Goal: Task Accomplishment & Management: Complete application form

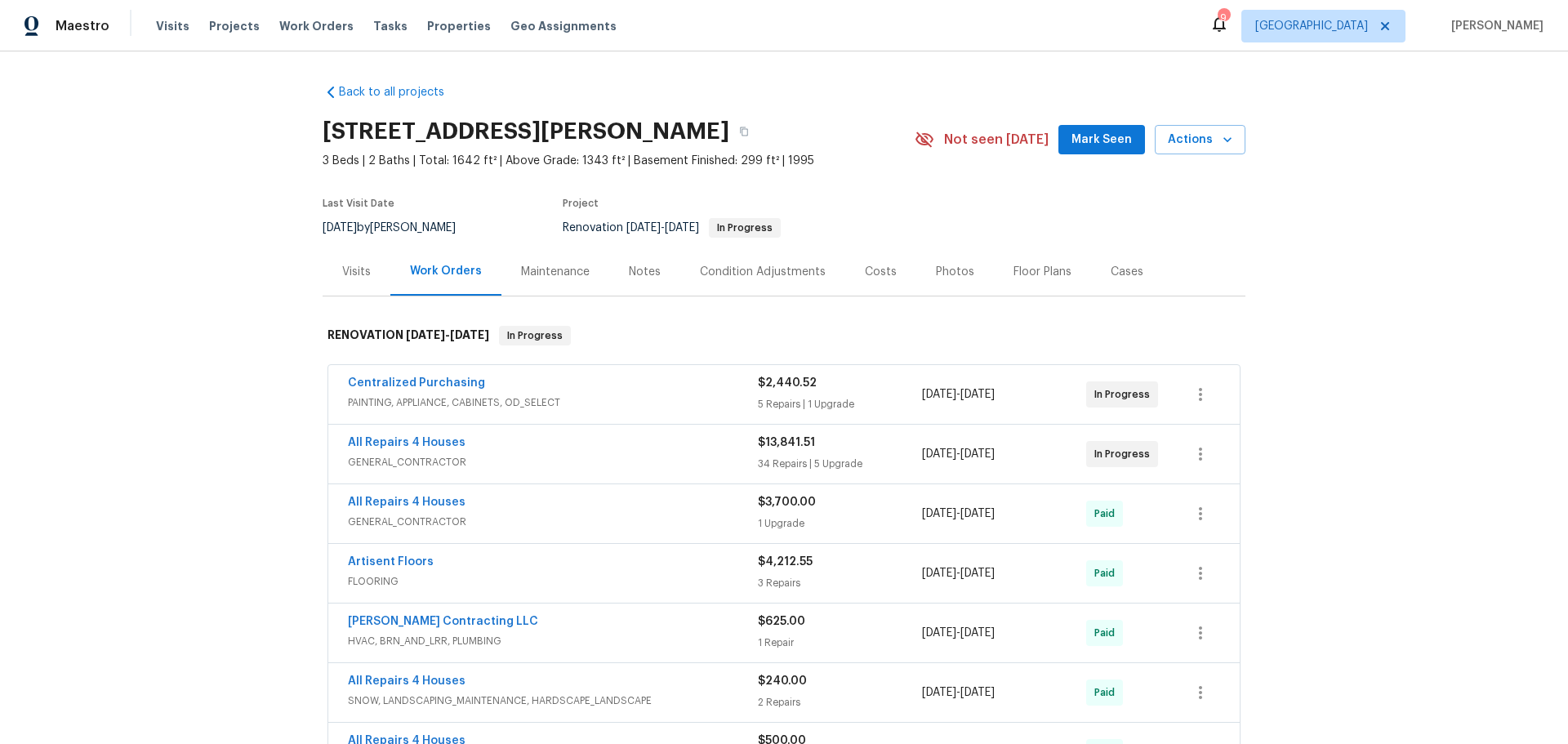
click at [878, 274] on div "Costs" at bounding box center [881, 272] width 32 height 17
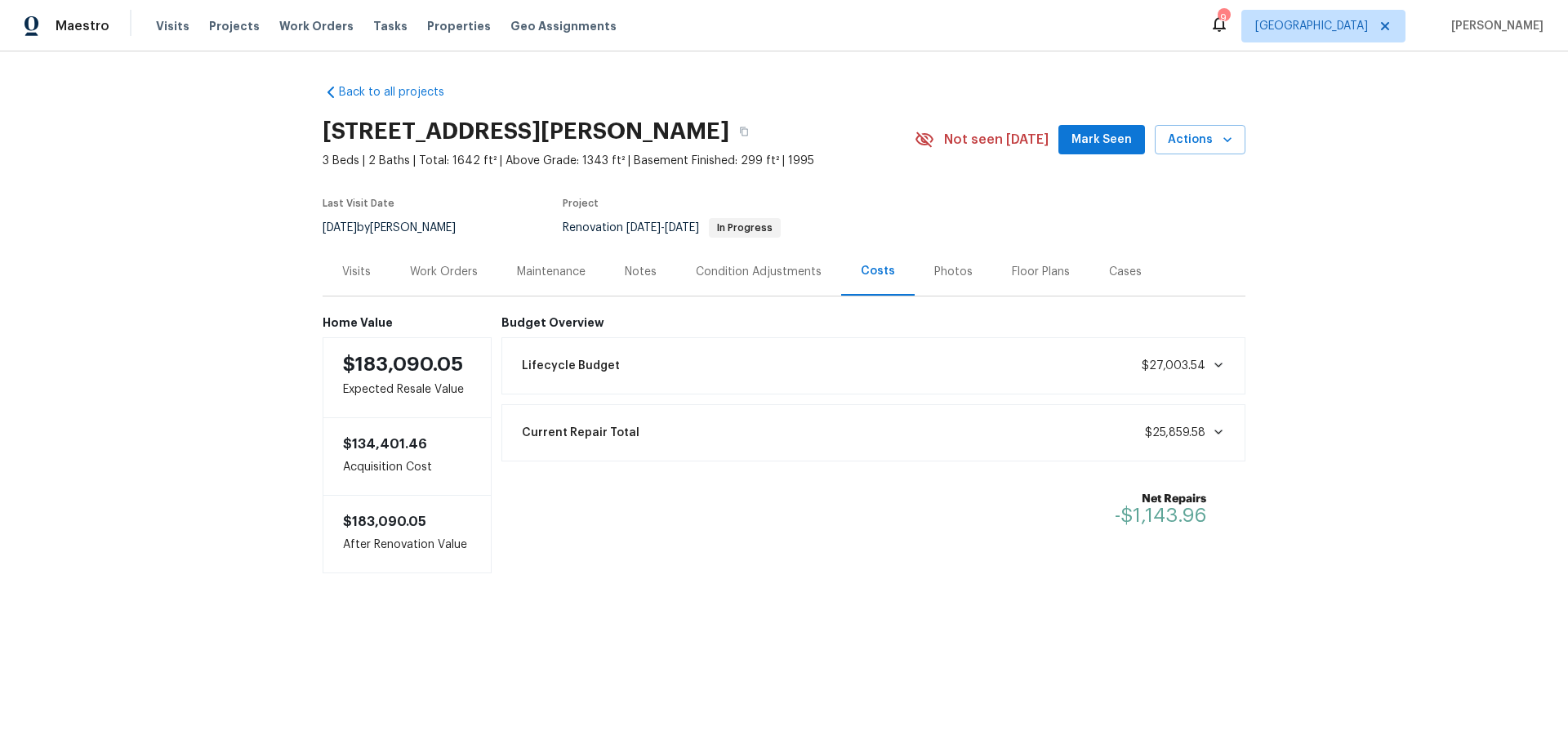
click at [470, 277] on div "Work Orders" at bounding box center [443, 272] width 68 height 17
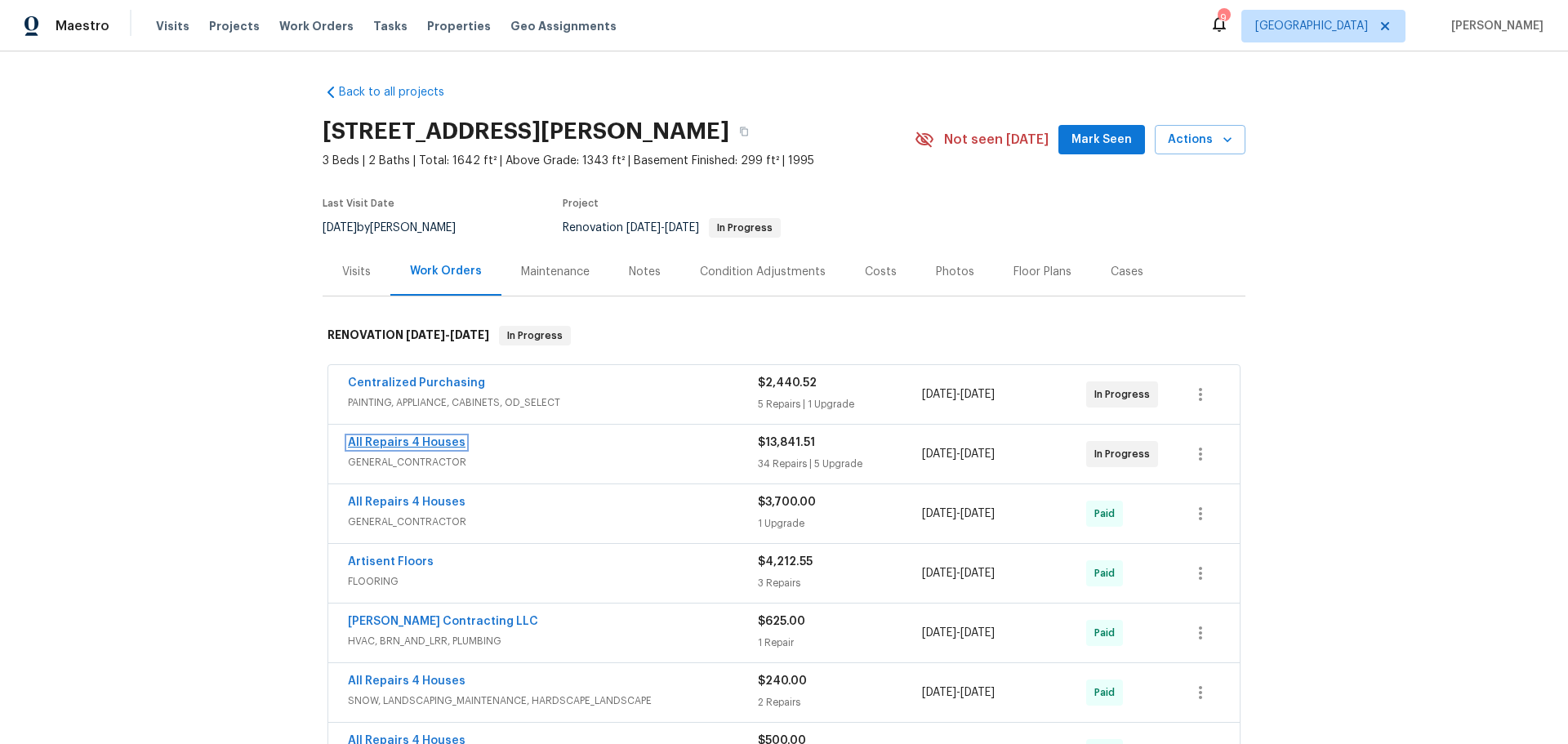
click at [428, 440] on link "All Repairs 4 Houses" at bounding box center [407, 442] width 117 height 12
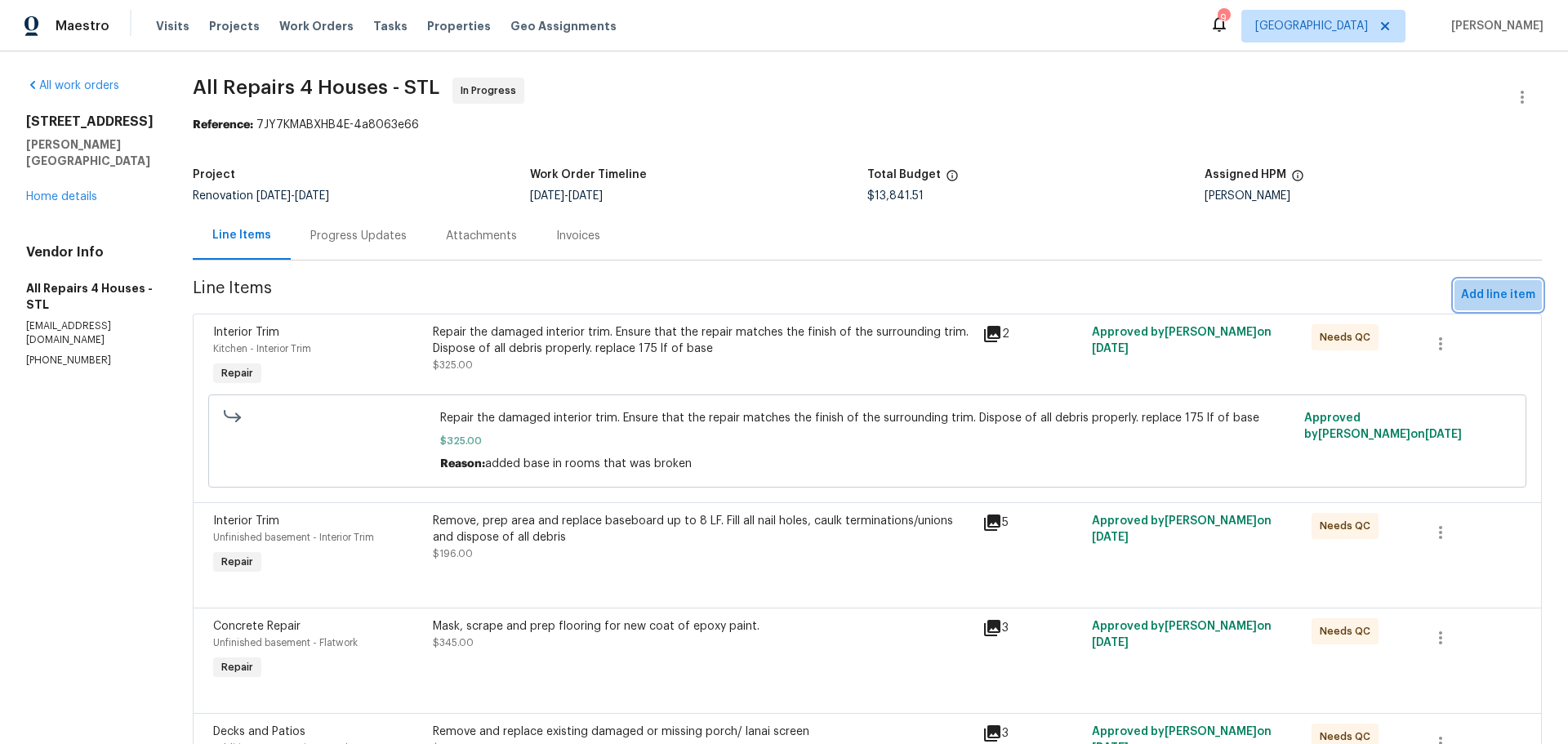
click at [1492, 293] on span "Add line item" at bounding box center [1499, 295] width 74 height 21
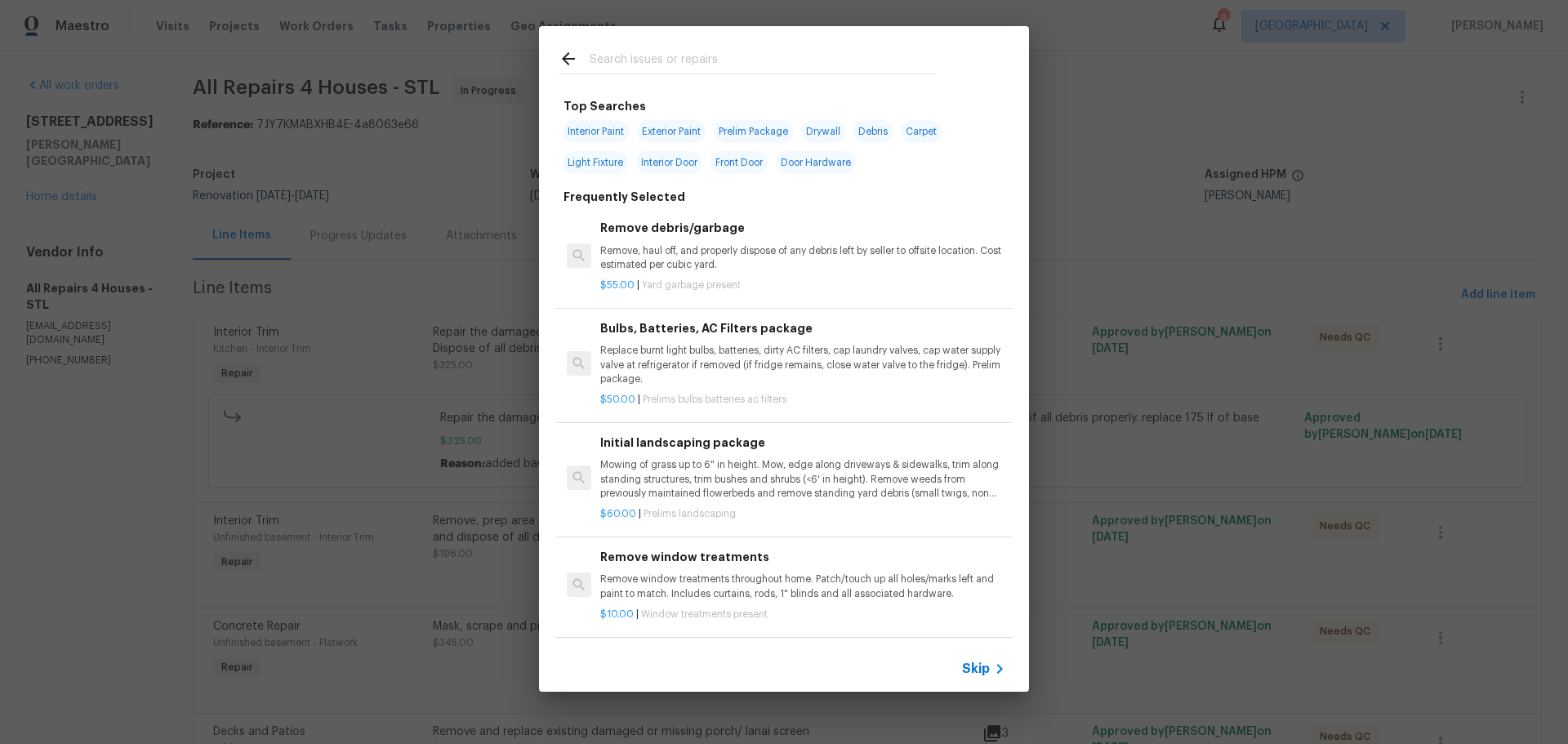
click at [676, 71] on input "text" at bounding box center [763, 61] width 346 height 24
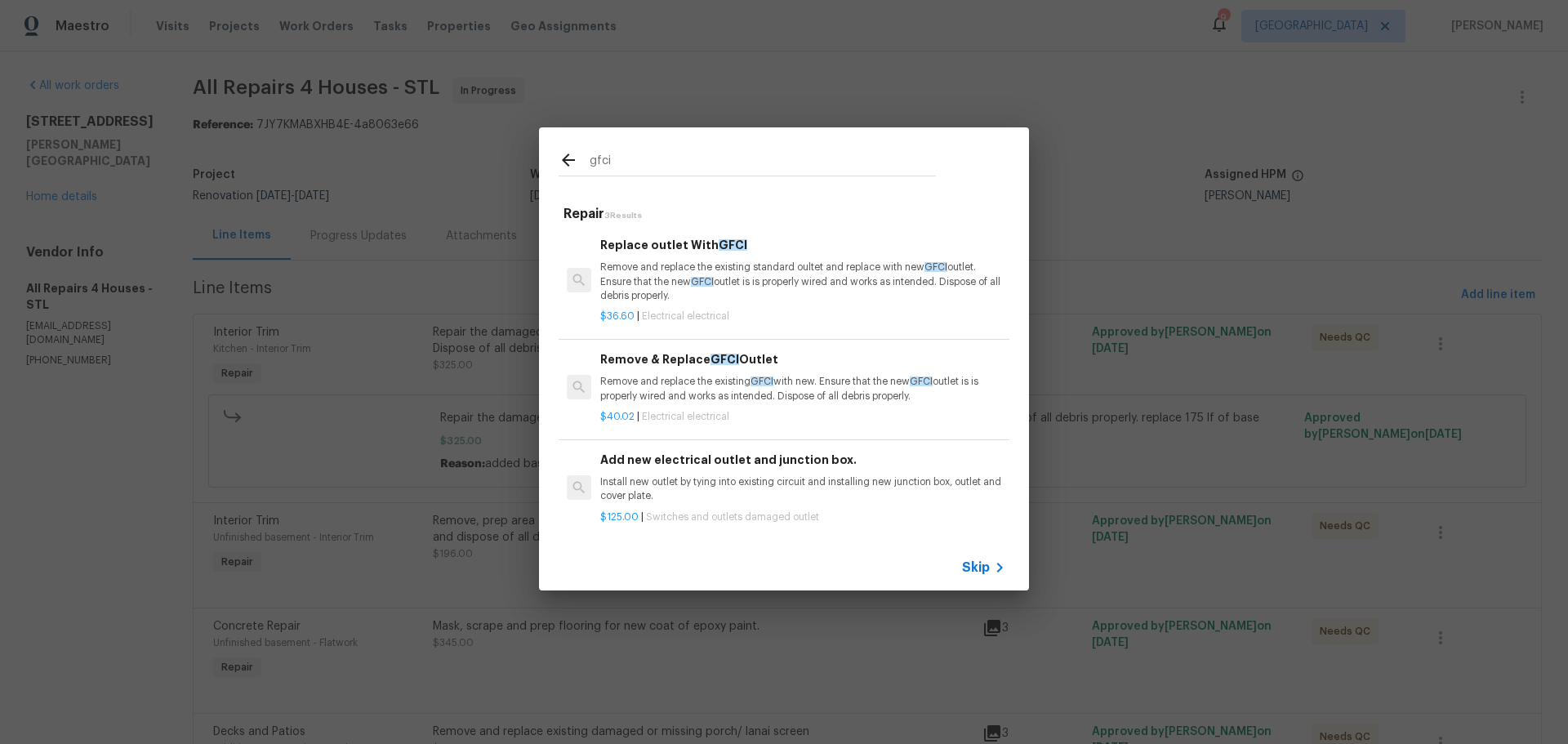
type input "gfci"
click at [717, 274] on p "Remove and replace the existing standard oultet and replace with new GFCI outle…" at bounding box center [803, 281] width 405 height 42
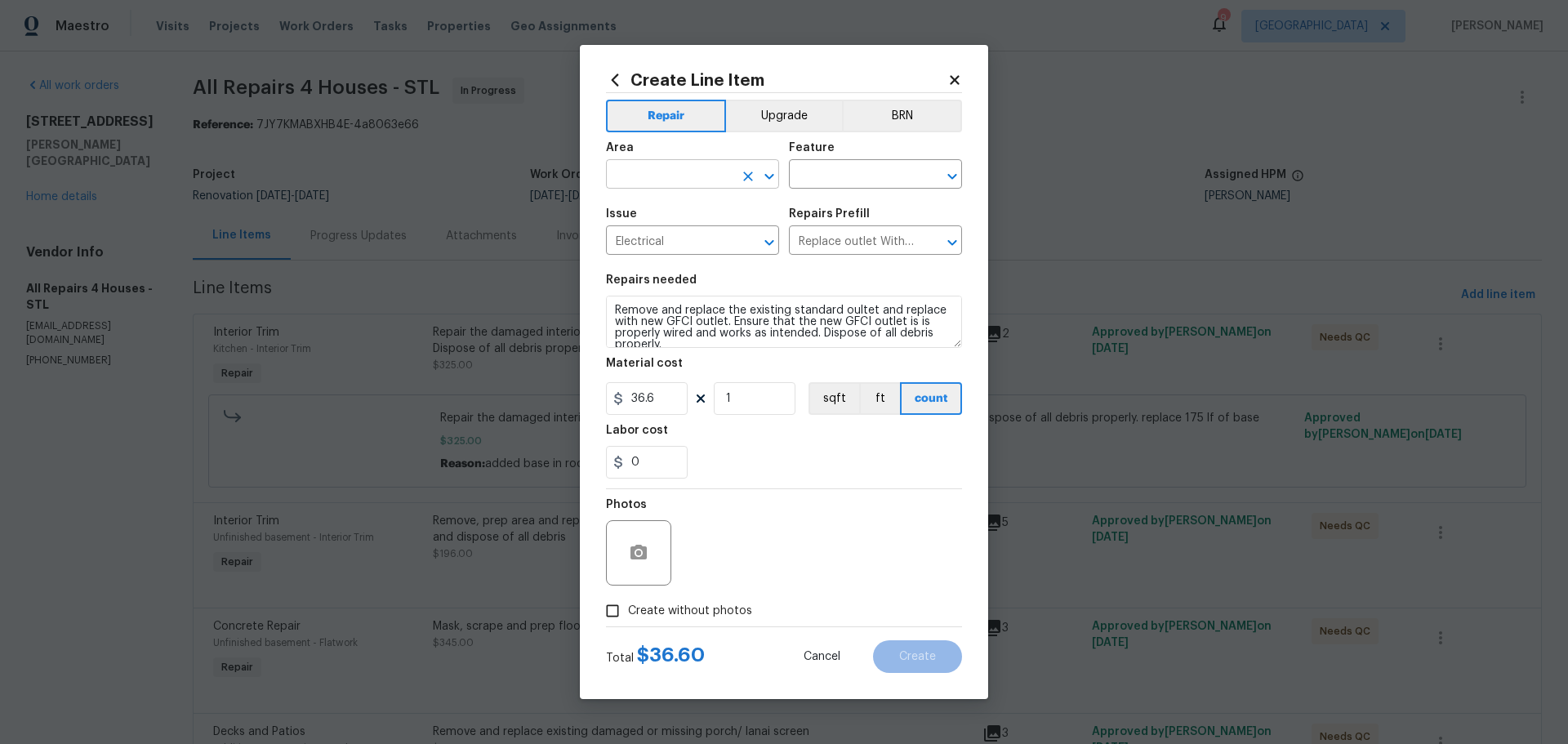
click at [761, 181] on icon "Open" at bounding box center [769, 176] width 20 height 20
click at [708, 213] on li "Kitchen" at bounding box center [692, 212] width 173 height 27
type input "Kitchen"
click at [835, 190] on div "Area Kitchen ​ Feature ​" at bounding box center [784, 165] width 356 height 67
click at [836, 165] on input "text" at bounding box center [853, 176] width 127 height 25
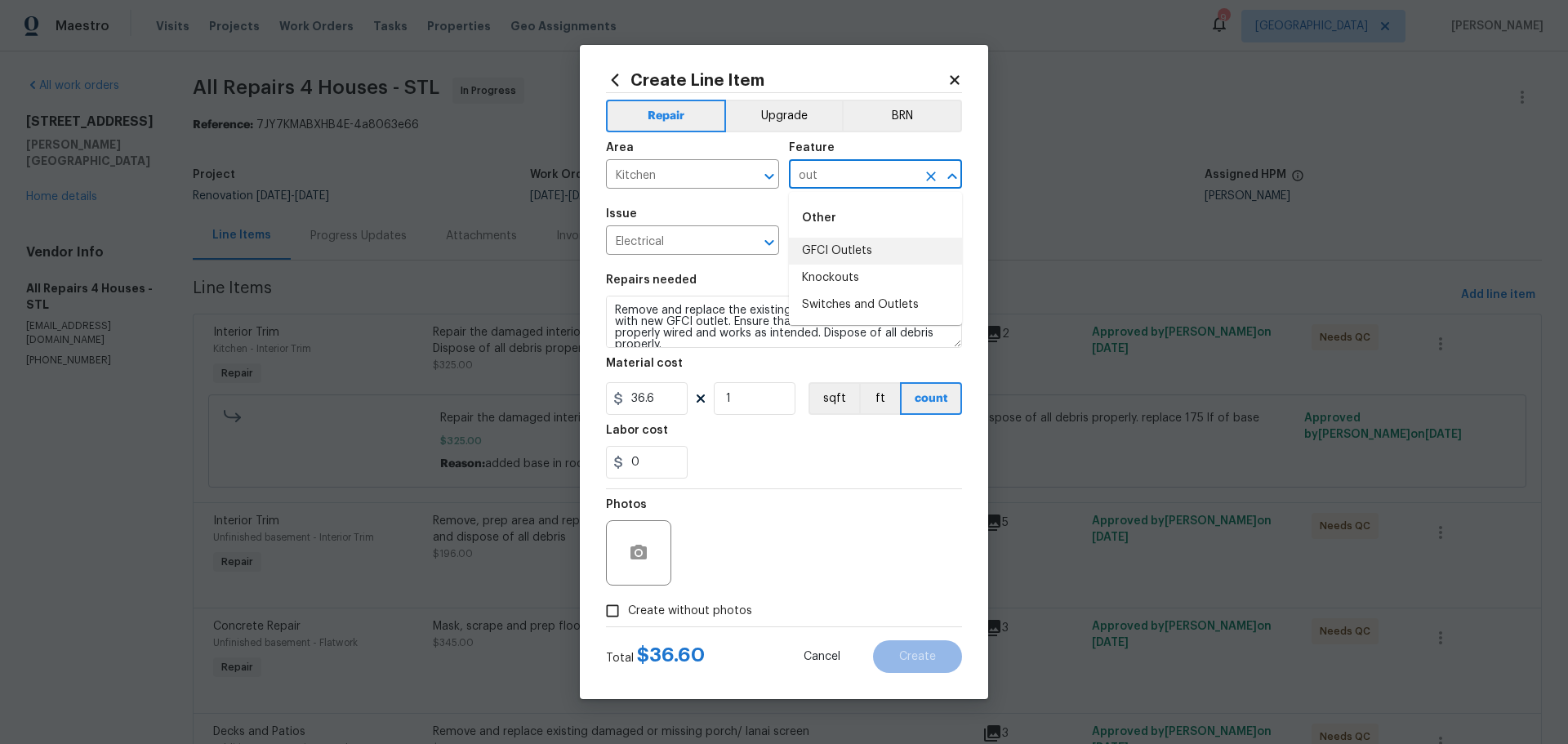
click at [855, 249] on li "GFCI Outlets" at bounding box center [875, 252] width 173 height 27
type input "GFCI Outlets"
click at [727, 397] on input "1" at bounding box center [754, 398] width 81 height 32
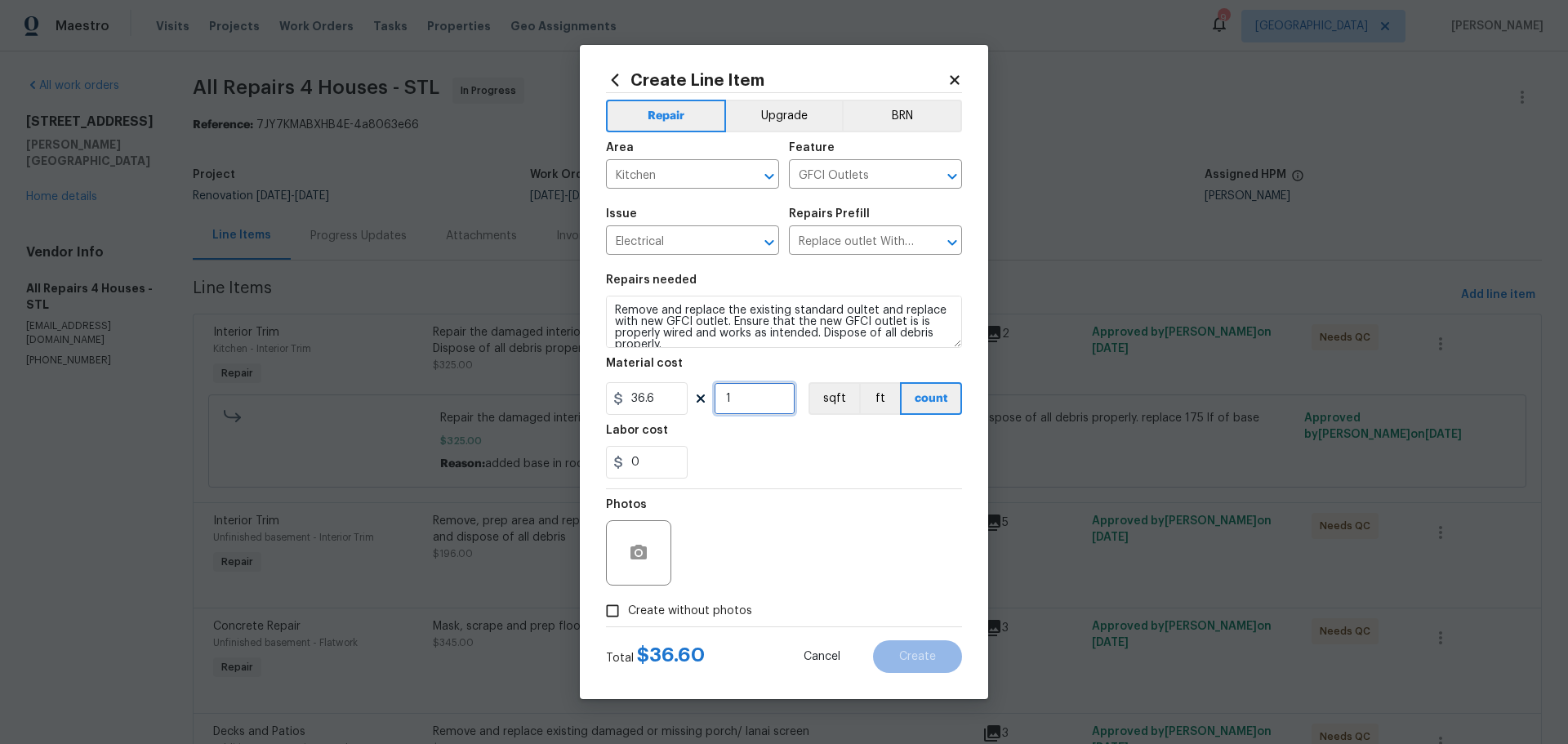
click at [733, 404] on input "1" at bounding box center [754, 398] width 81 height 32
type input "3"
click at [726, 447] on div "0" at bounding box center [784, 462] width 356 height 32
click at [610, 466] on input "0" at bounding box center [646, 462] width 81 height 32
type input "2"
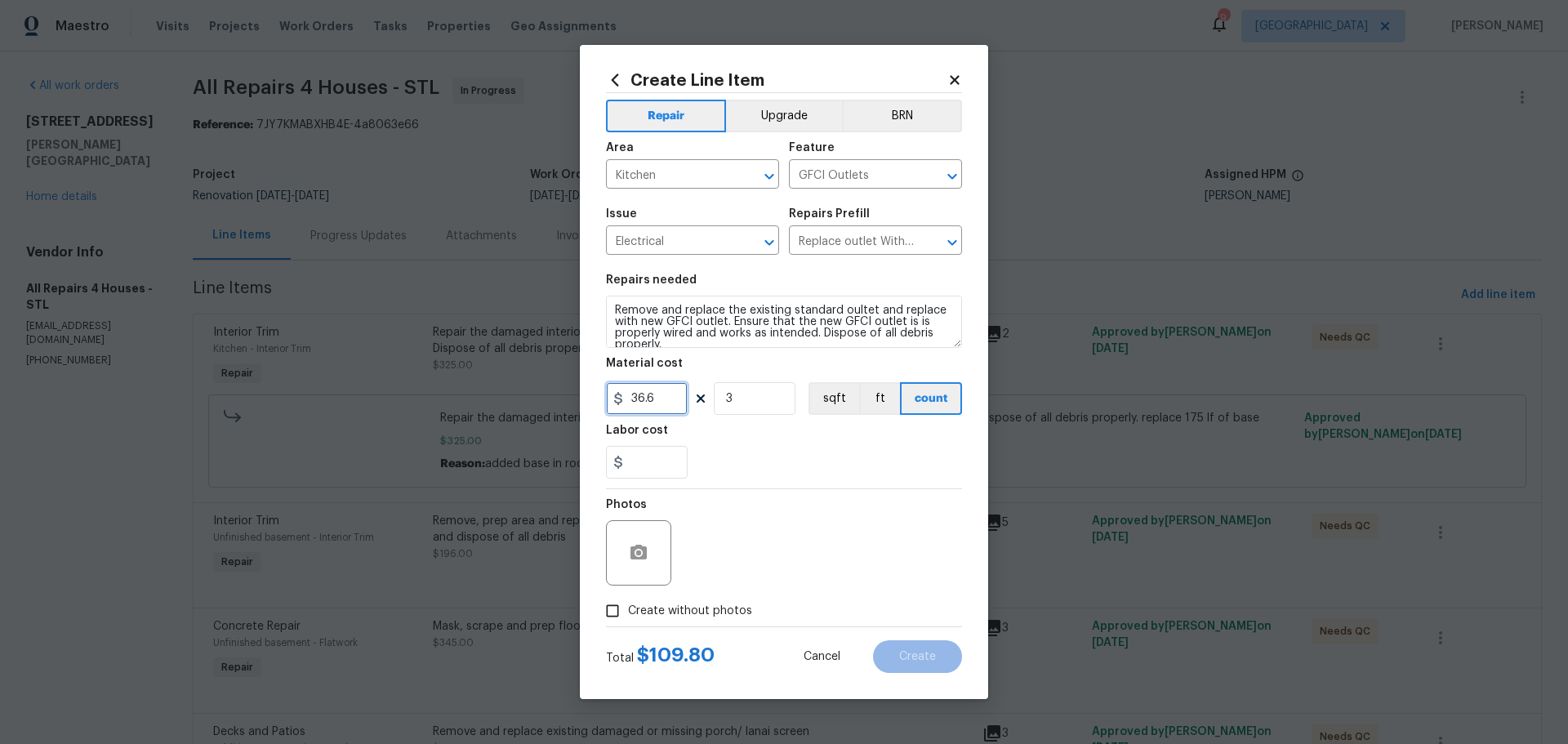
type input "0"
click at [662, 398] on input "36.6" at bounding box center [646, 398] width 81 height 32
click at [726, 472] on div "0" at bounding box center [784, 462] width 356 height 32
click at [660, 606] on span "Create without photos" at bounding box center [690, 612] width 124 height 18
click at [628, 606] on input "Create without photos" at bounding box center [613, 611] width 31 height 31
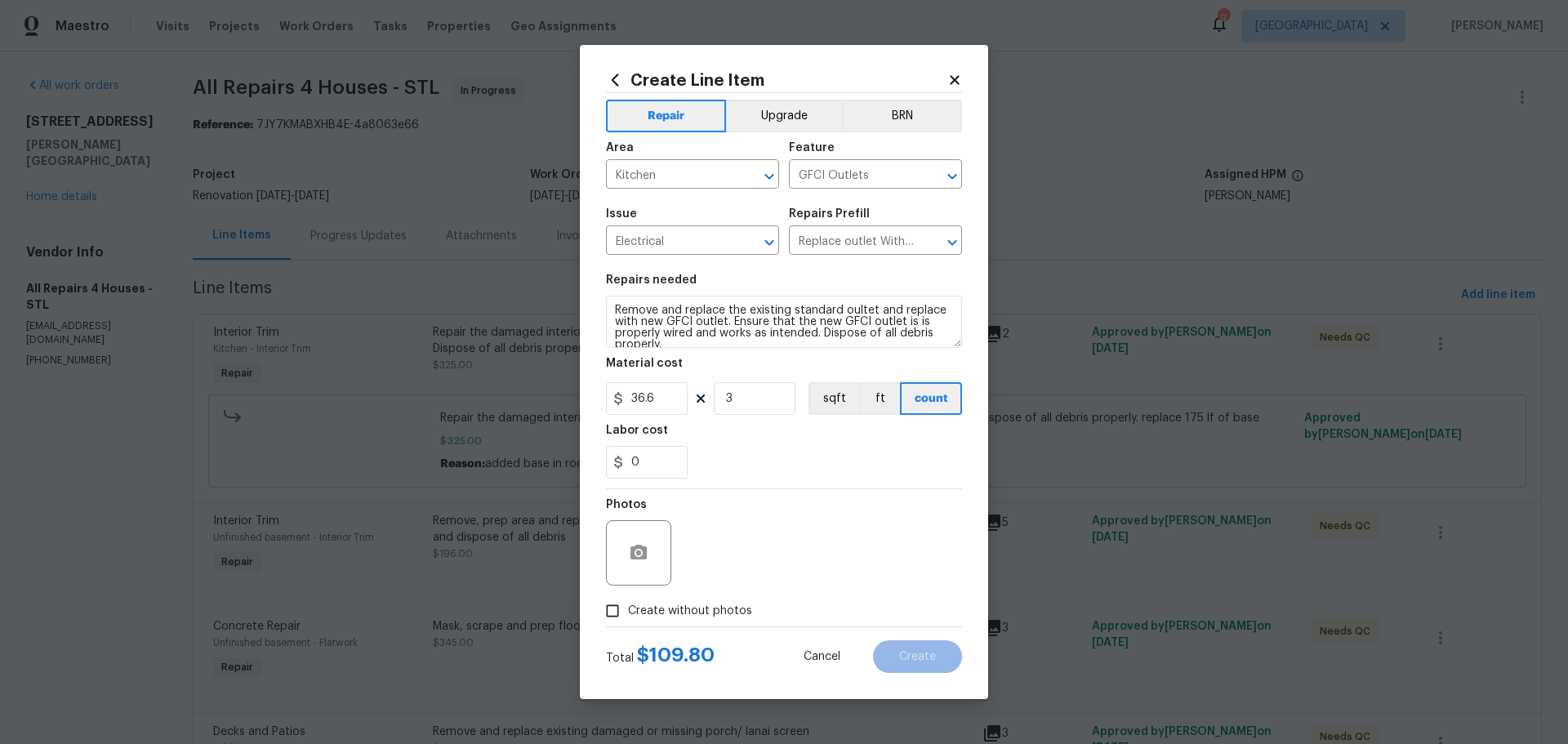
checkbox input "true"
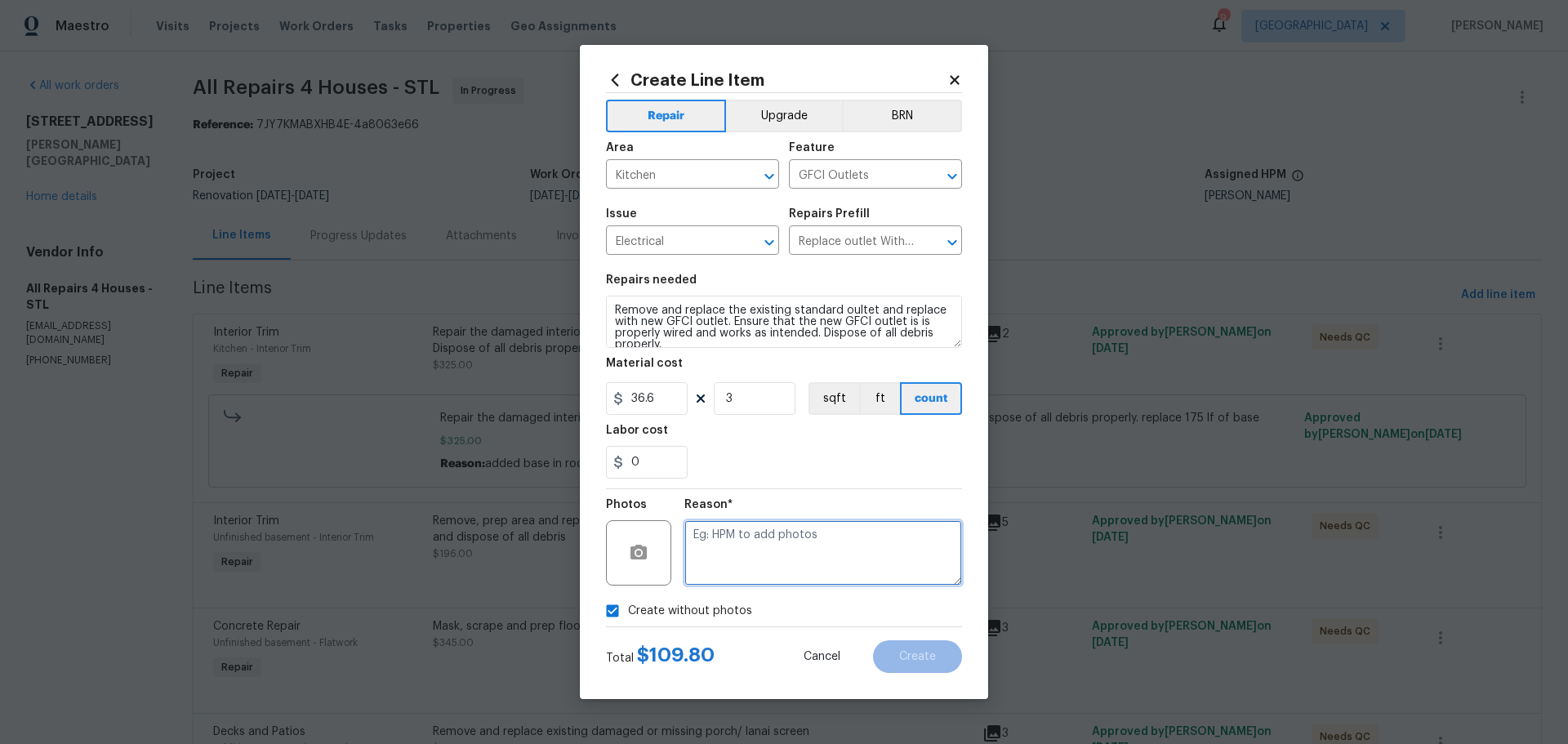
click at [709, 534] on textarea at bounding box center [823, 553] width 278 height 66
type textarea "kitchen/bath outlets will get pictures"
click at [905, 649] on button "Create" at bounding box center [917, 656] width 89 height 32
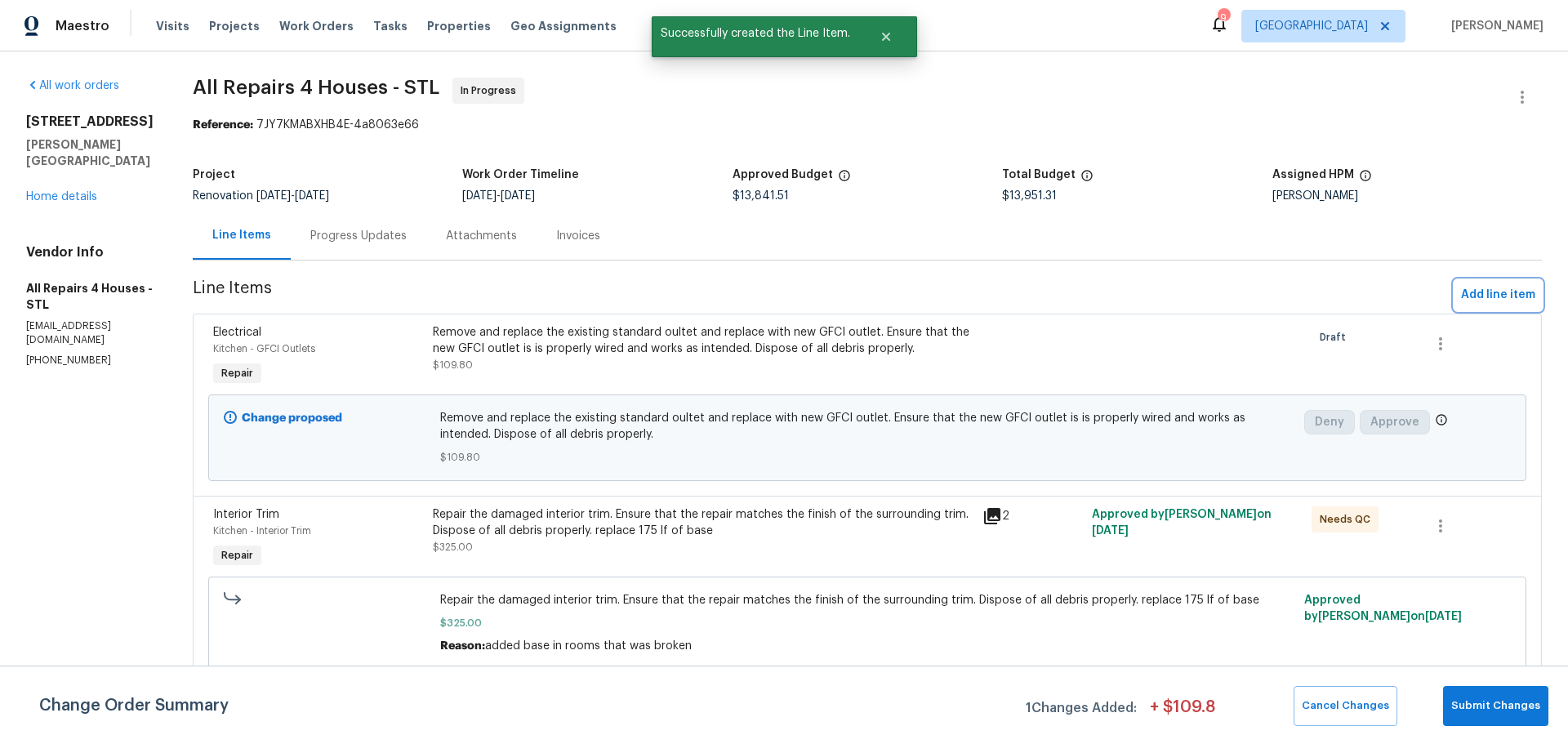
click at [1485, 288] on span "Add line item" at bounding box center [1499, 295] width 74 height 21
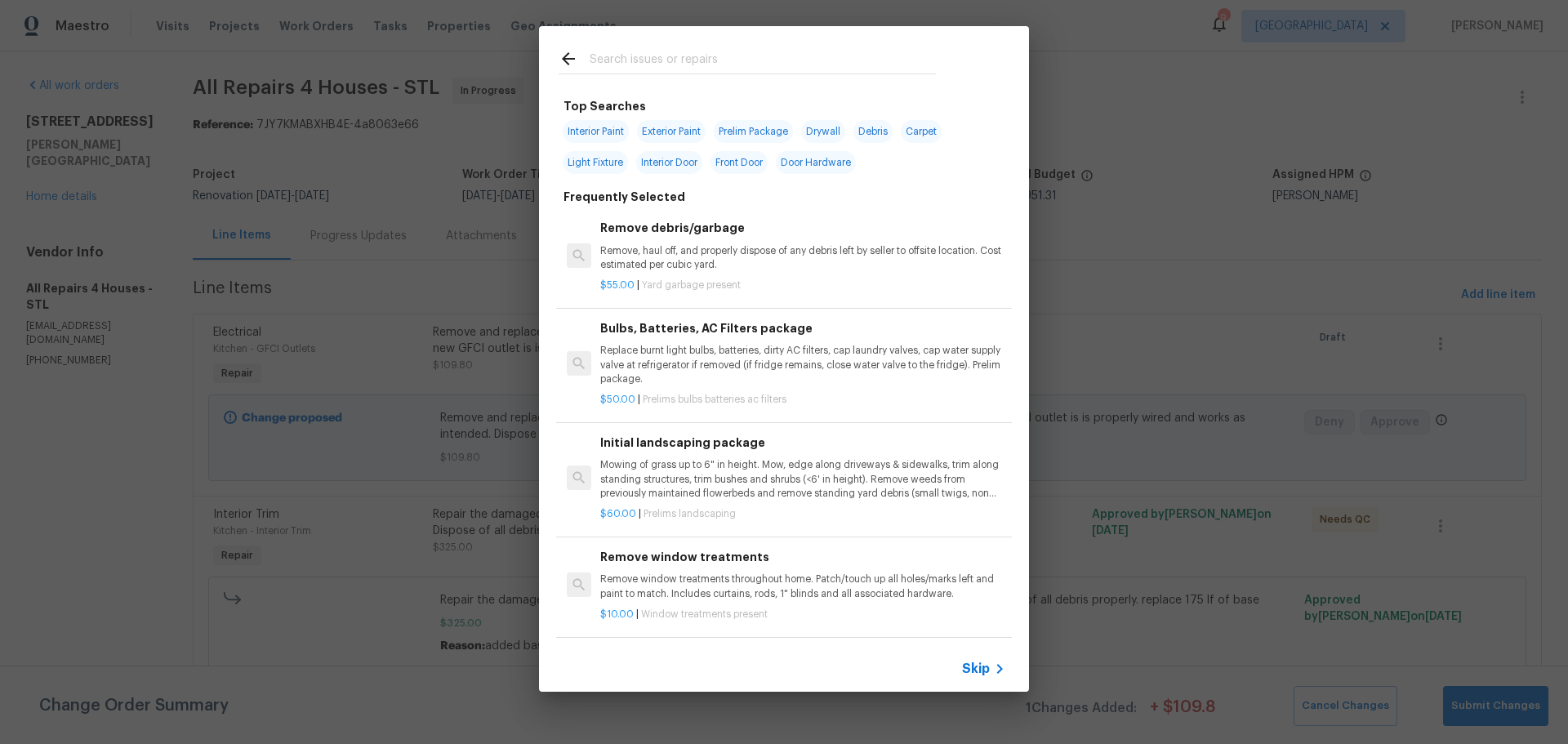
click at [728, 64] on input "text" at bounding box center [763, 61] width 346 height 24
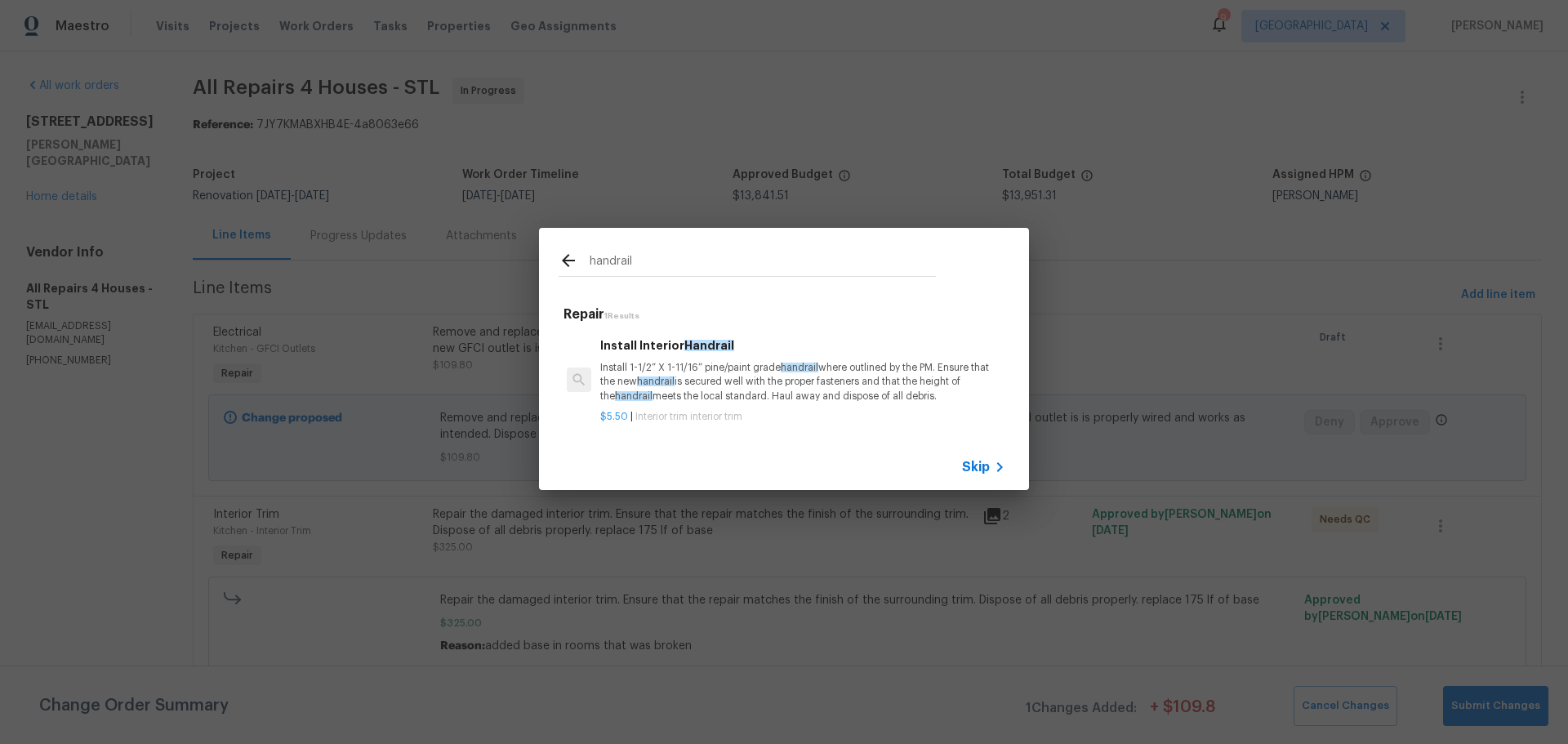
type input "handrail"
click at [745, 364] on p "Install 1-1/2” X 1-11/16” pine/paint grade handrail where outlined by the PM. E…" at bounding box center [803, 382] width 405 height 42
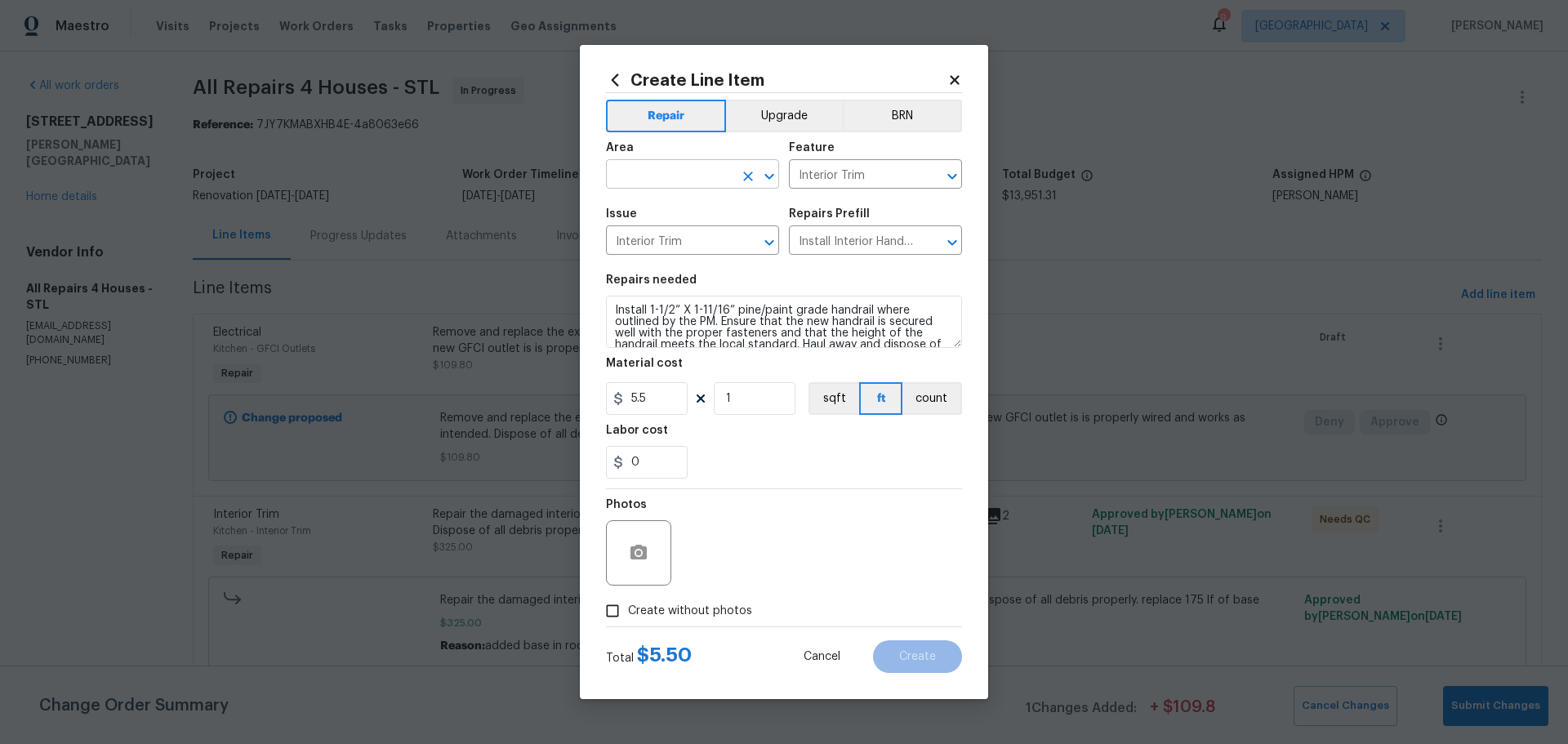
click at [771, 166] on icon "Open" at bounding box center [769, 176] width 20 height 20
click at [684, 268] on li "Unfinished basement" at bounding box center [692, 266] width 173 height 27
type input "Unfinished basement"
click at [767, 408] on input "1" at bounding box center [754, 398] width 81 height 32
type input "11"
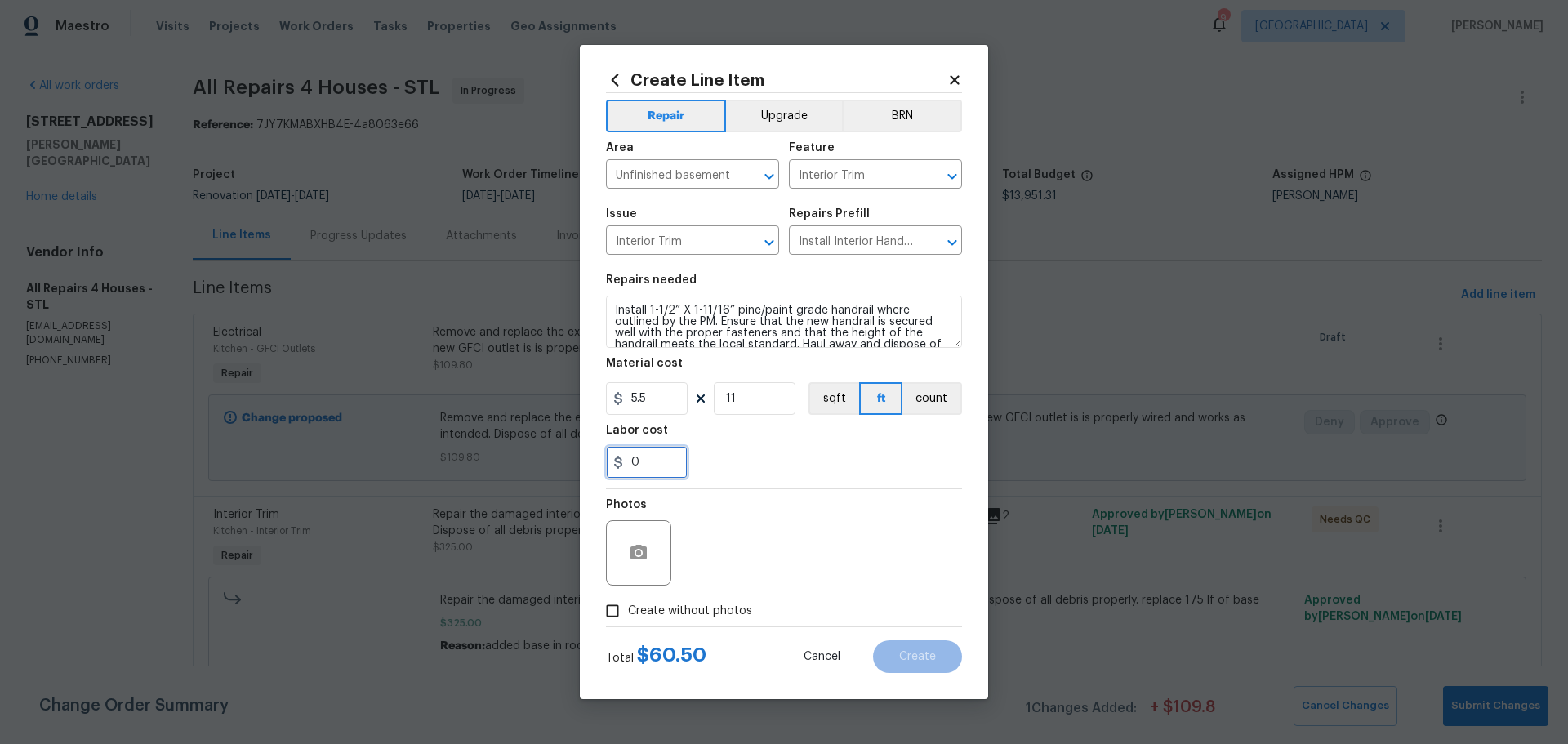
click at [664, 455] on input "0" at bounding box center [646, 462] width 81 height 32
click at [737, 464] on div "49" at bounding box center [784, 462] width 356 height 32
click at [663, 467] on input "49" at bounding box center [646, 462] width 81 height 32
type input "4"
type input "30"
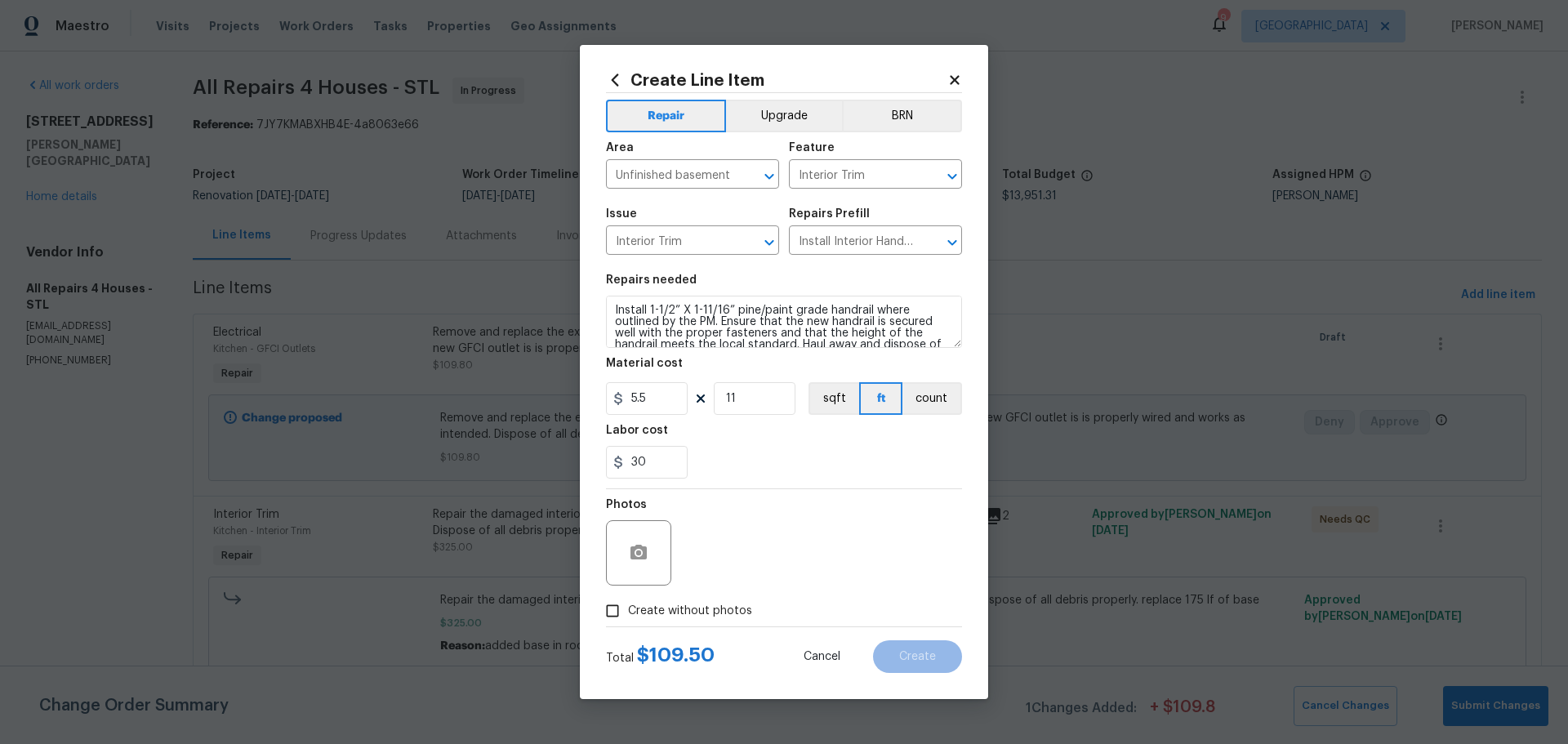
click at [715, 471] on div "30" at bounding box center [784, 462] width 356 height 32
click at [676, 470] on input "30" at bounding box center [646, 462] width 81 height 32
click at [718, 462] on div "30" at bounding box center [784, 462] width 356 height 32
click at [714, 604] on span "Create without photos" at bounding box center [690, 612] width 124 height 18
click at [628, 604] on input "Create without photos" at bounding box center [613, 611] width 31 height 31
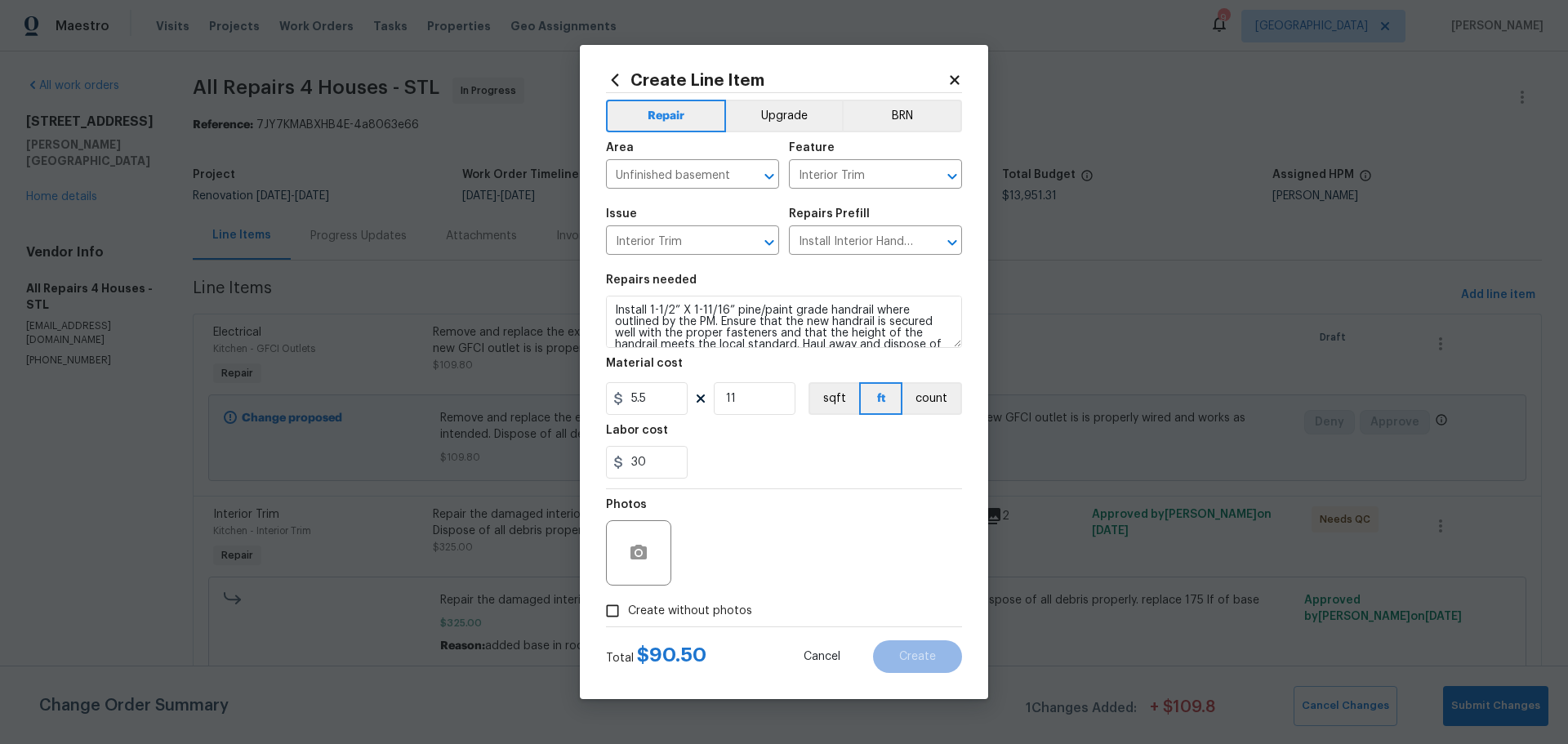
checkbox input "true"
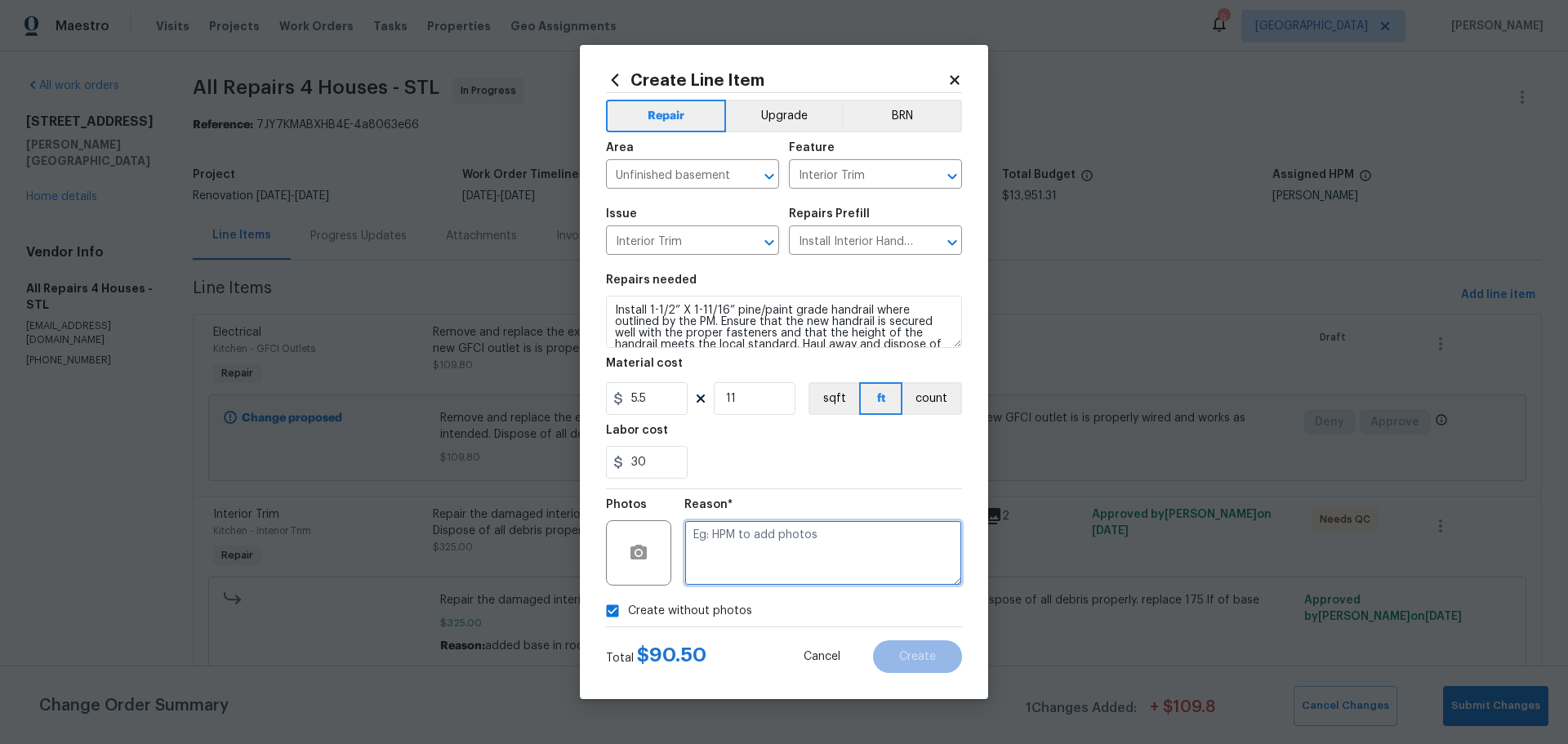
click at [753, 564] on textarea at bounding box center [823, 553] width 278 height 66
type textarea "had to replace due to warp"
click at [908, 656] on span "Create" at bounding box center [918, 657] width 37 height 13
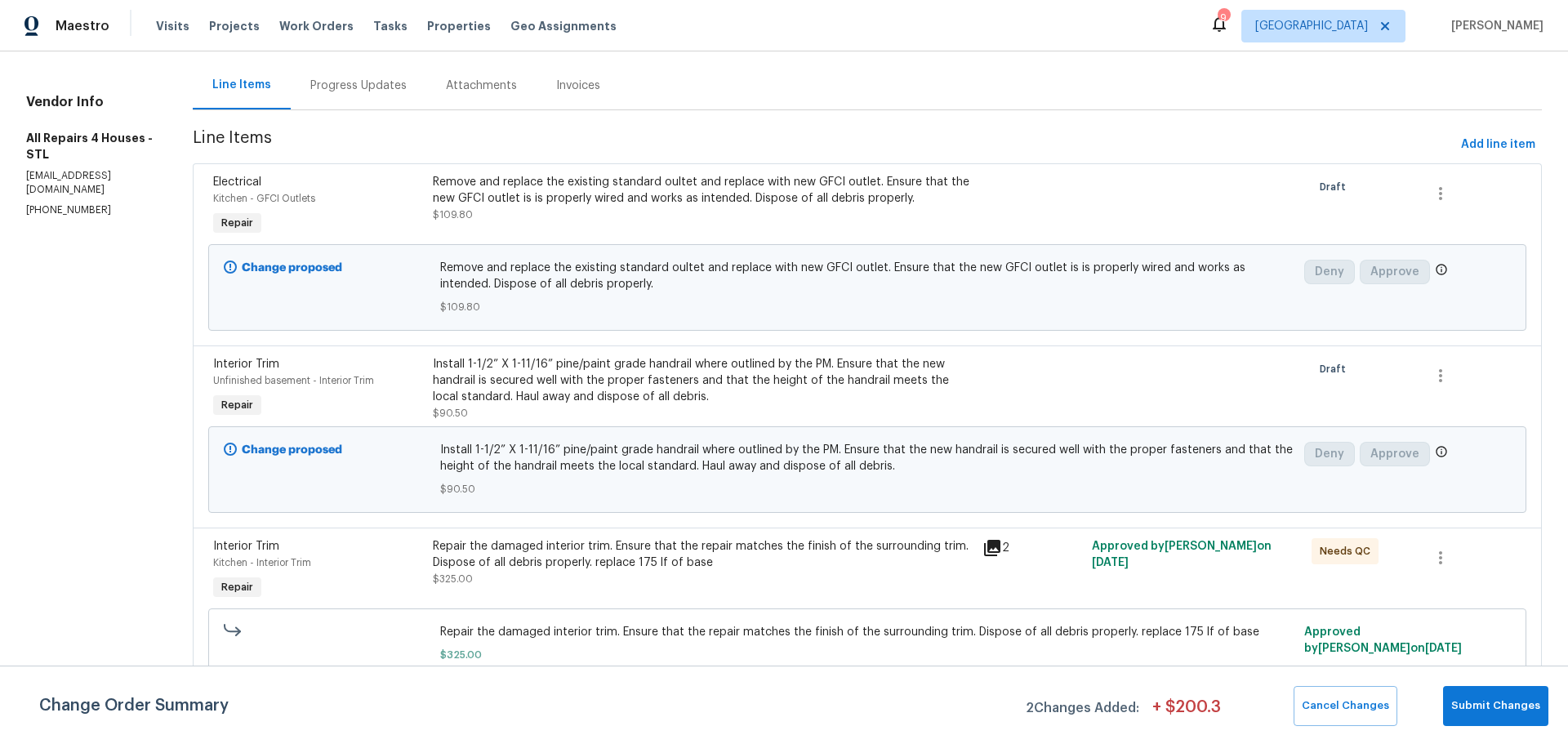
scroll to position [163, 0]
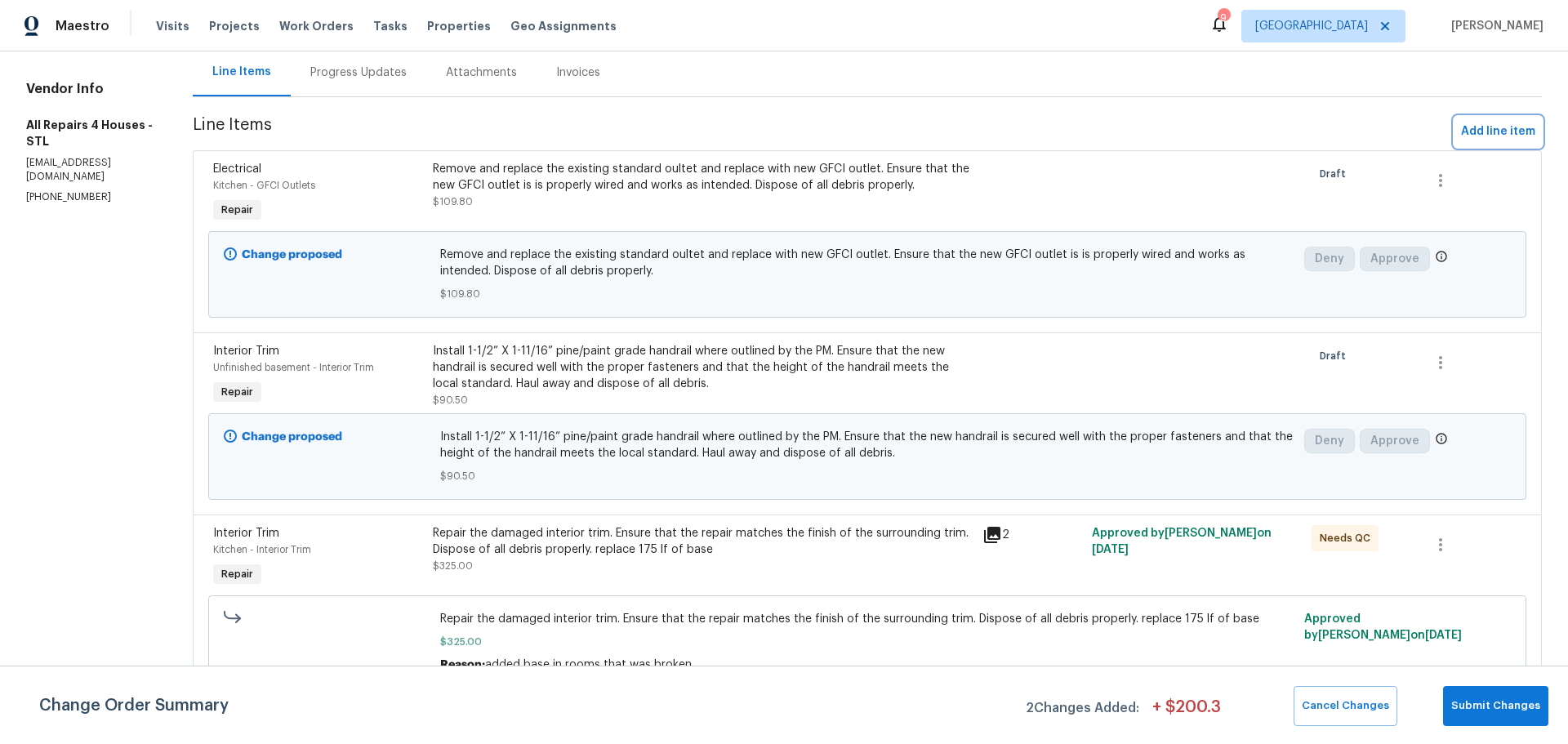
click at [1479, 135] on span "Add line item" at bounding box center [1499, 131] width 74 height 21
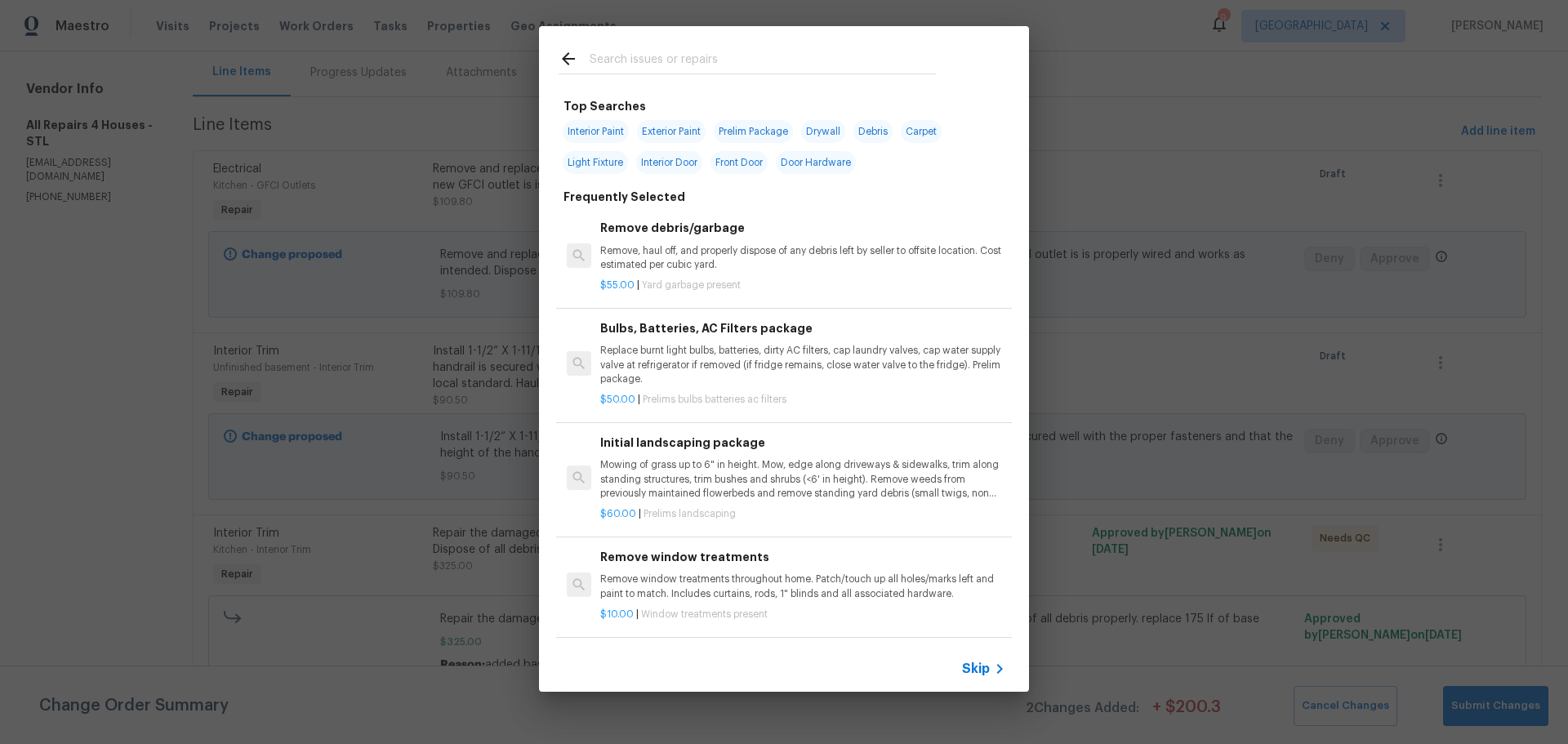
click at [673, 68] on input "text" at bounding box center [763, 61] width 346 height 24
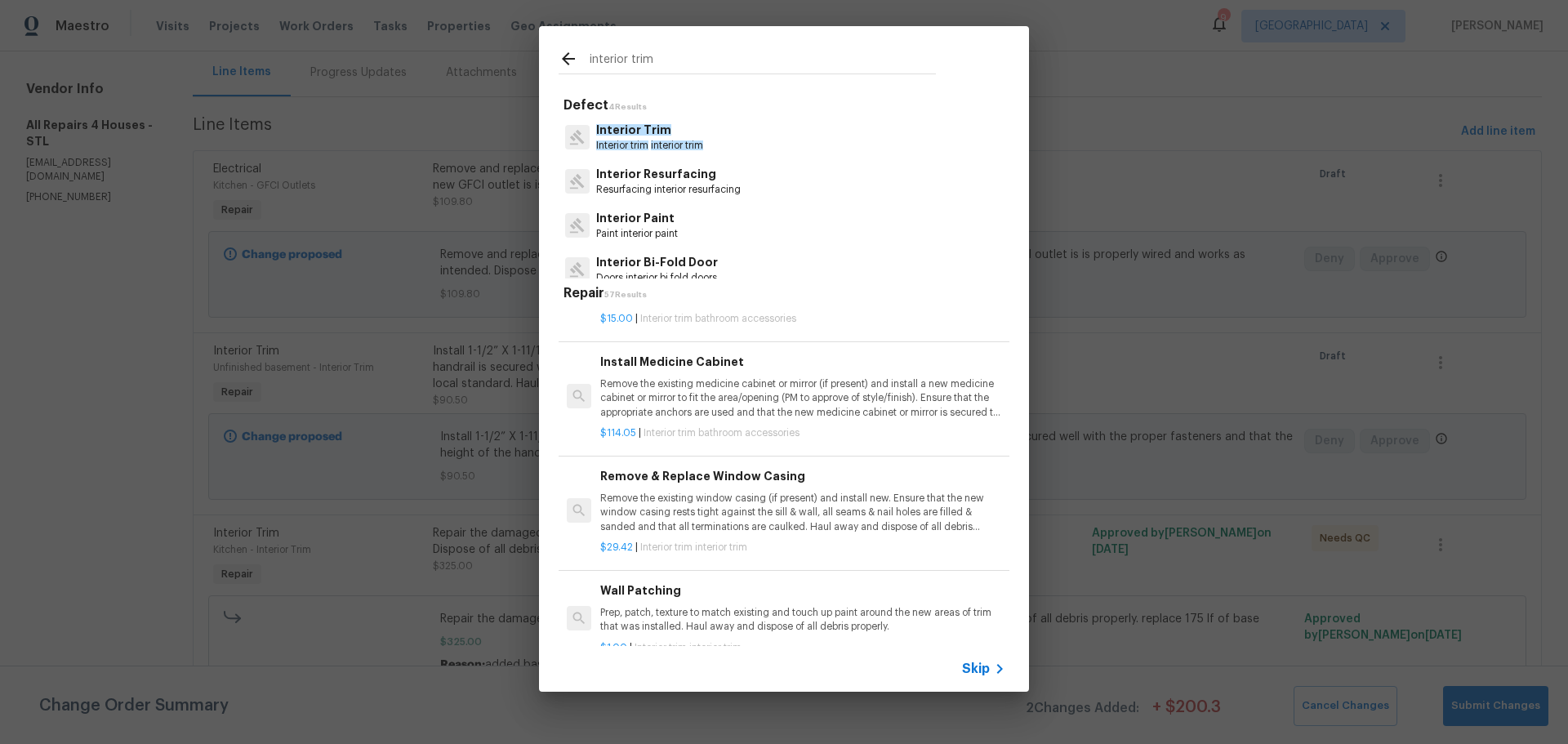
type input "interior trim"
click at [765, 526] on p "Remove the existing window casing (if present) and install new. Ensure that the…" at bounding box center [803, 512] width 405 height 42
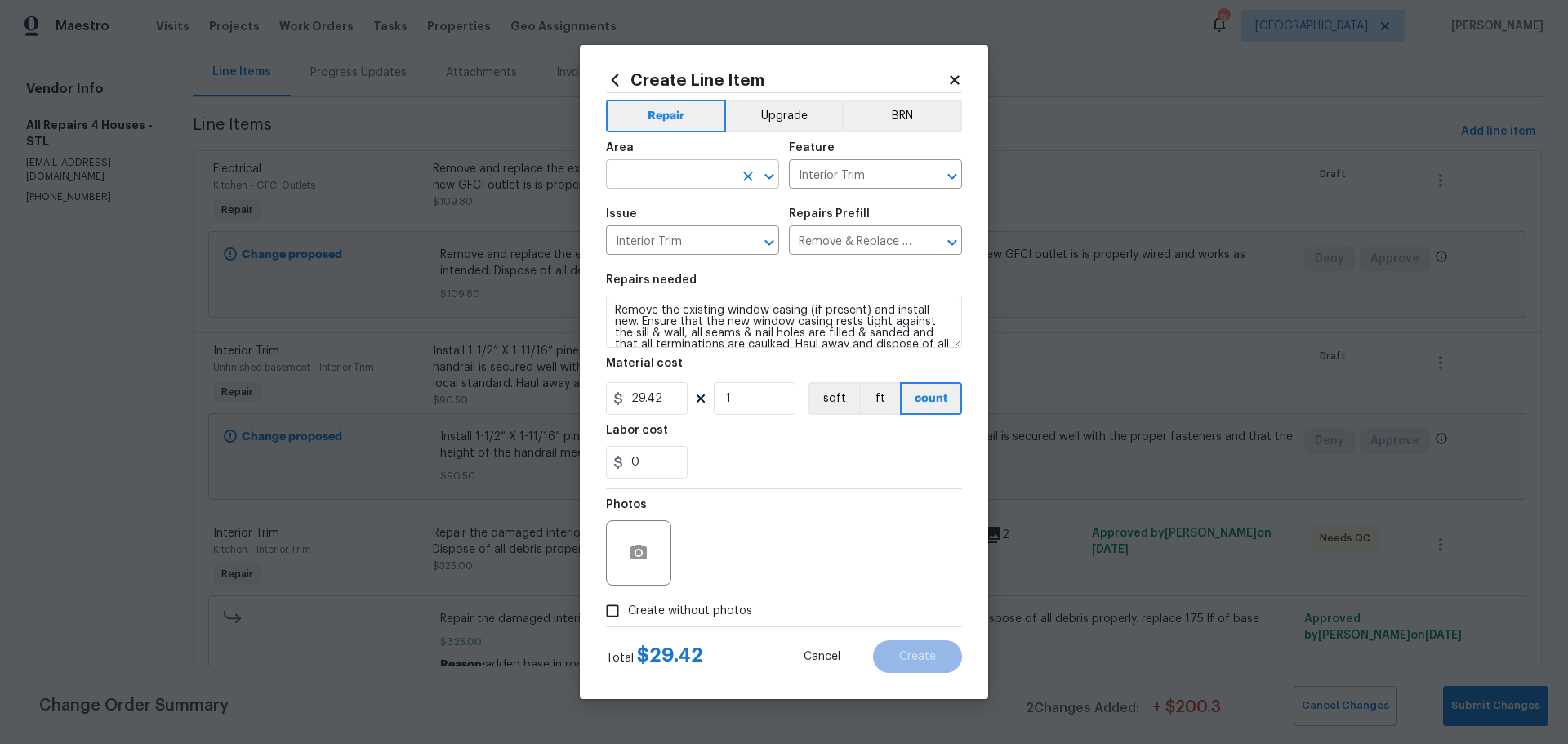
click at [772, 181] on icon "Open" at bounding box center [769, 176] width 20 height 20
click at [691, 242] on li "Interior Overall" at bounding box center [692, 239] width 173 height 27
type input "Interior Overall"
click at [761, 393] on input "1" at bounding box center [754, 398] width 81 height 32
type input "13"
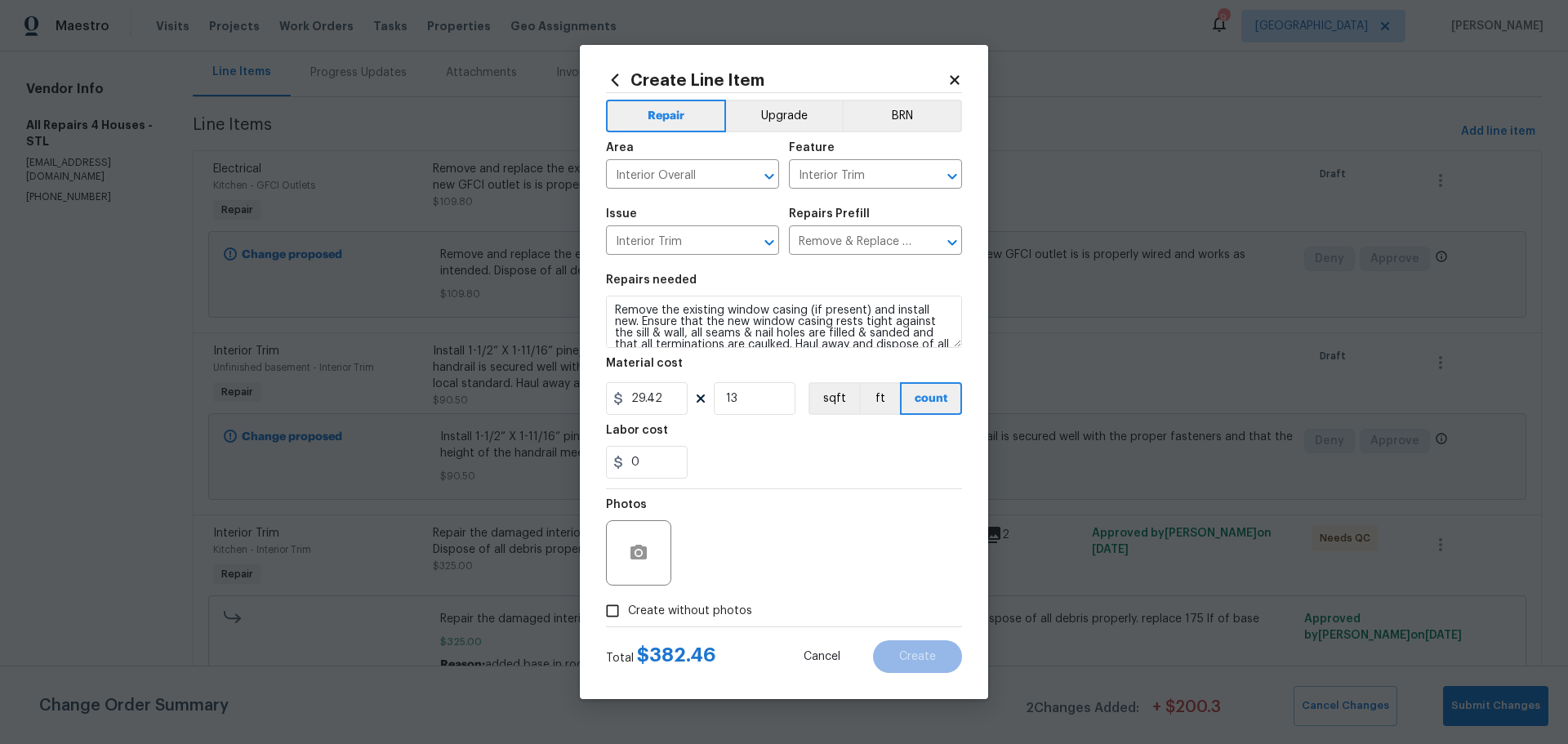
click at [780, 453] on div "0" at bounding box center [784, 462] width 356 height 32
click at [620, 603] on input "Create without photos" at bounding box center [613, 611] width 31 height 31
checkbox input "true"
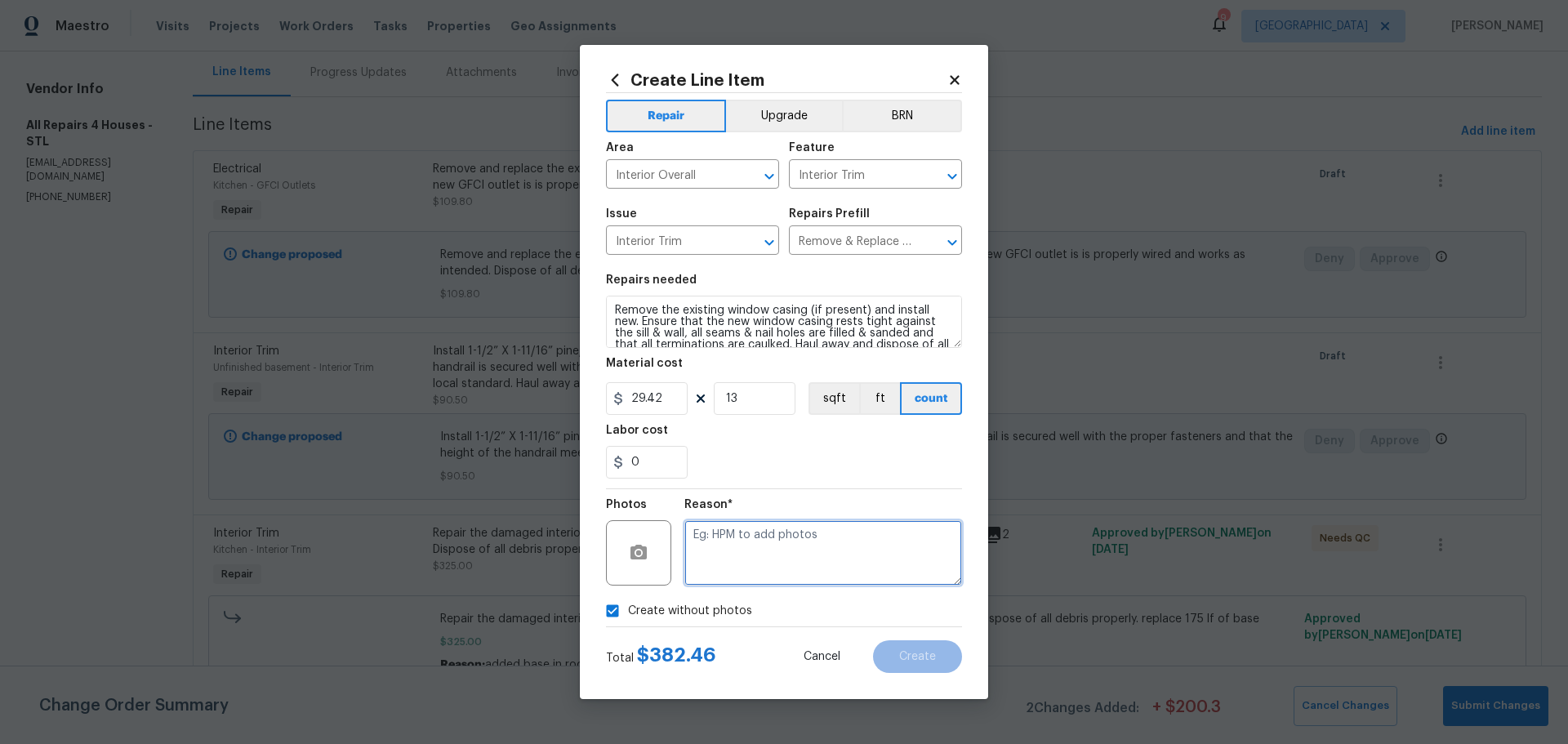
click at [790, 550] on textarea at bounding box center [823, 553] width 278 height 66
type textarea "wil add"
click at [937, 660] on button "Create" at bounding box center [917, 656] width 89 height 32
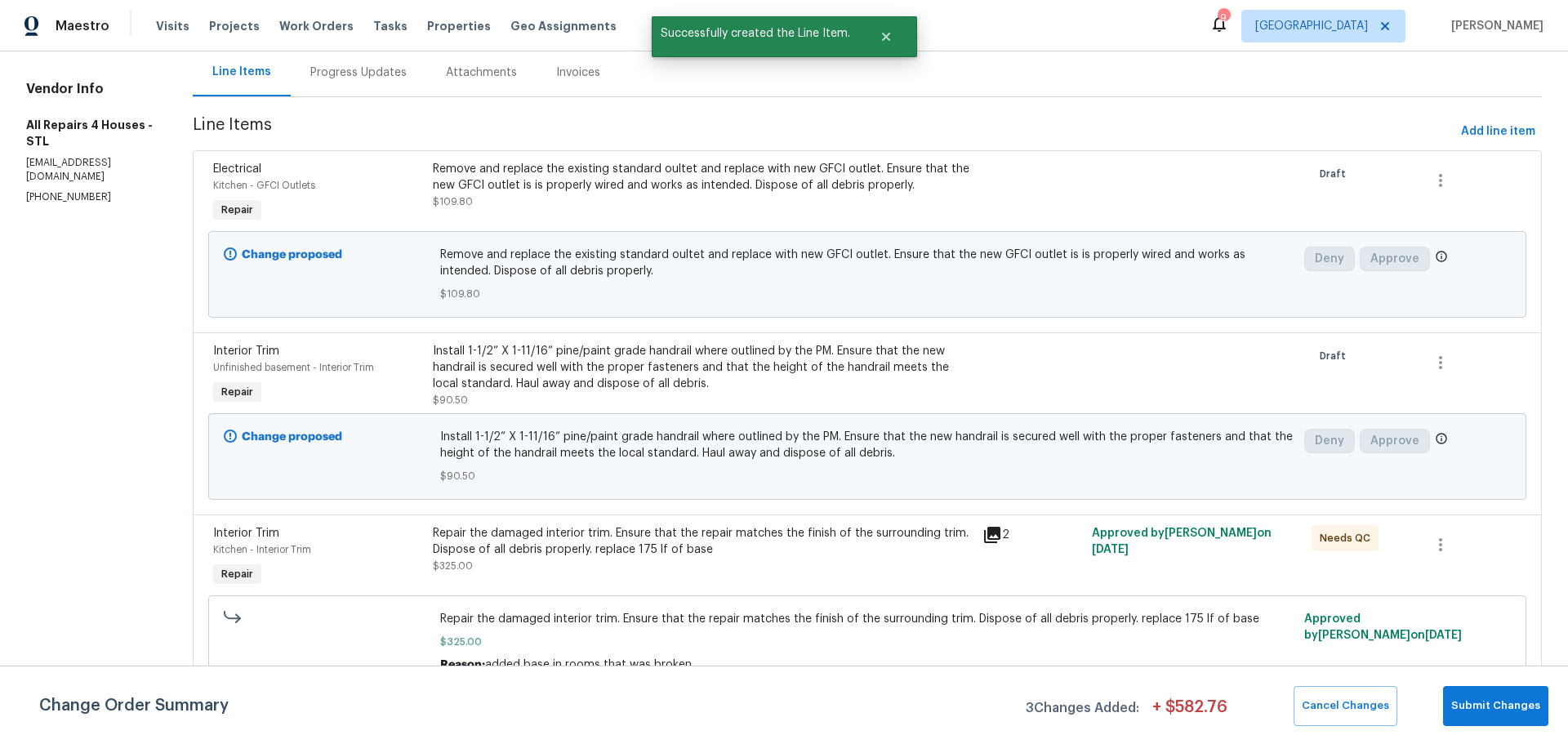
scroll to position [0, 0]
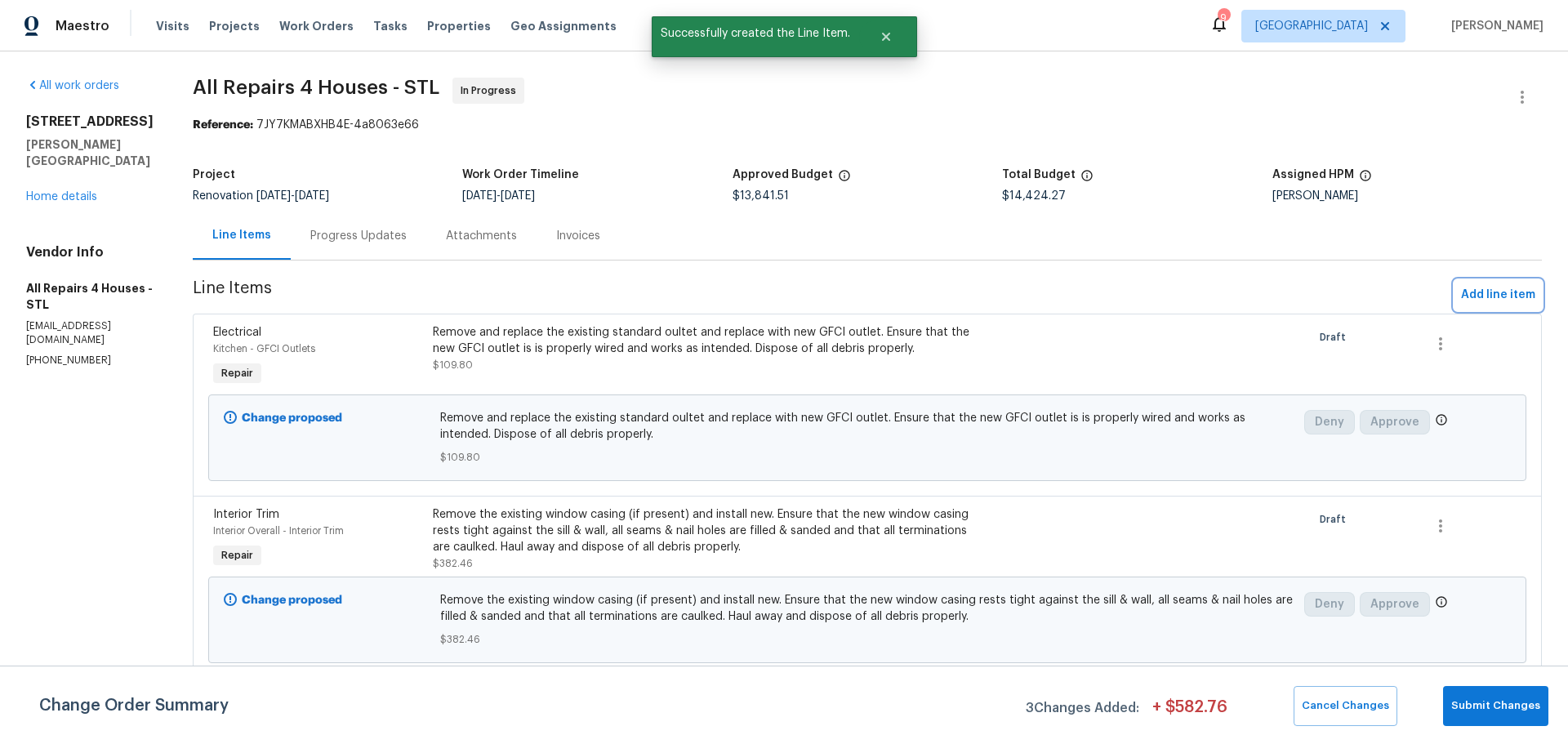
click at [1474, 301] on span "Add line item" at bounding box center [1499, 295] width 74 height 21
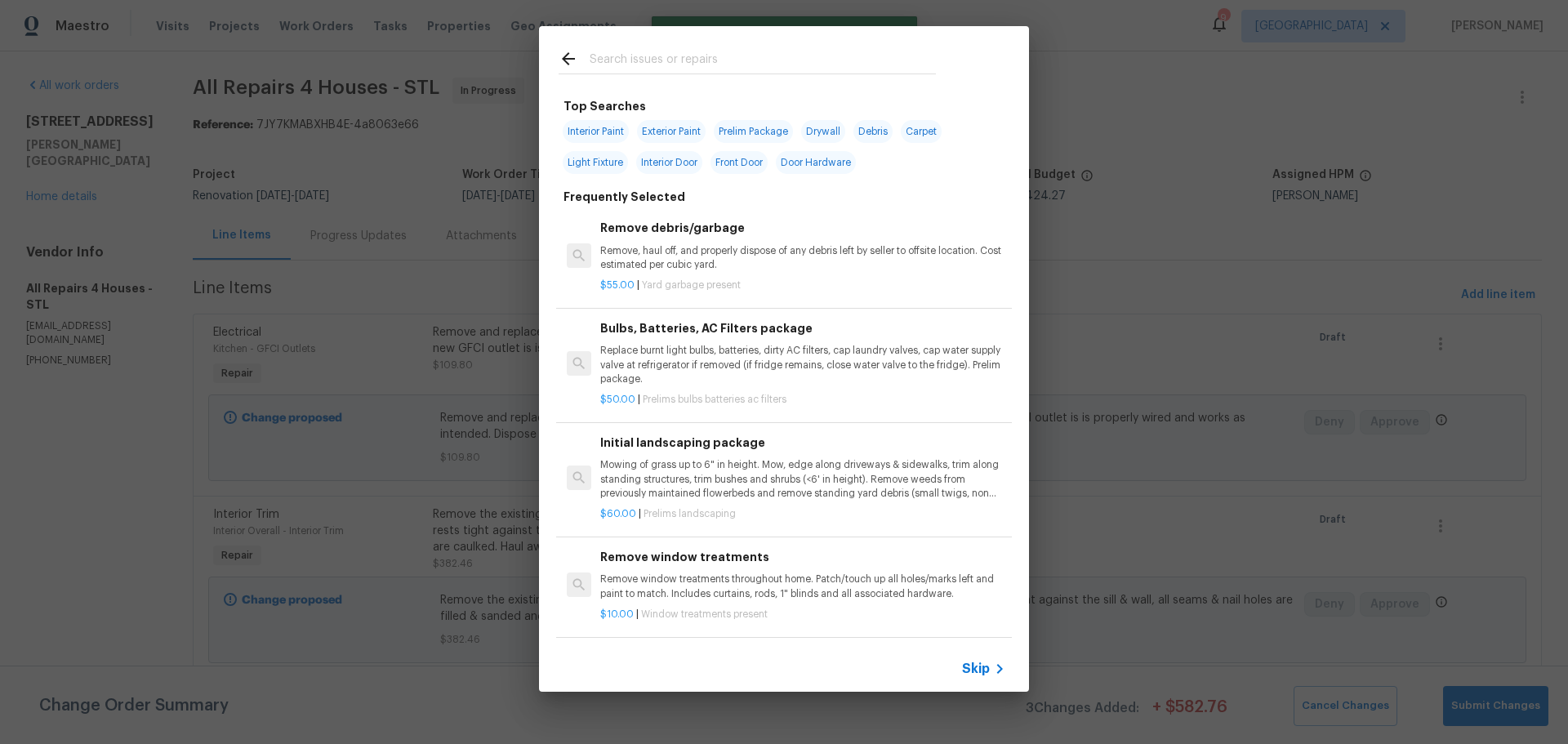
click at [711, 49] on input "text" at bounding box center [763, 61] width 346 height 24
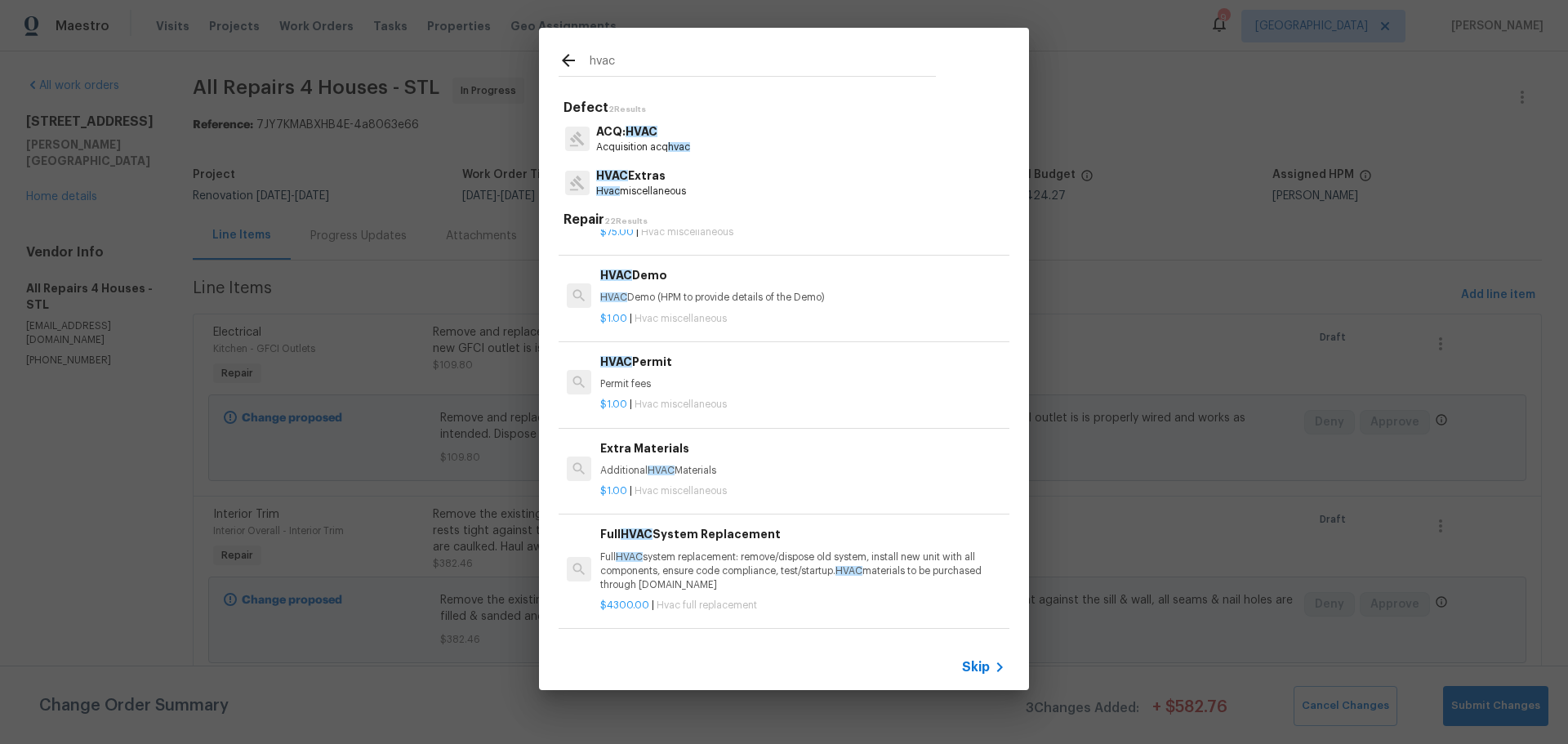
scroll to position [163, 0]
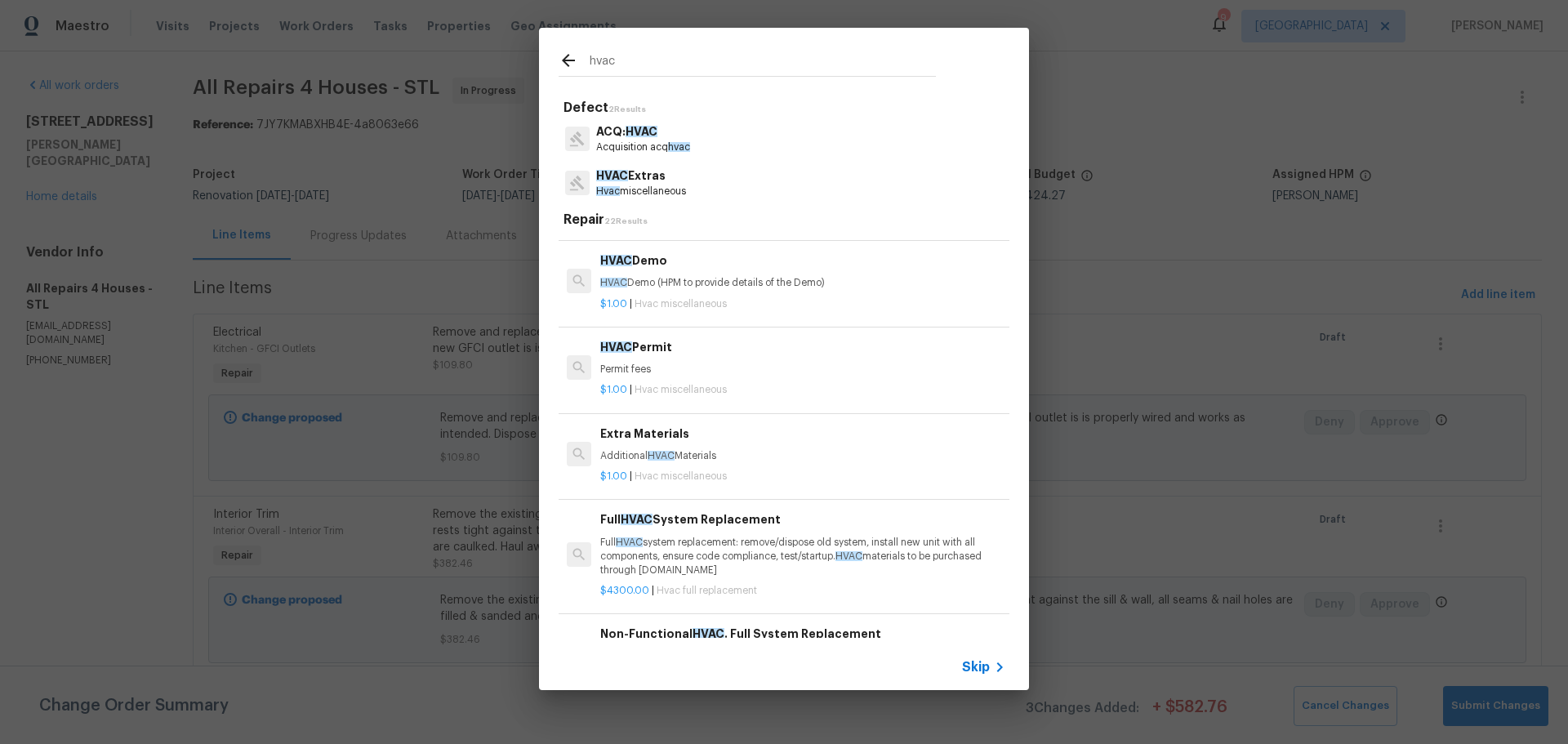
type input "hvac"
click at [712, 462] on p "Additional HVAC Materials" at bounding box center [803, 456] width 405 height 14
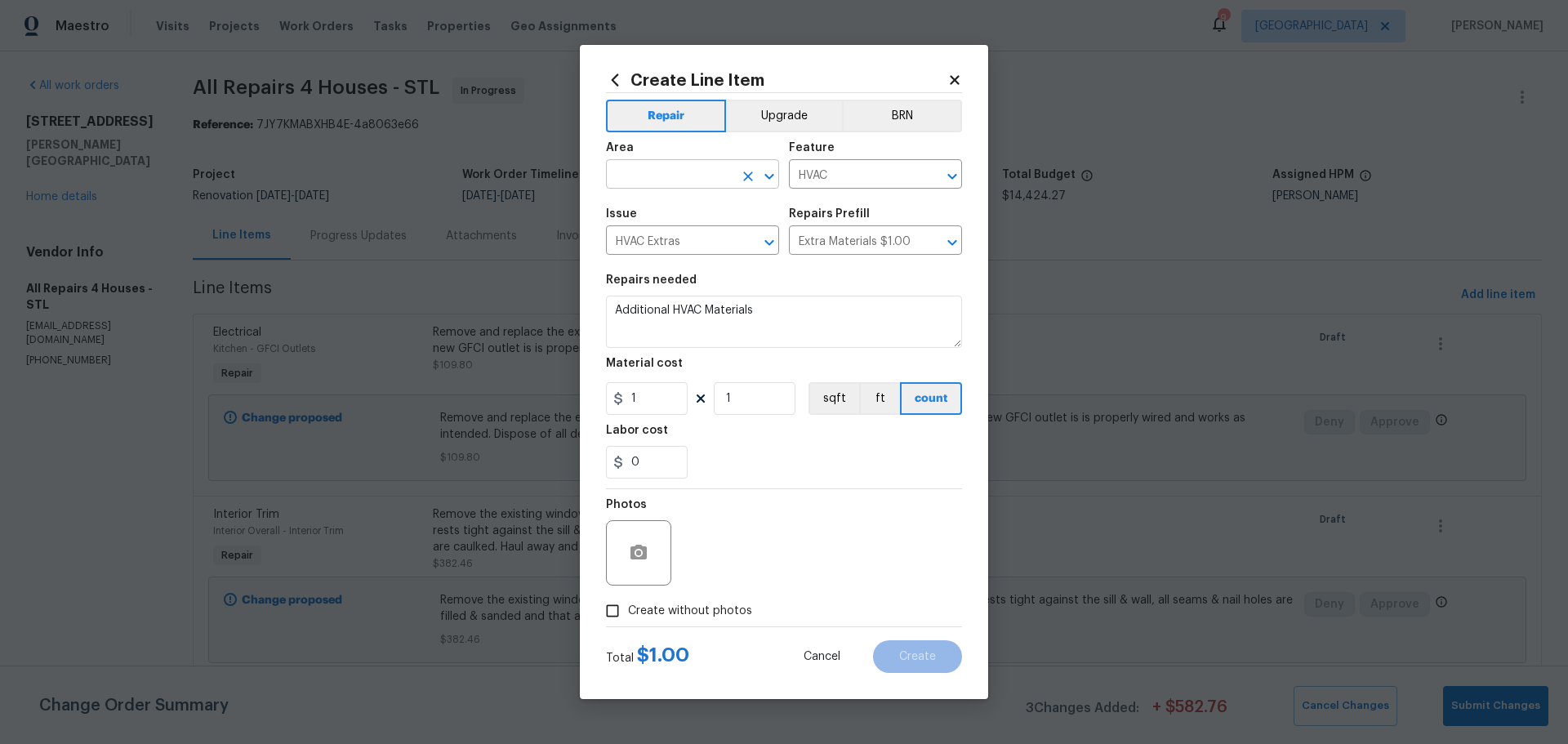
click at [767, 176] on icon "Open" at bounding box center [768, 176] width 9 height 6
click at [682, 212] on li "HVAC" at bounding box center [692, 212] width 173 height 27
type input "HVAC"
drag, startPoint x: 807, startPoint y: 321, endPoint x: 590, endPoint y: 336, distance: 217.5
click at [590, 336] on div "Create Line Item Repair Upgrade BRN Area HVAC ​ Feature HVAC ​ Issue HVAC Extra…" at bounding box center [784, 372] width 408 height 654
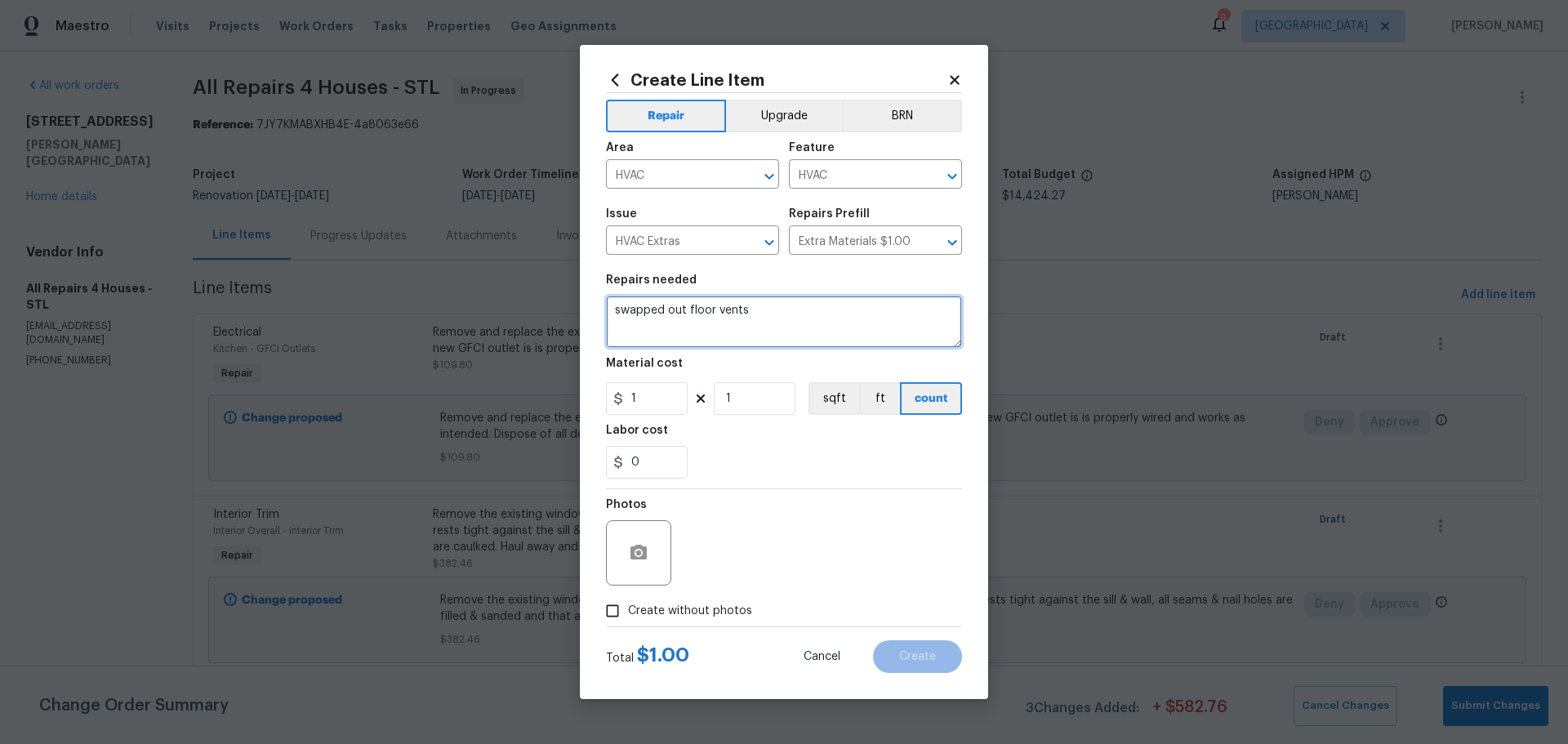
type textarea "swapped out floor vents"
click at [666, 403] on input "1" at bounding box center [646, 398] width 81 height 32
type input "13.43"
click at [767, 405] on input "1" at bounding box center [754, 398] width 81 height 32
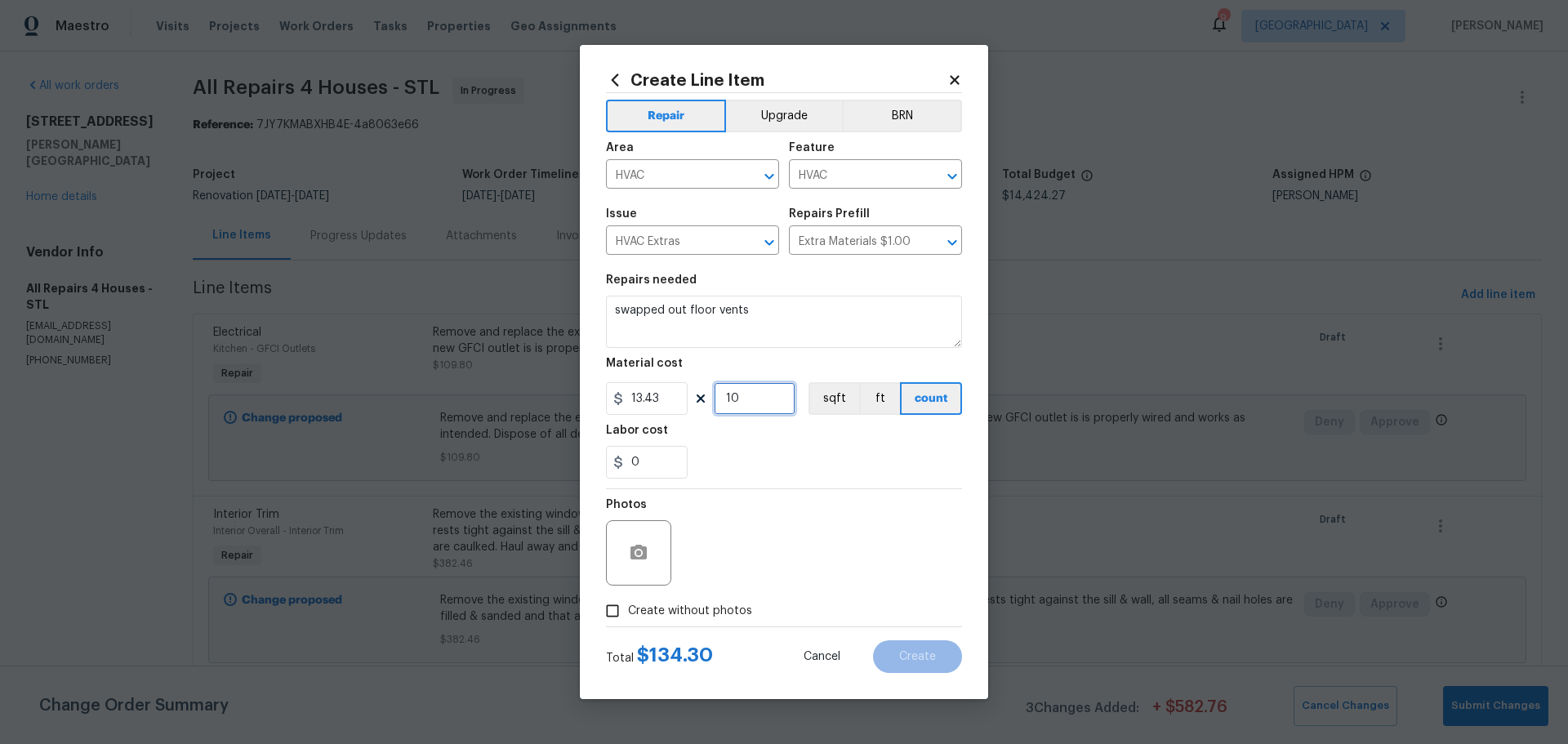
type input "10"
click at [674, 454] on input "0" at bounding box center [646, 462] width 81 height 32
click at [715, 457] on div "23" at bounding box center [784, 462] width 356 height 32
click at [652, 466] on input "23" at bounding box center [646, 462] width 81 height 32
click at [720, 462] on div "27" at bounding box center [784, 462] width 356 height 32
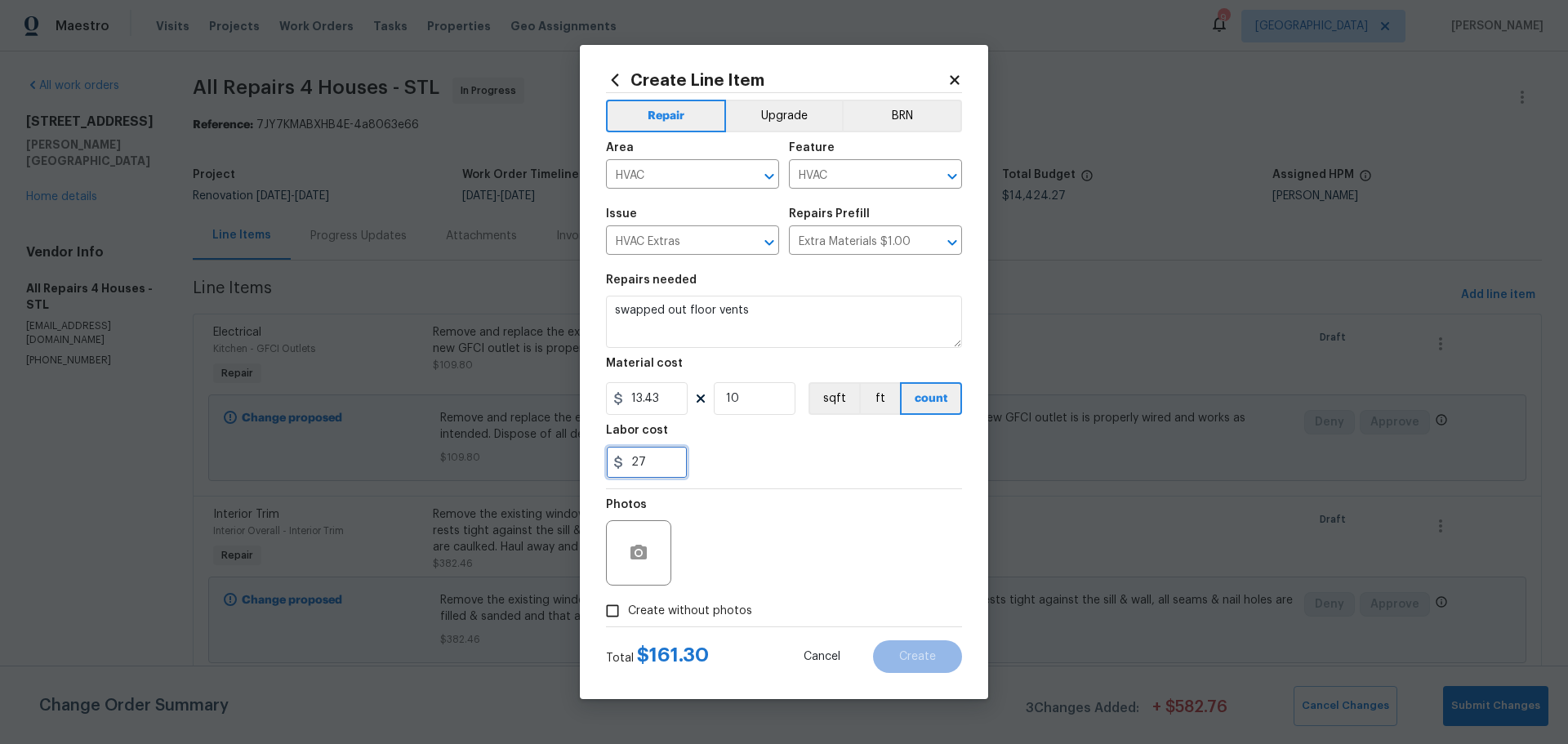
click at [664, 462] on input "27" at bounding box center [646, 462] width 81 height 32
click at [720, 463] on div "29" at bounding box center [784, 462] width 356 height 32
click at [667, 460] on input "29" at bounding box center [646, 462] width 81 height 32
click at [718, 435] on div "Labor cost" at bounding box center [784, 436] width 356 height 22
click at [635, 472] on input "29.7" at bounding box center [646, 462] width 81 height 32
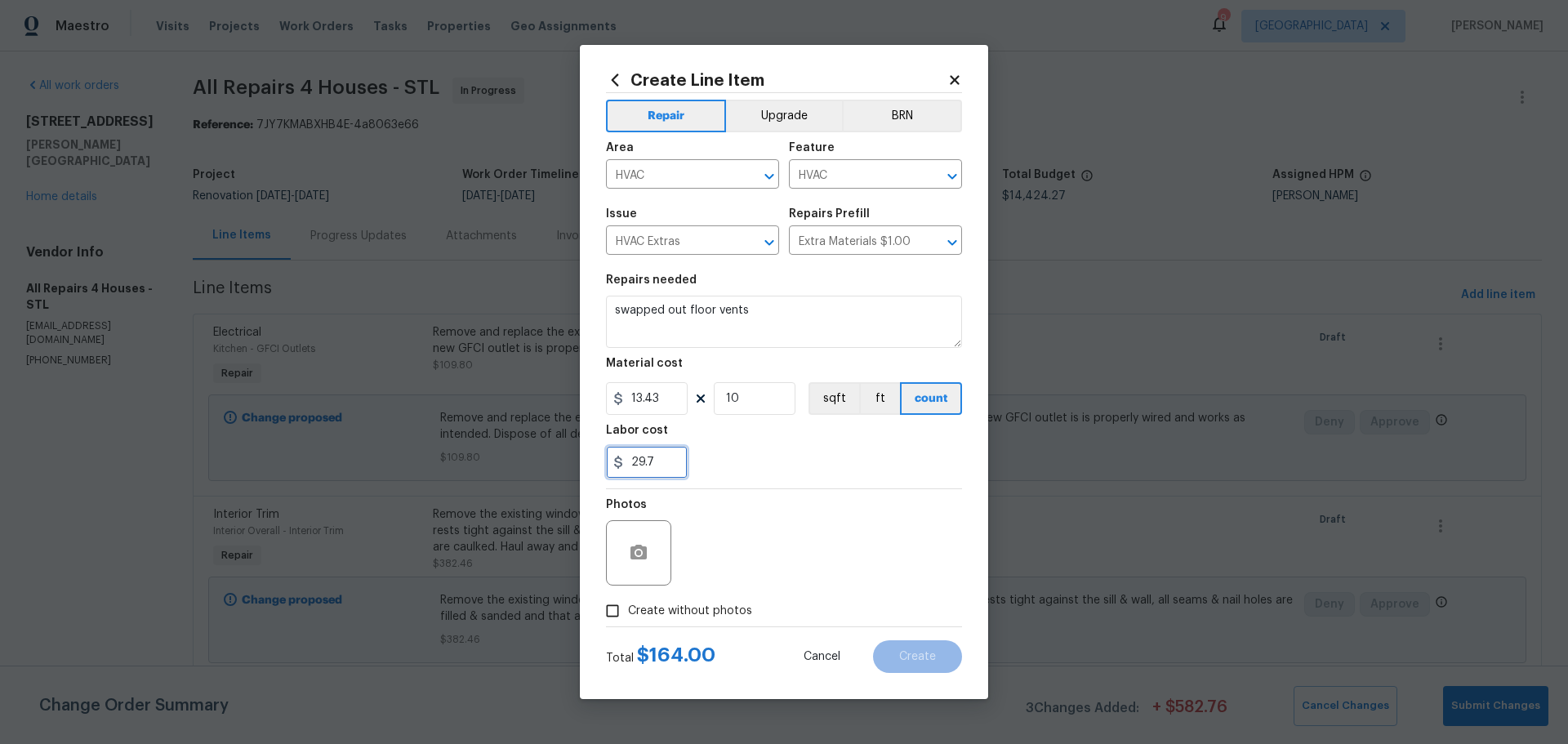
click at [649, 456] on input "29.7" at bounding box center [646, 462] width 81 height 32
type input "30.7"
click at [704, 471] on div "30.7" at bounding box center [784, 462] width 356 height 32
click at [644, 613] on span "Create without photos" at bounding box center [690, 612] width 124 height 18
click at [628, 613] on input "Create without photos" at bounding box center [613, 611] width 31 height 31
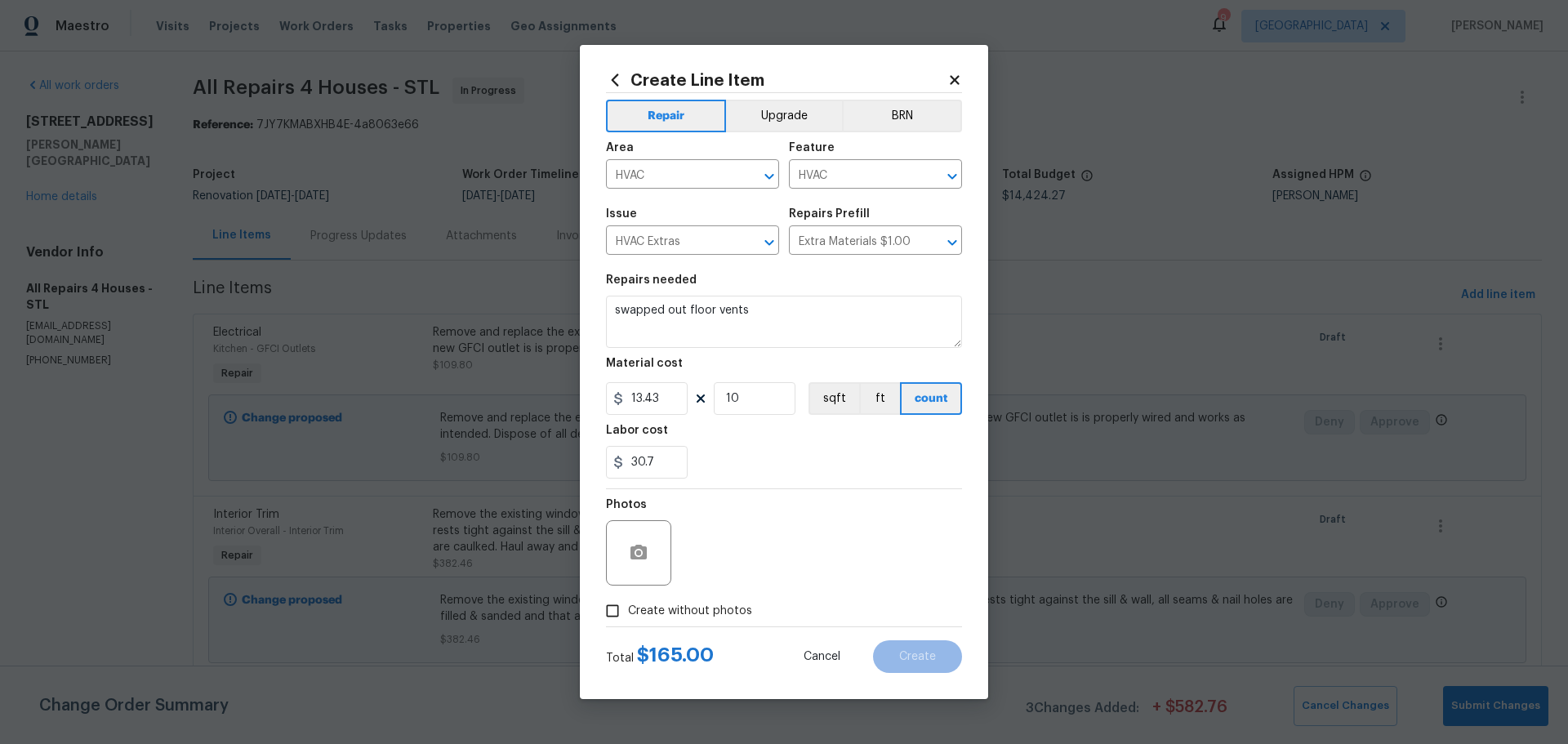
checkbox input "true"
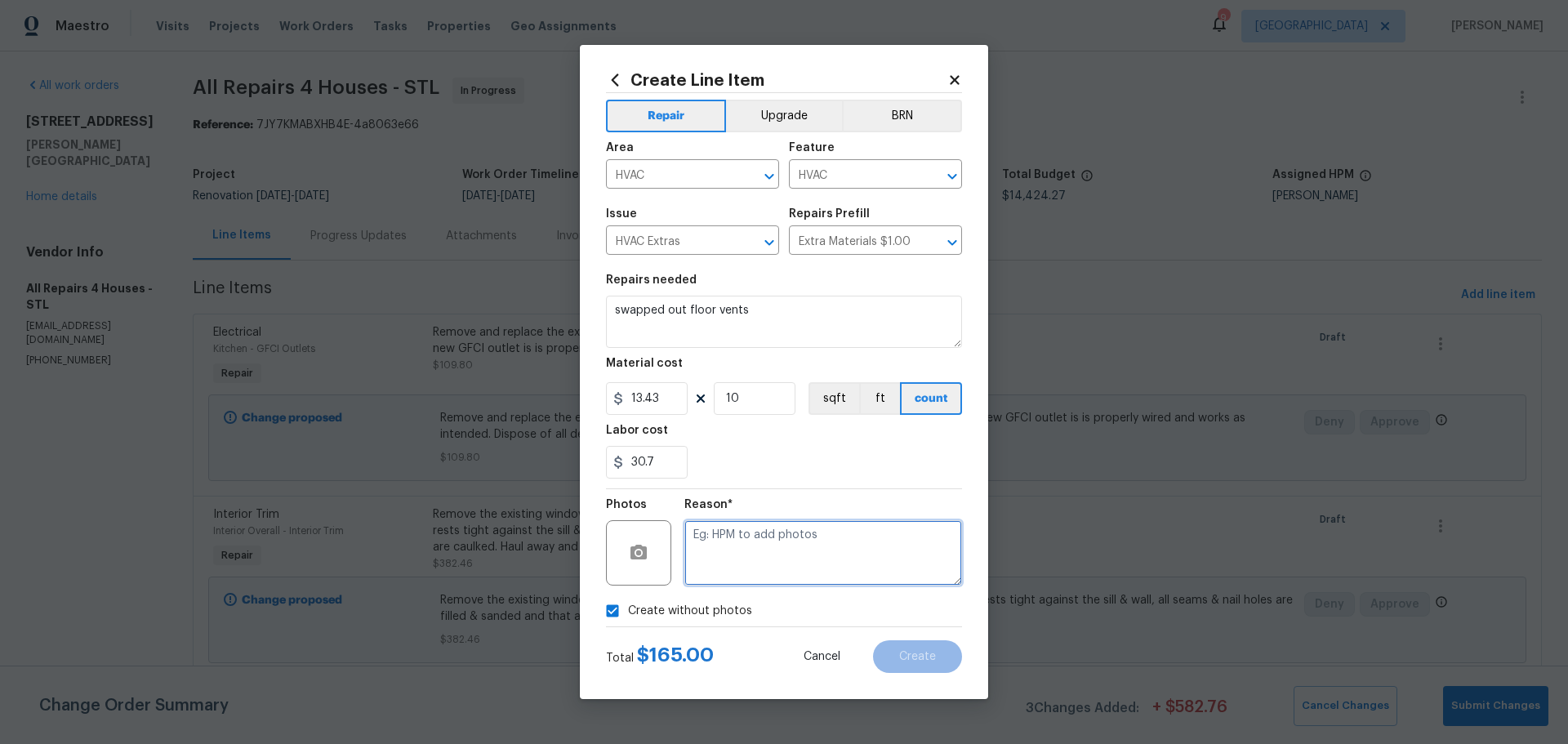
click at [710, 560] on textarea at bounding box center [823, 553] width 278 height 66
type textarea "will add"
click at [915, 666] on button "Create" at bounding box center [917, 656] width 89 height 32
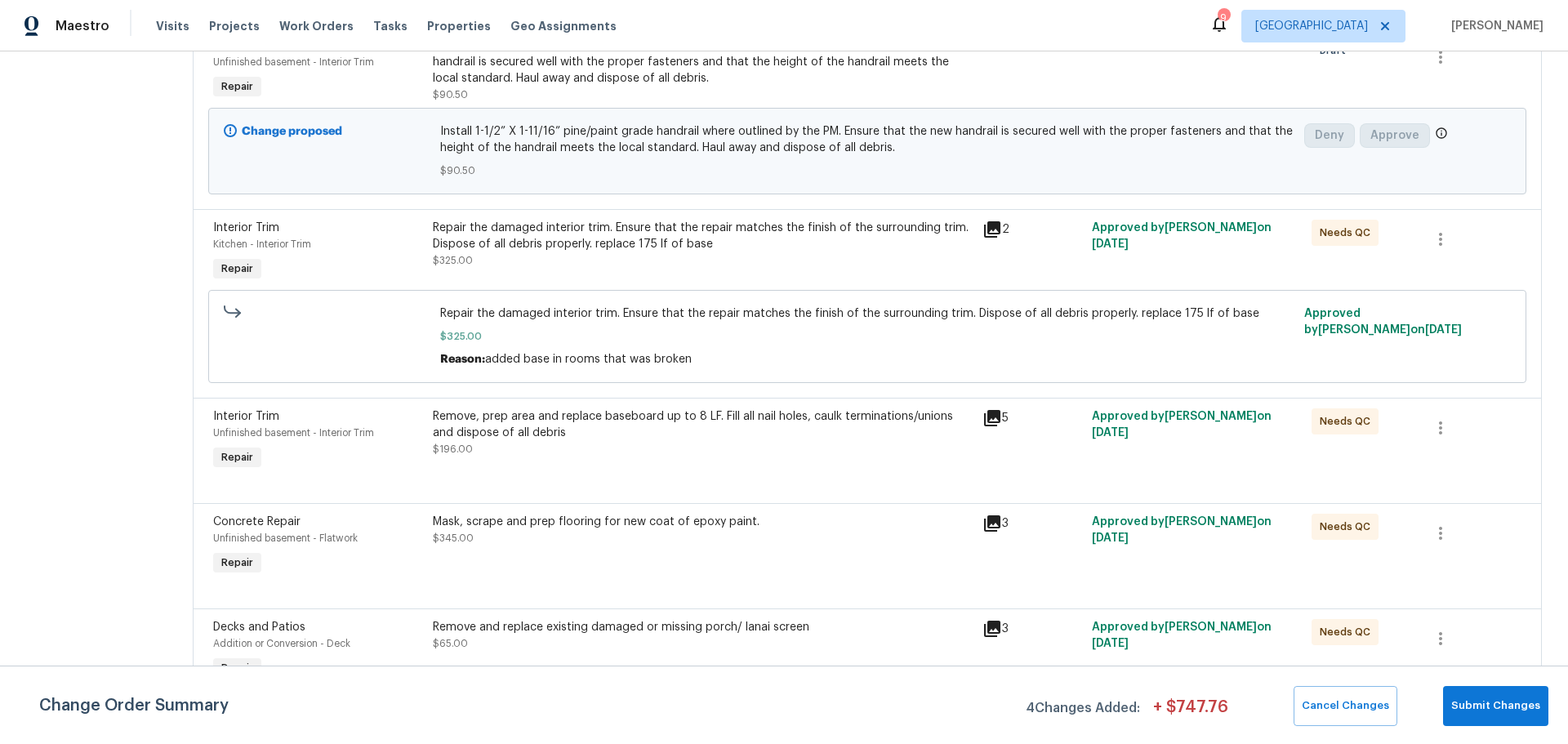
scroll to position [1062, 0]
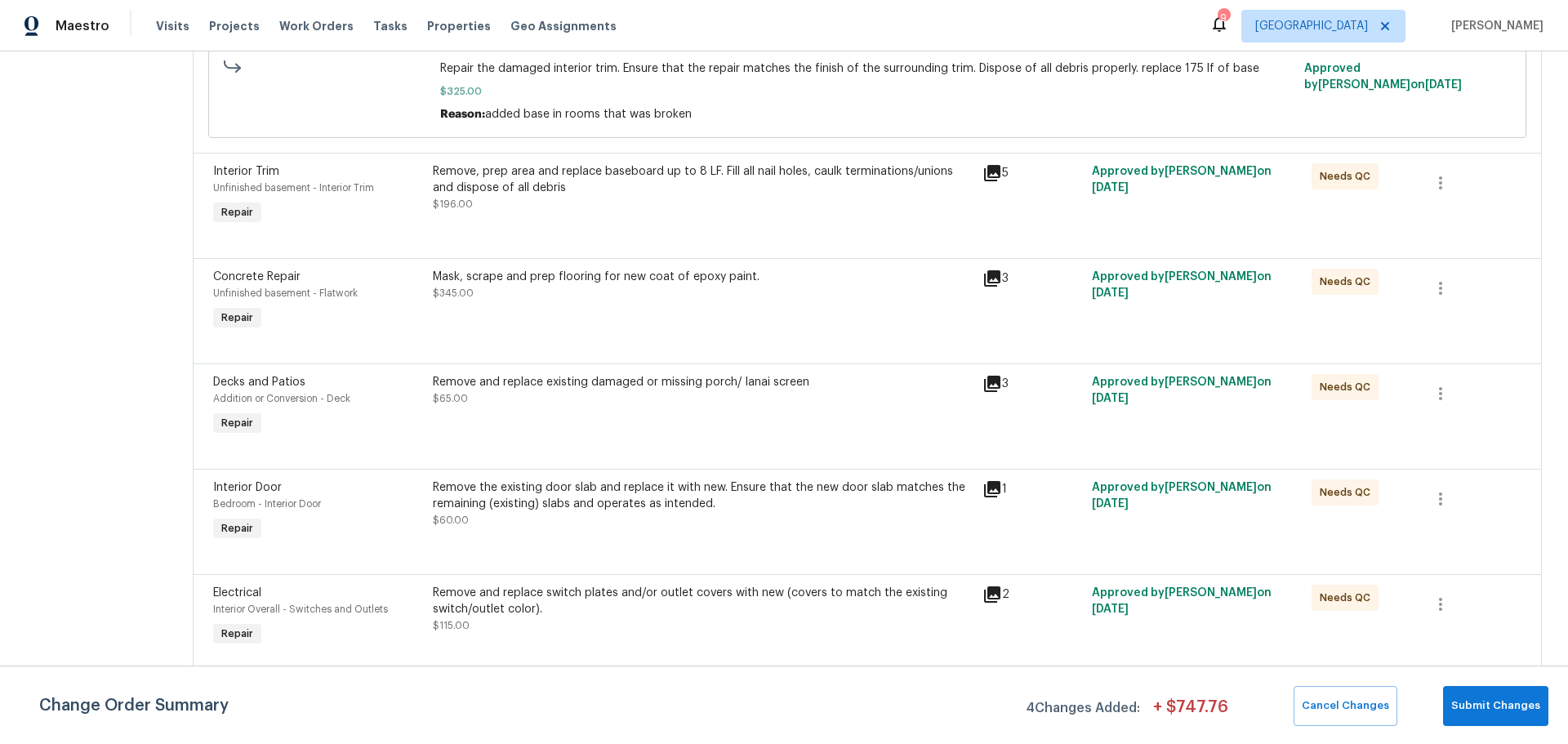
click at [588, 299] on div "Mask, scrape and prep flooring for new coat of epoxy paint. $345.00" at bounding box center [703, 285] width 540 height 32
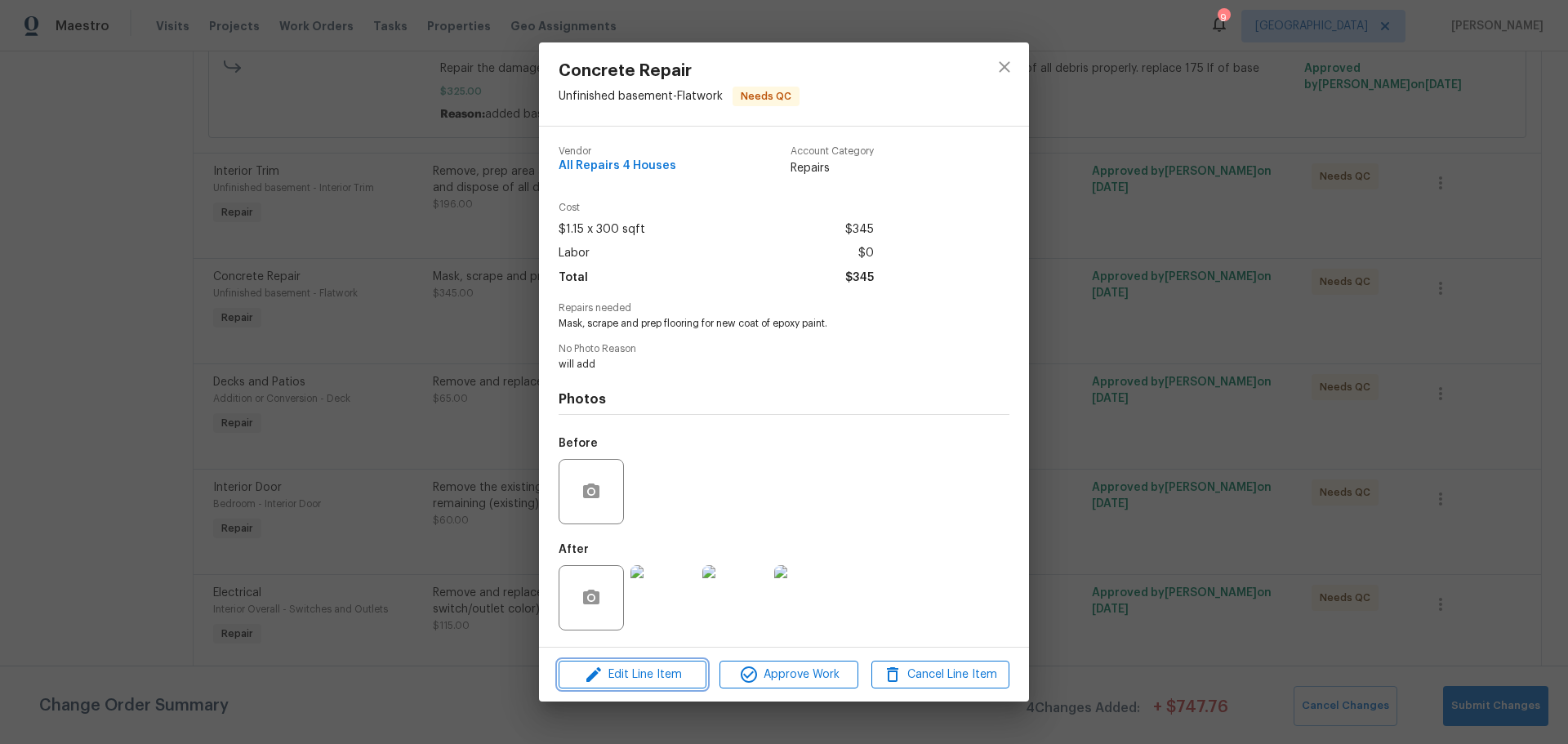
click at [661, 674] on span "Edit Line Item" at bounding box center [632, 674] width 138 height 21
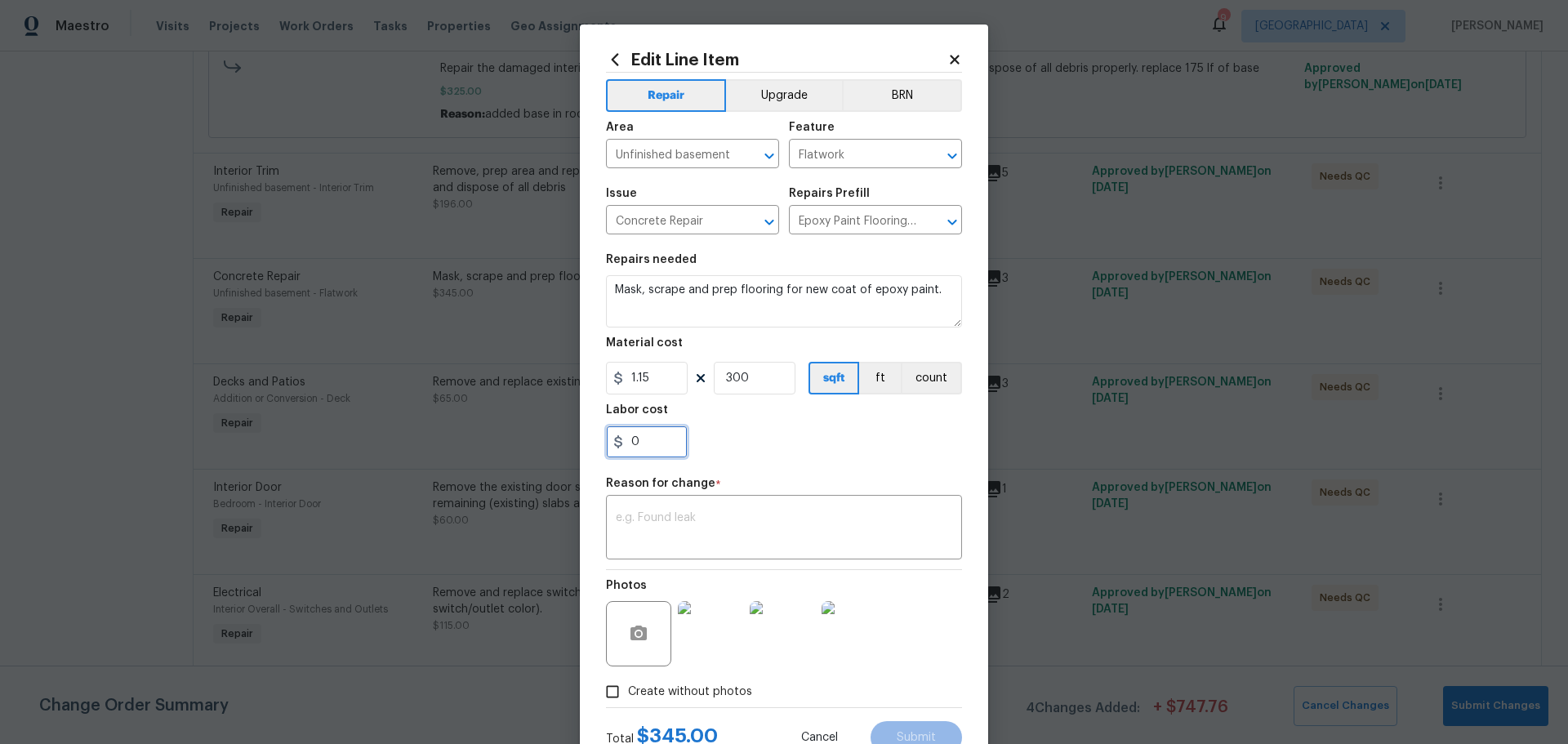
click at [661, 442] on input "0" at bounding box center [646, 442] width 81 height 32
type input "200"
click at [680, 534] on textarea at bounding box center [784, 529] width 337 height 34
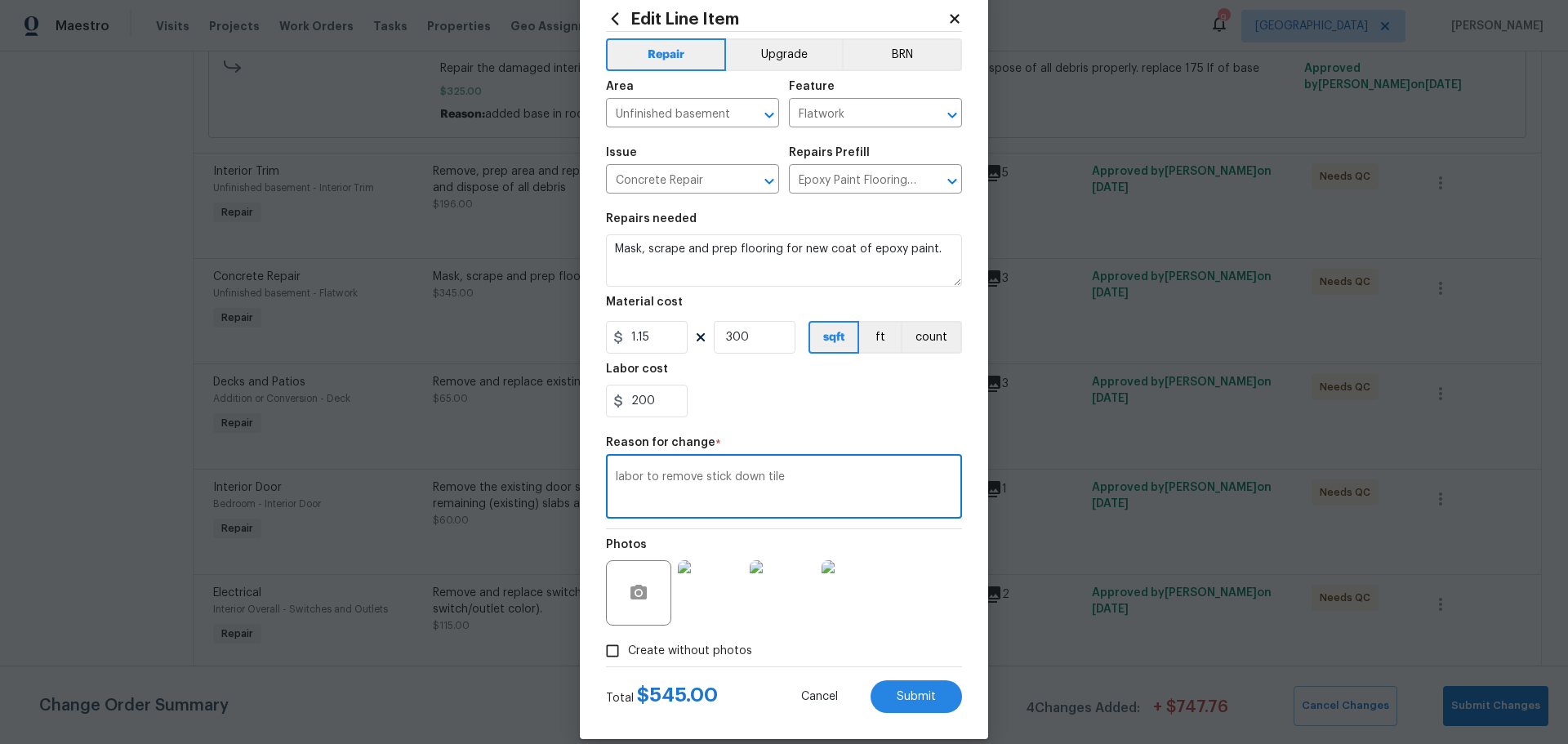
scroll to position [61, 0]
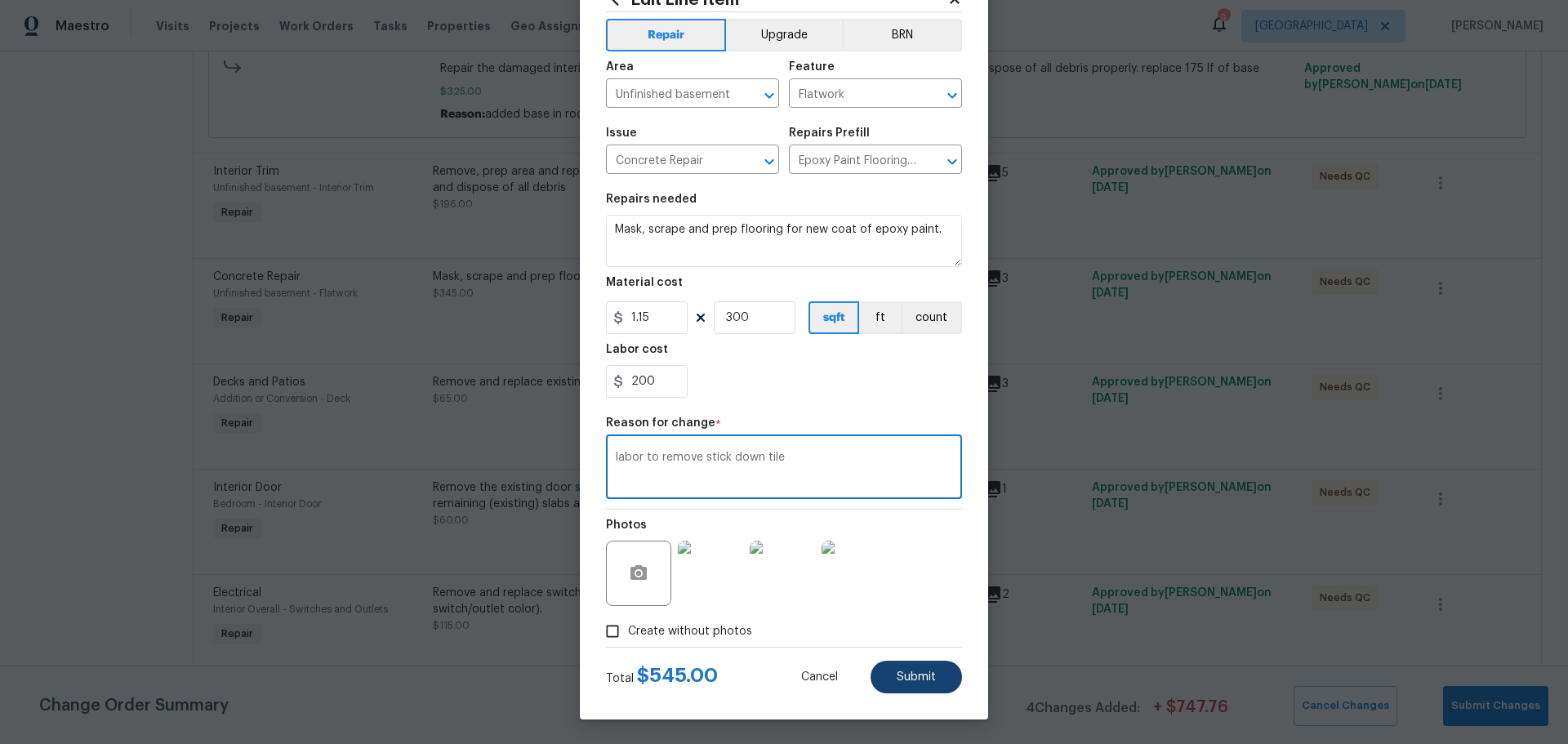
type textarea "labor to remove stick down tile"
click at [889, 690] on button "Submit" at bounding box center [916, 676] width 91 height 32
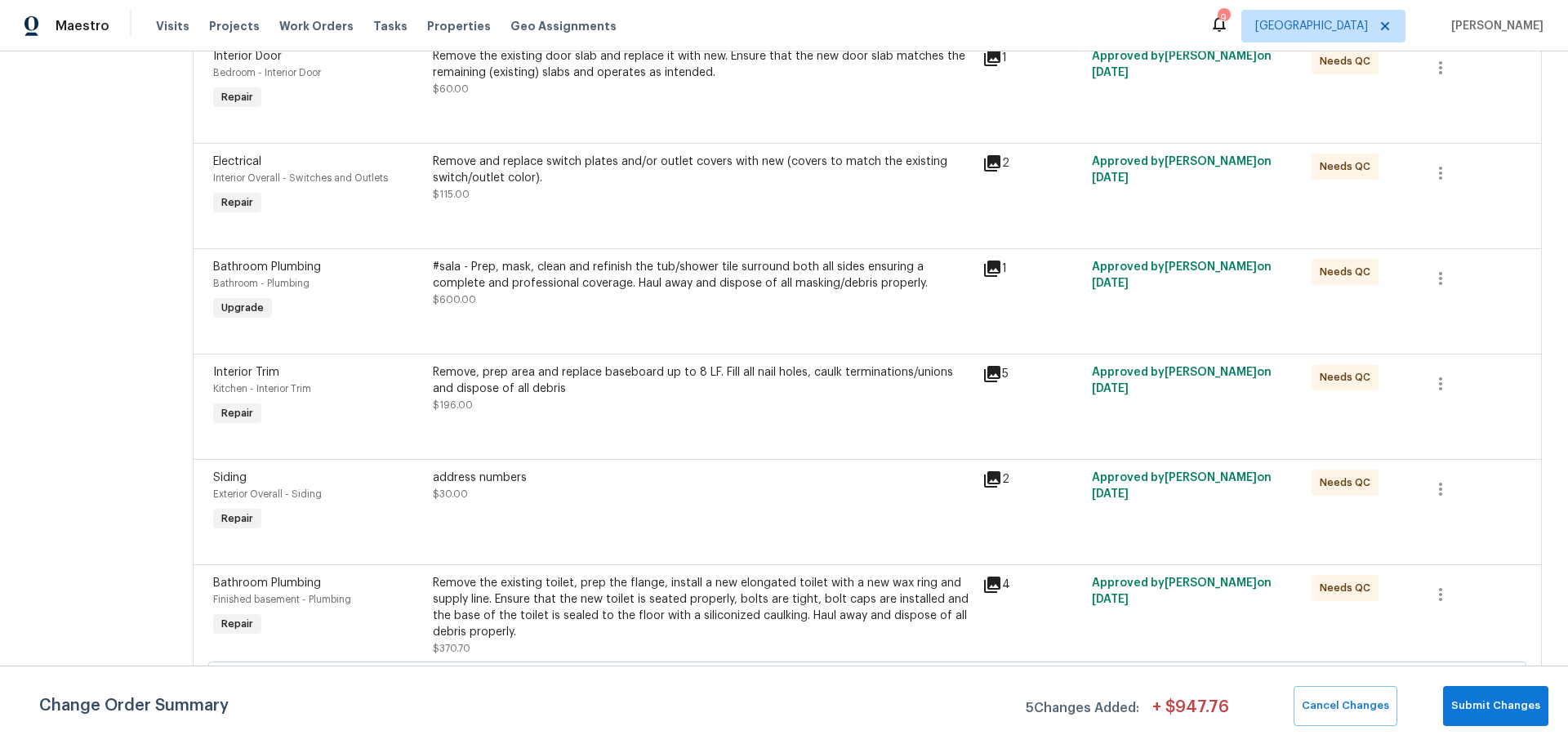
scroll to position [1553, 0]
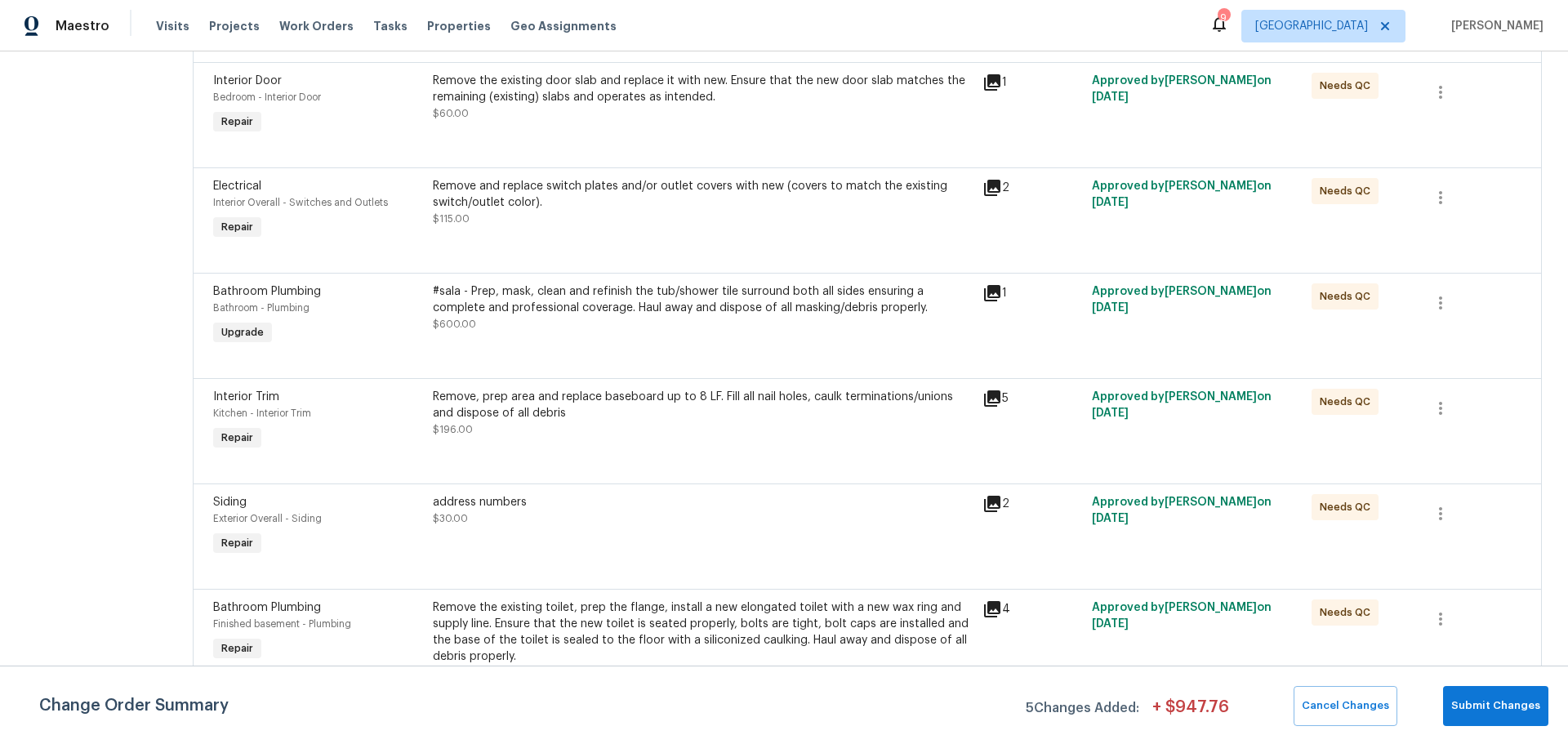
click at [518, 317] on div "#sala - Prep, mask, clean and refinish the tub/shower tile surround both all si…" at bounding box center [703, 308] width 540 height 49
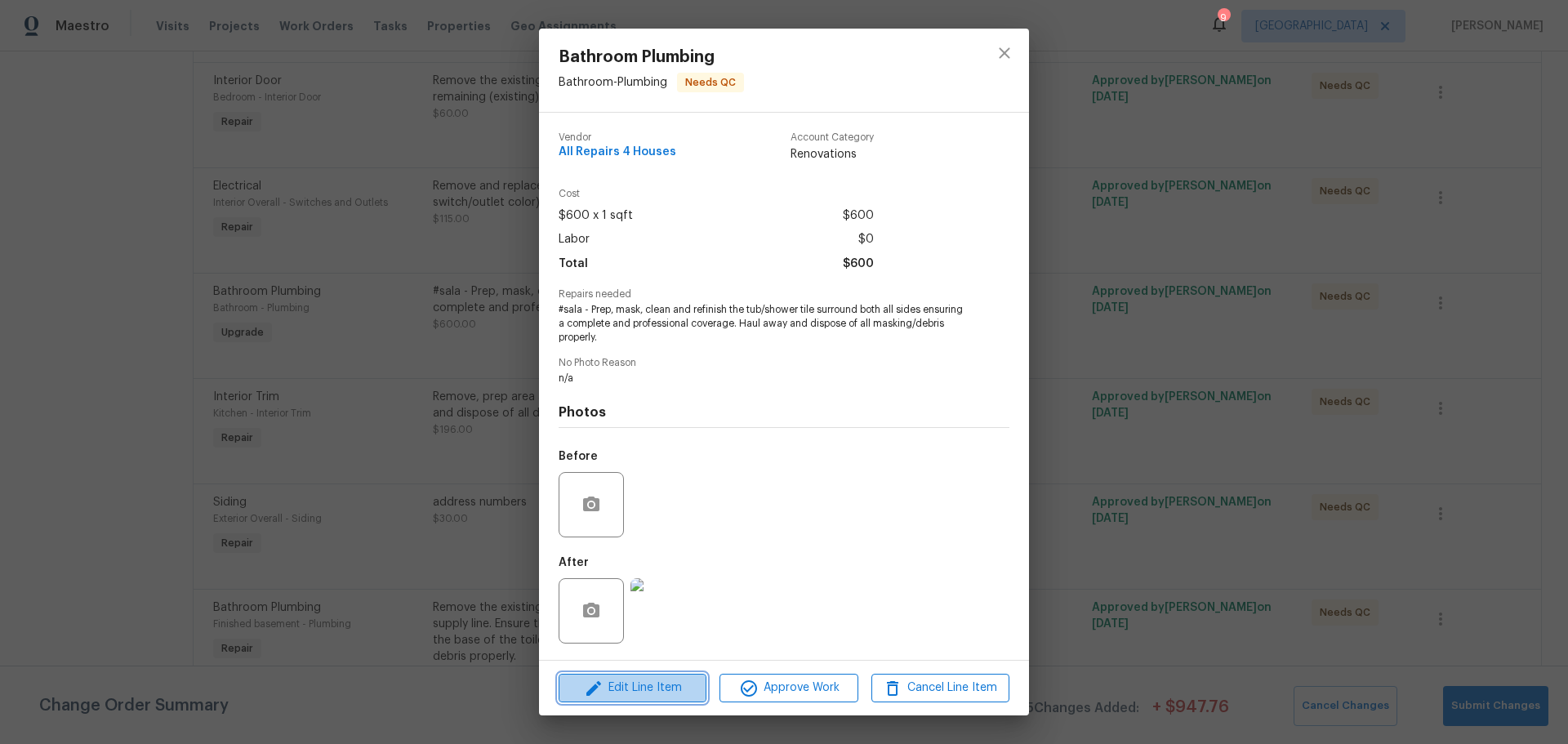
click at [644, 694] on span "Edit Line Item" at bounding box center [632, 688] width 138 height 21
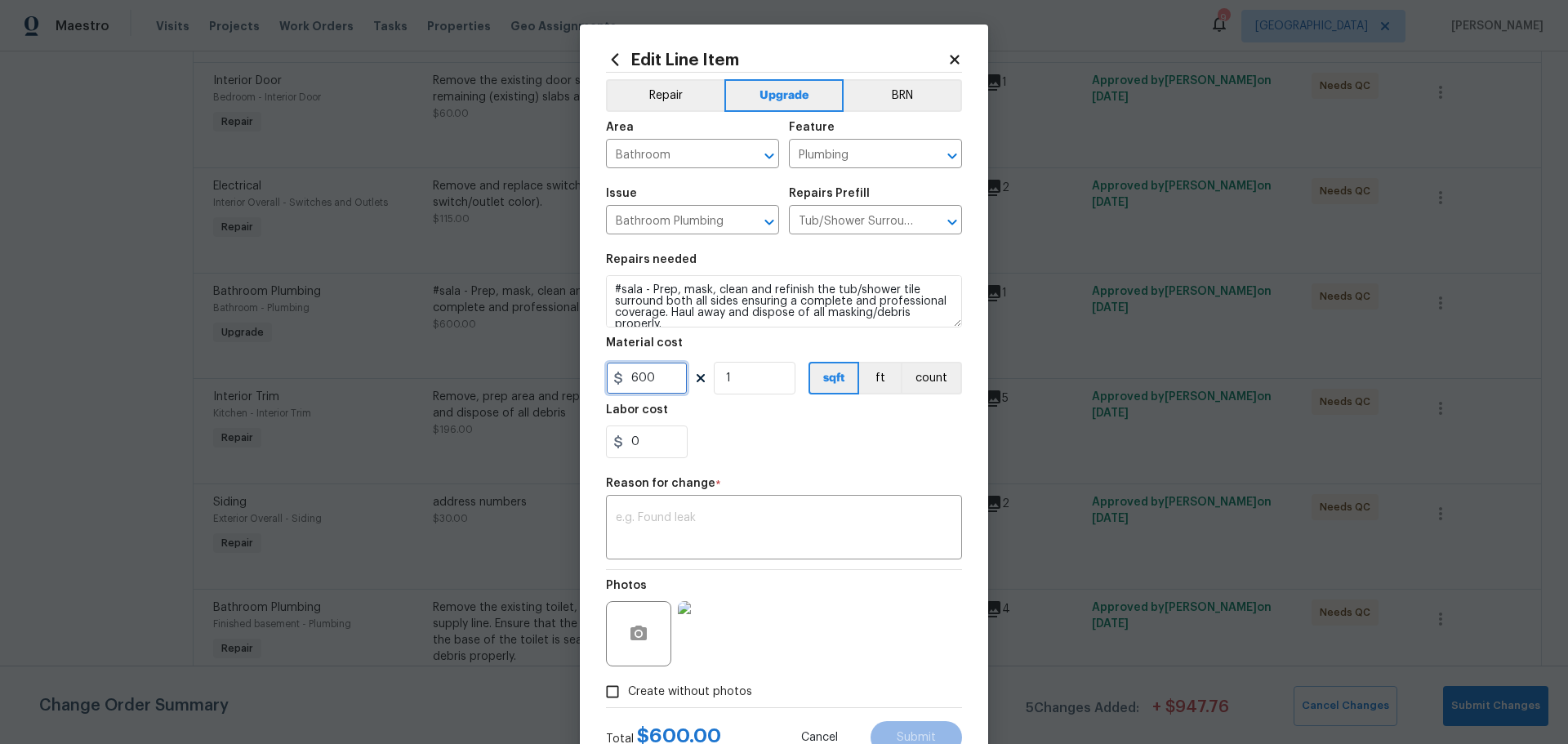
click at [635, 379] on input "600" at bounding box center [646, 378] width 81 height 32
type input "800"
click at [636, 511] on div "x ​" at bounding box center [784, 530] width 356 height 61
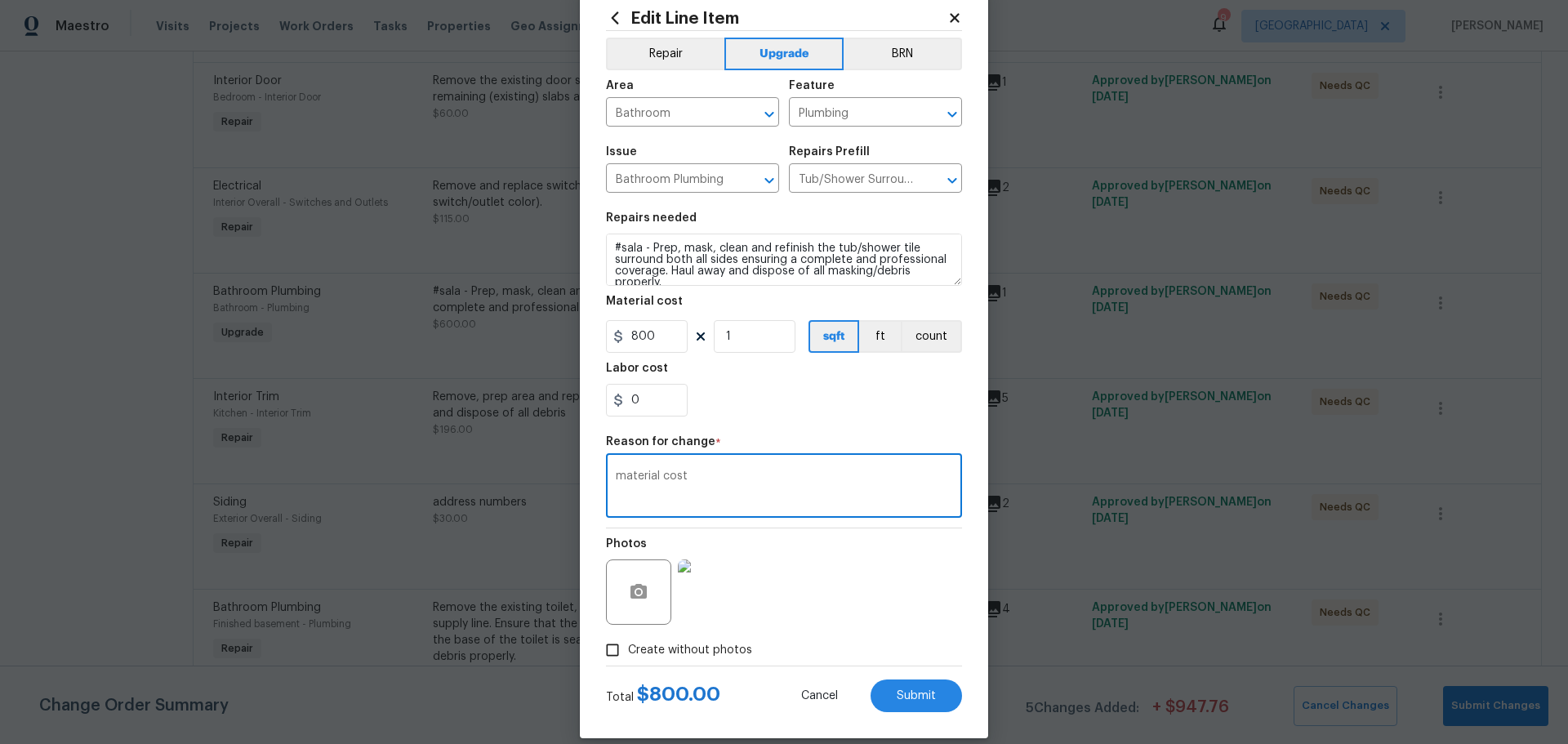
scroll to position [61, 0]
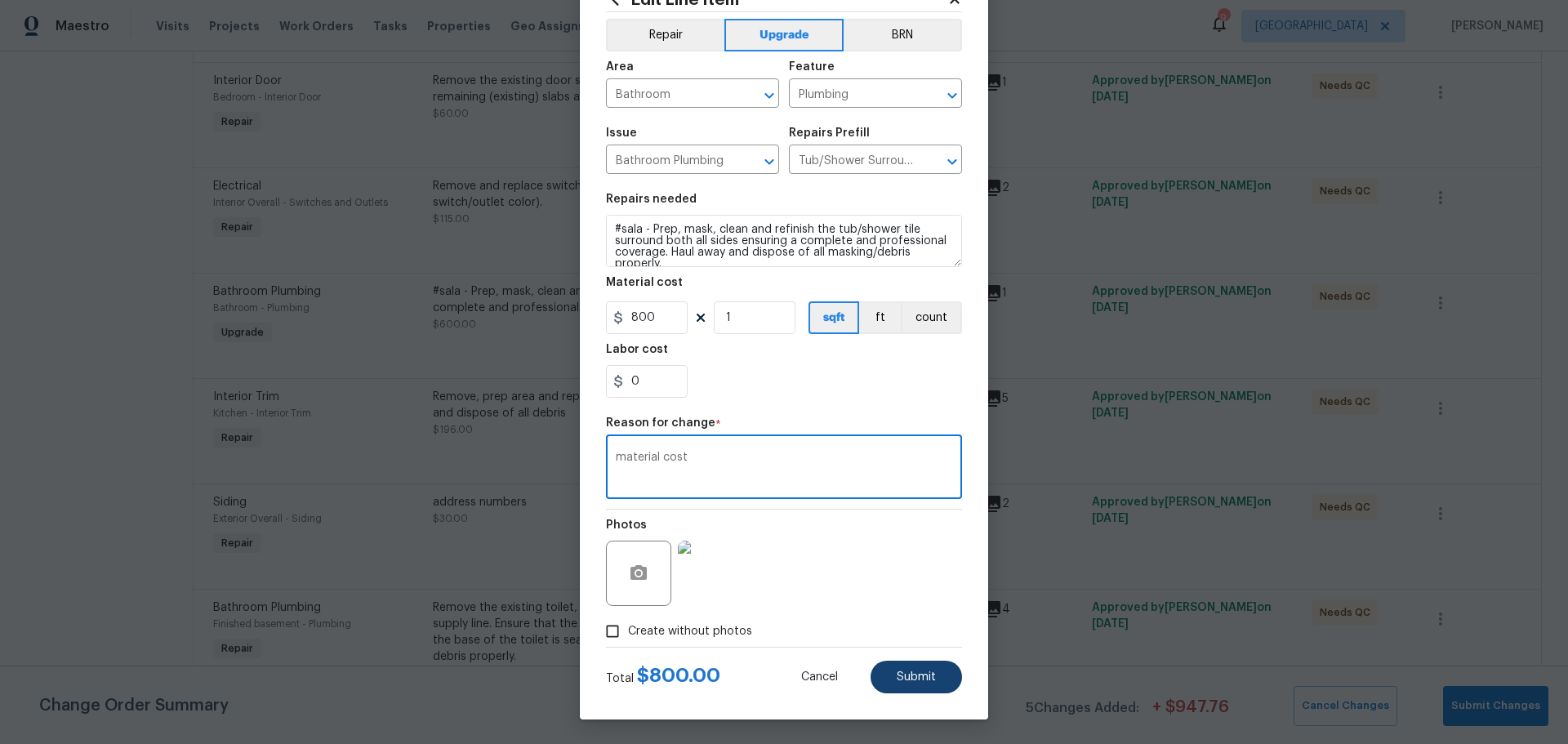
type textarea "material cost"
click at [881, 679] on button "Submit" at bounding box center [916, 676] width 91 height 32
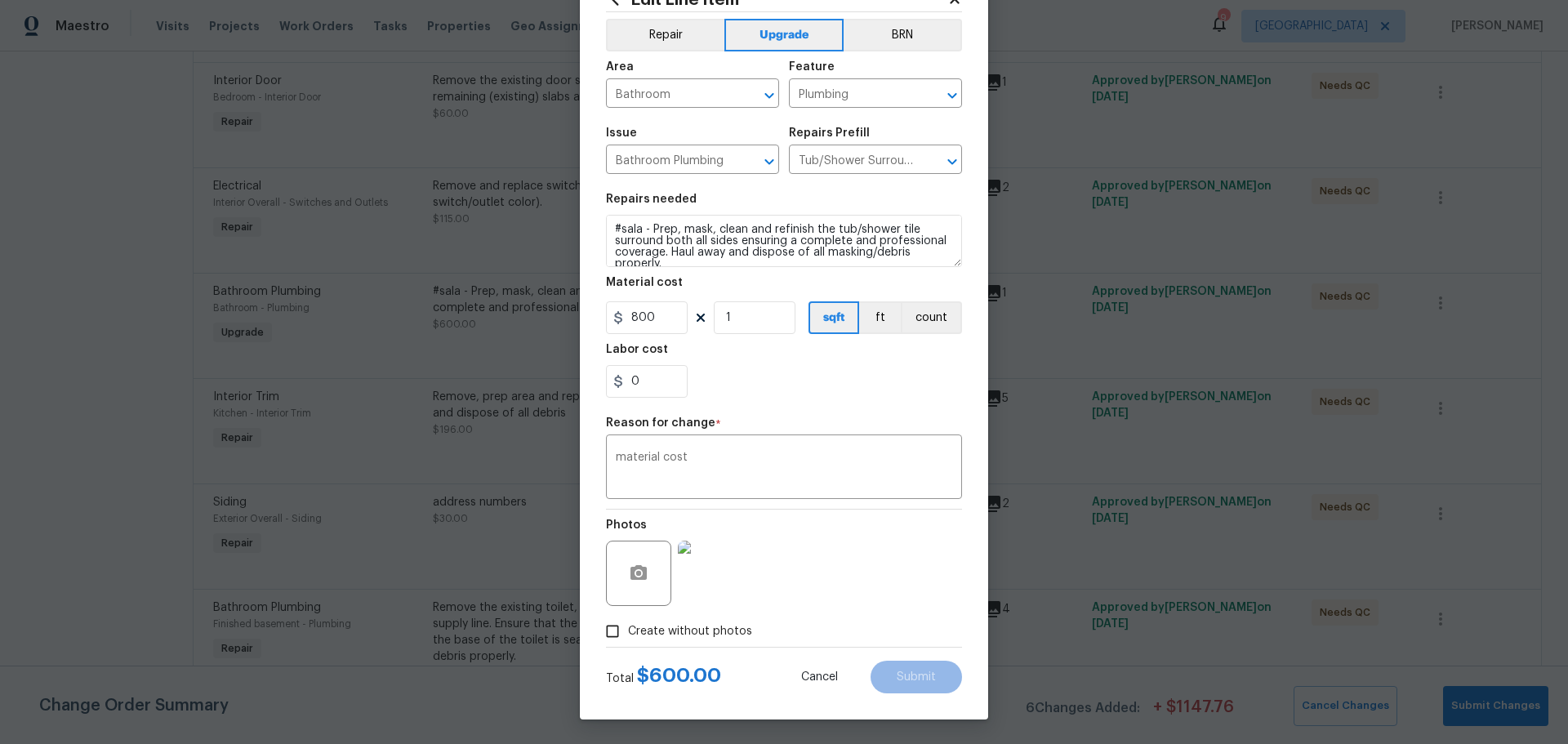
type input "600"
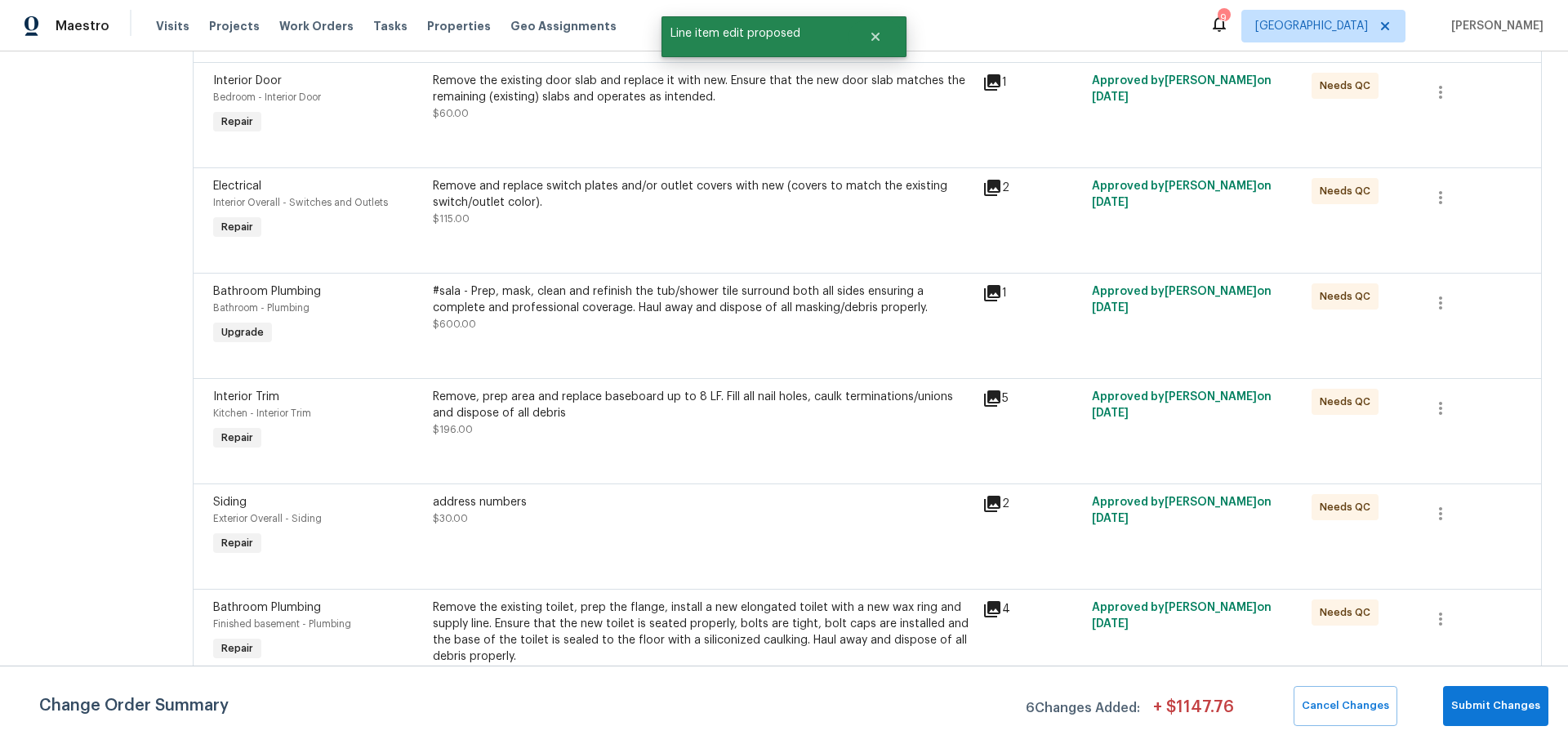
scroll to position [0, 0]
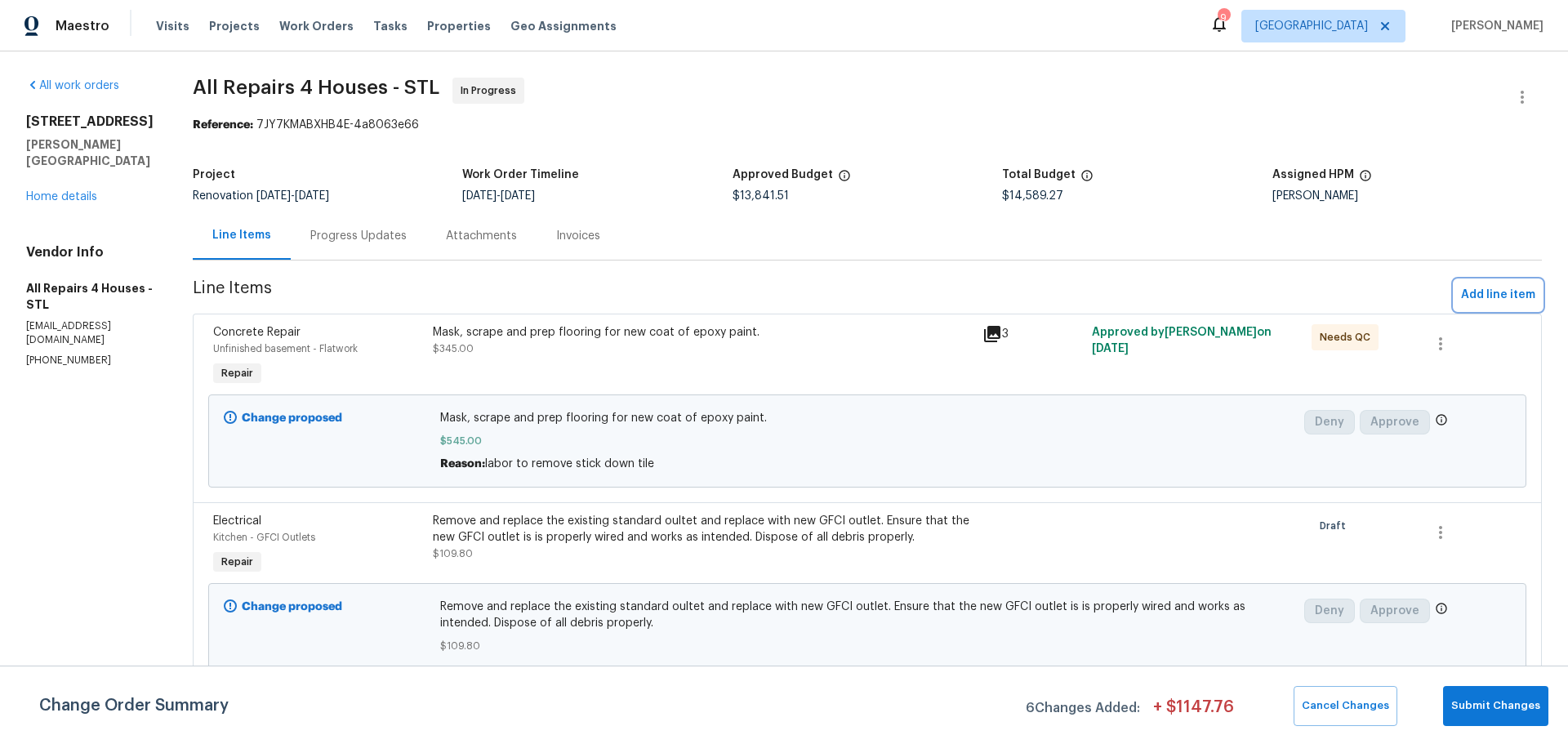
click at [1482, 280] on button "Add line item" at bounding box center [1498, 295] width 87 height 30
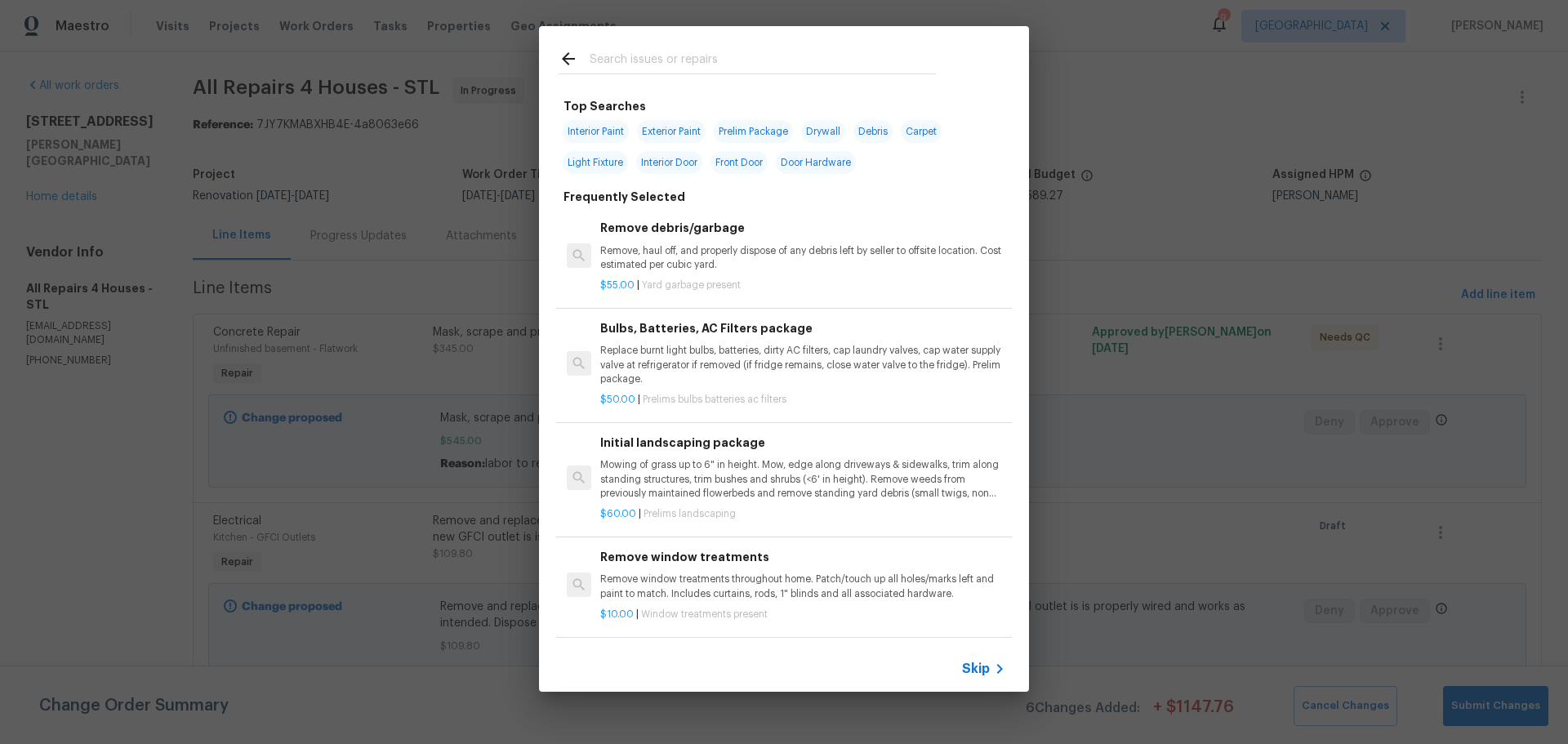
click at [740, 67] on input "text" at bounding box center [763, 61] width 346 height 24
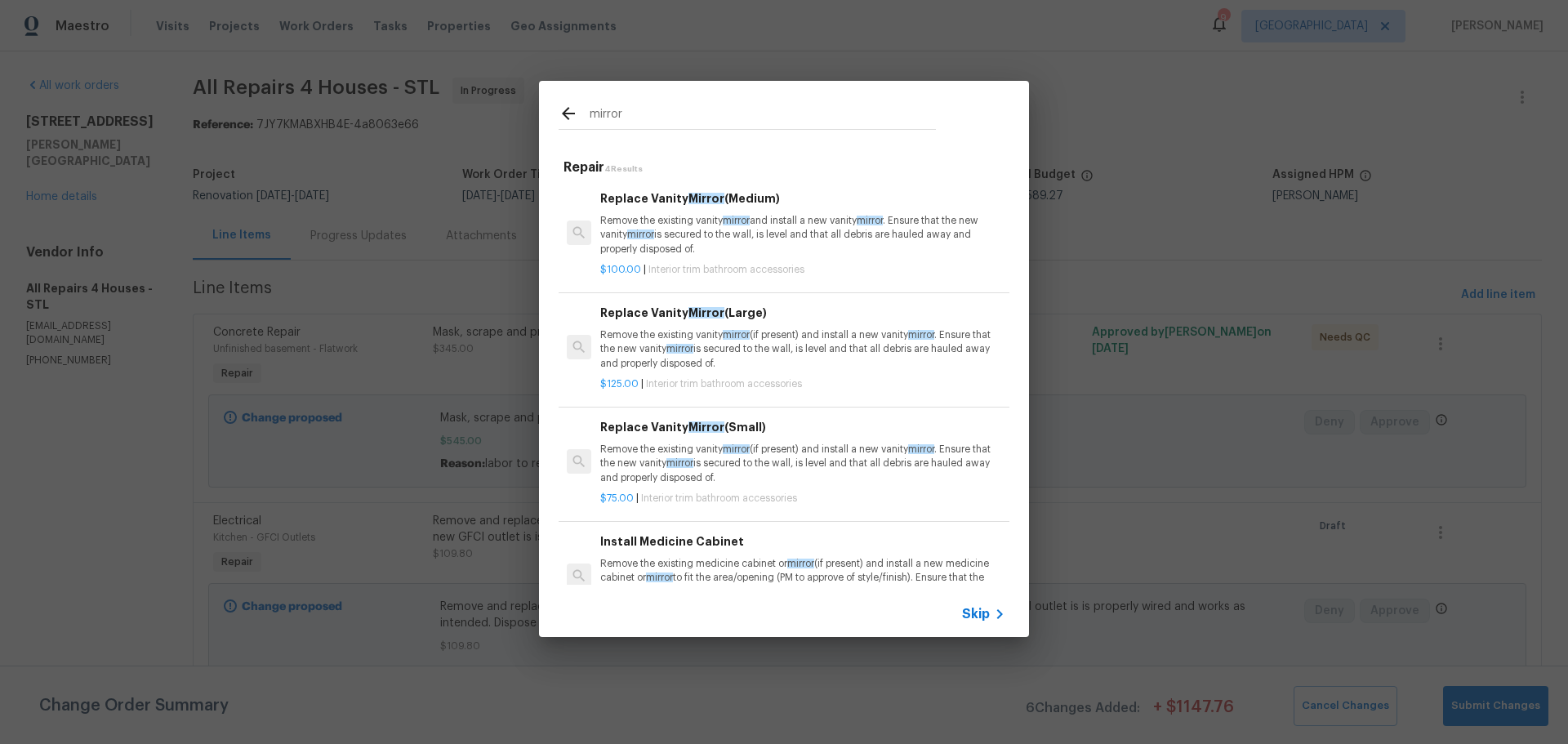
type input "mirror"
click at [788, 347] on p "Remove the existing vanity mirror (if present) and install a new vanity mirror …" at bounding box center [803, 349] width 405 height 42
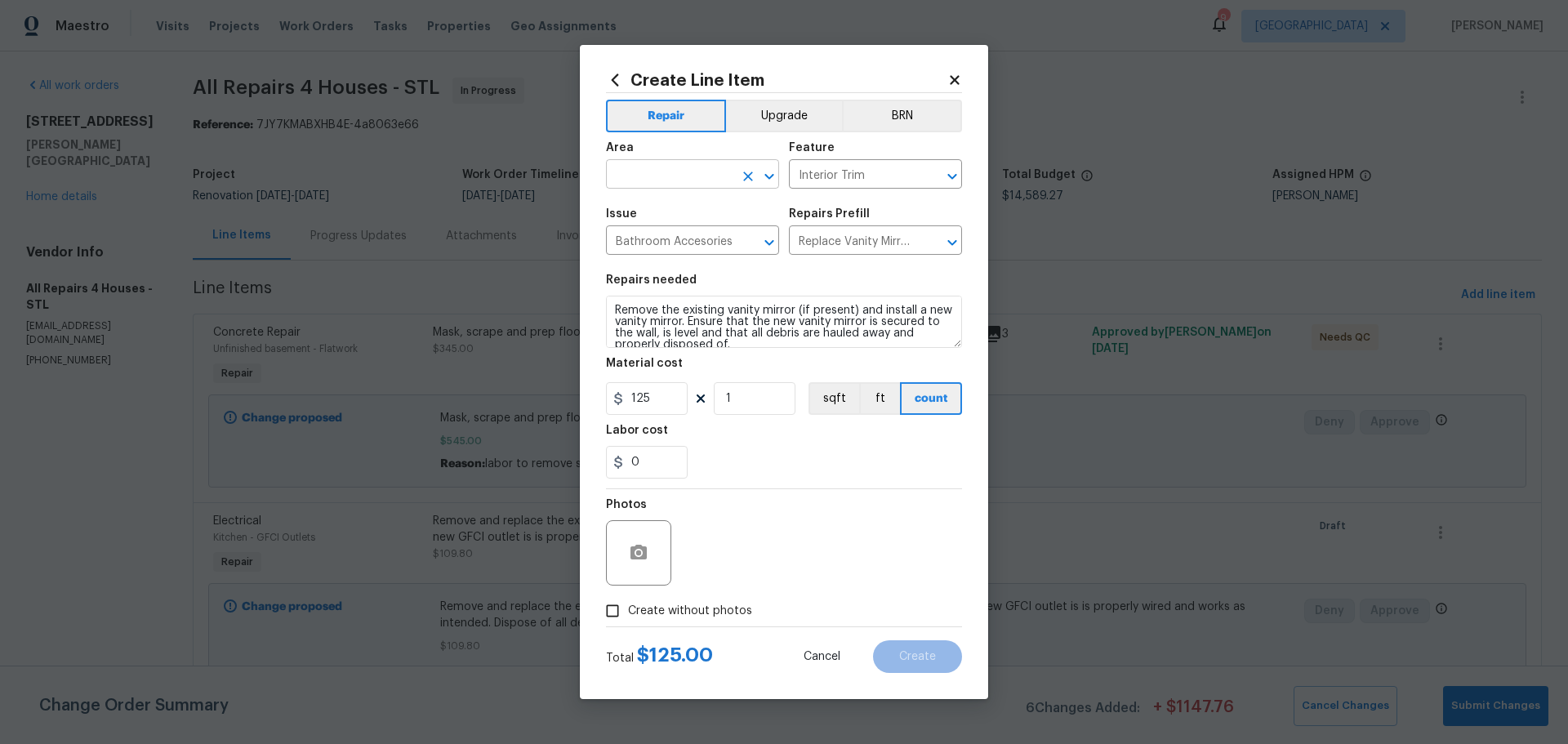
click at [763, 171] on icon "Open" at bounding box center [769, 176] width 20 height 20
click at [684, 217] on li "Bathroom" at bounding box center [692, 212] width 173 height 27
type input "Bathroom"
click at [654, 406] on input "125" at bounding box center [646, 398] width 81 height 32
type input "110"
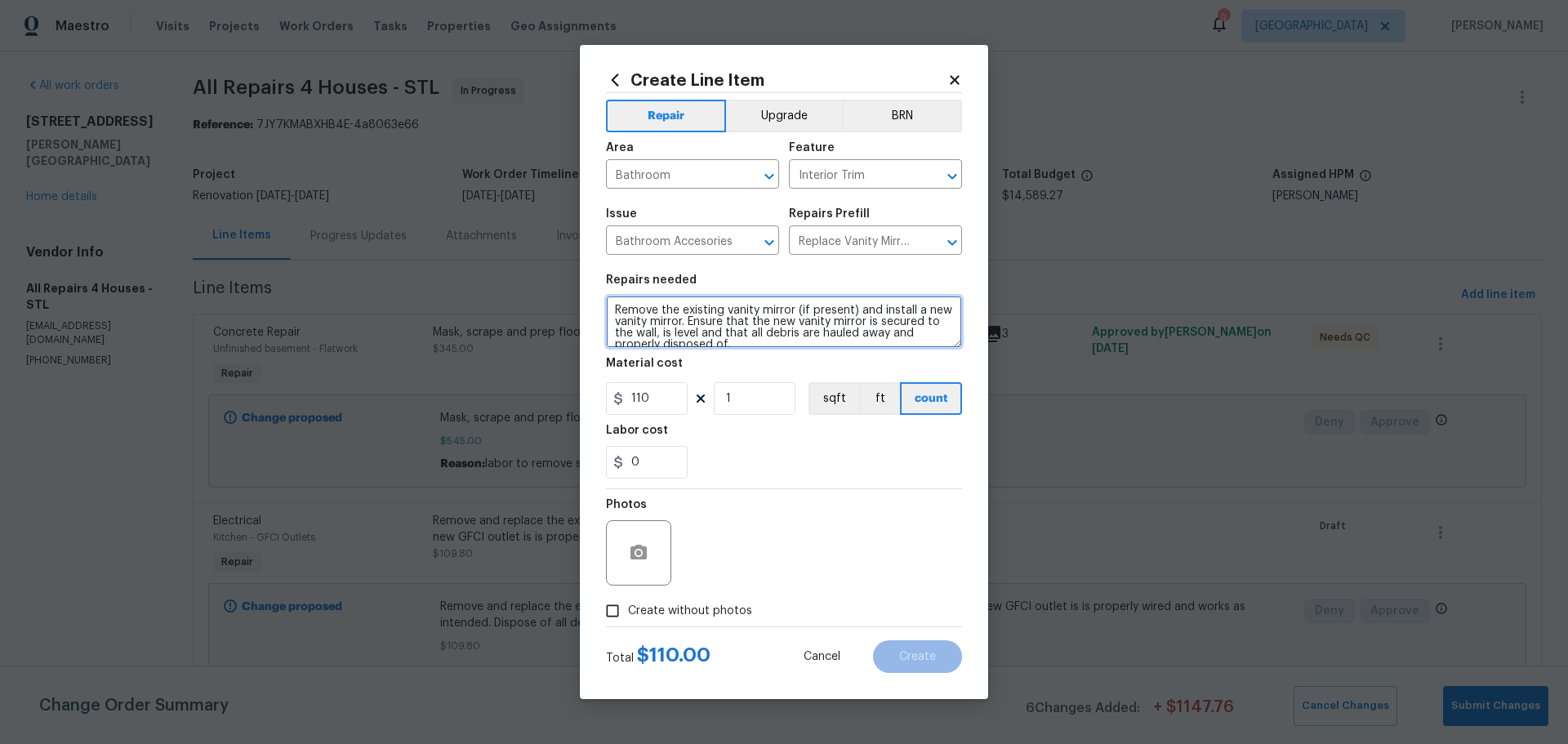
drag, startPoint x: 794, startPoint y: 344, endPoint x: 576, endPoint y: 296, distance: 223.2
click at [576, 296] on div "Create Line Item Repair Upgrade BRN Area Bathroom ​ Feature Interior Trim ​ Iss…" at bounding box center [784, 372] width 1568 height 744
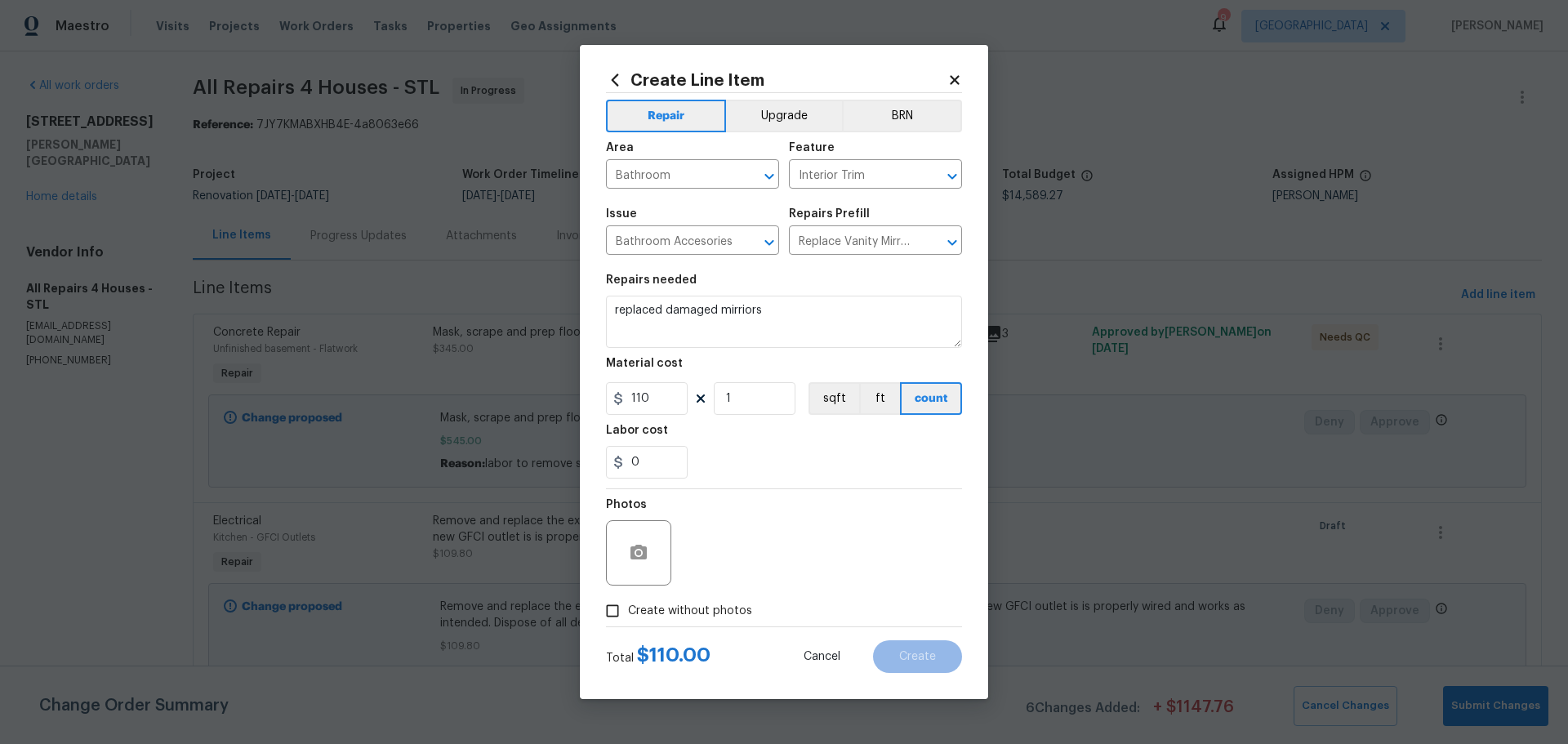
click at [763, 467] on div "0" at bounding box center [784, 462] width 356 height 32
click at [741, 311] on textarea "replaced damaged mirriors" at bounding box center [784, 321] width 356 height 52
type textarea "replaced damaged mirrors"
click at [728, 442] on div "Labor cost" at bounding box center [784, 436] width 356 height 22
click at [614, 611] on input "Create without photos" at bounding box center [613, 611] width 31 height 31
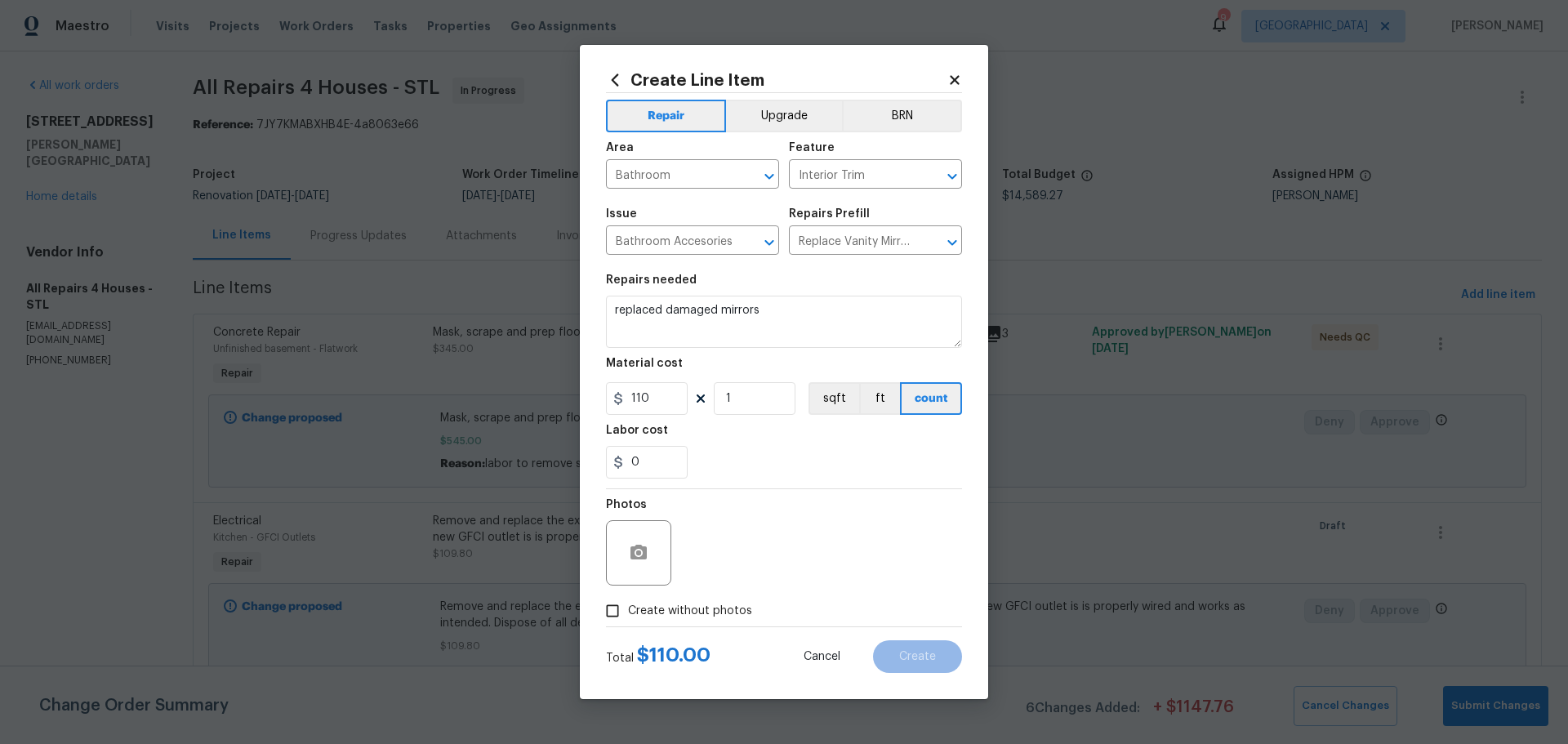
checkbox input "true"
drag, startPoint x: 657, startPoint y: 561, endPoint x: 671, endPoint y: 560, distance: 14.0
click at [666, 560] on div at bounding box center [638, 553] width 66 height 66
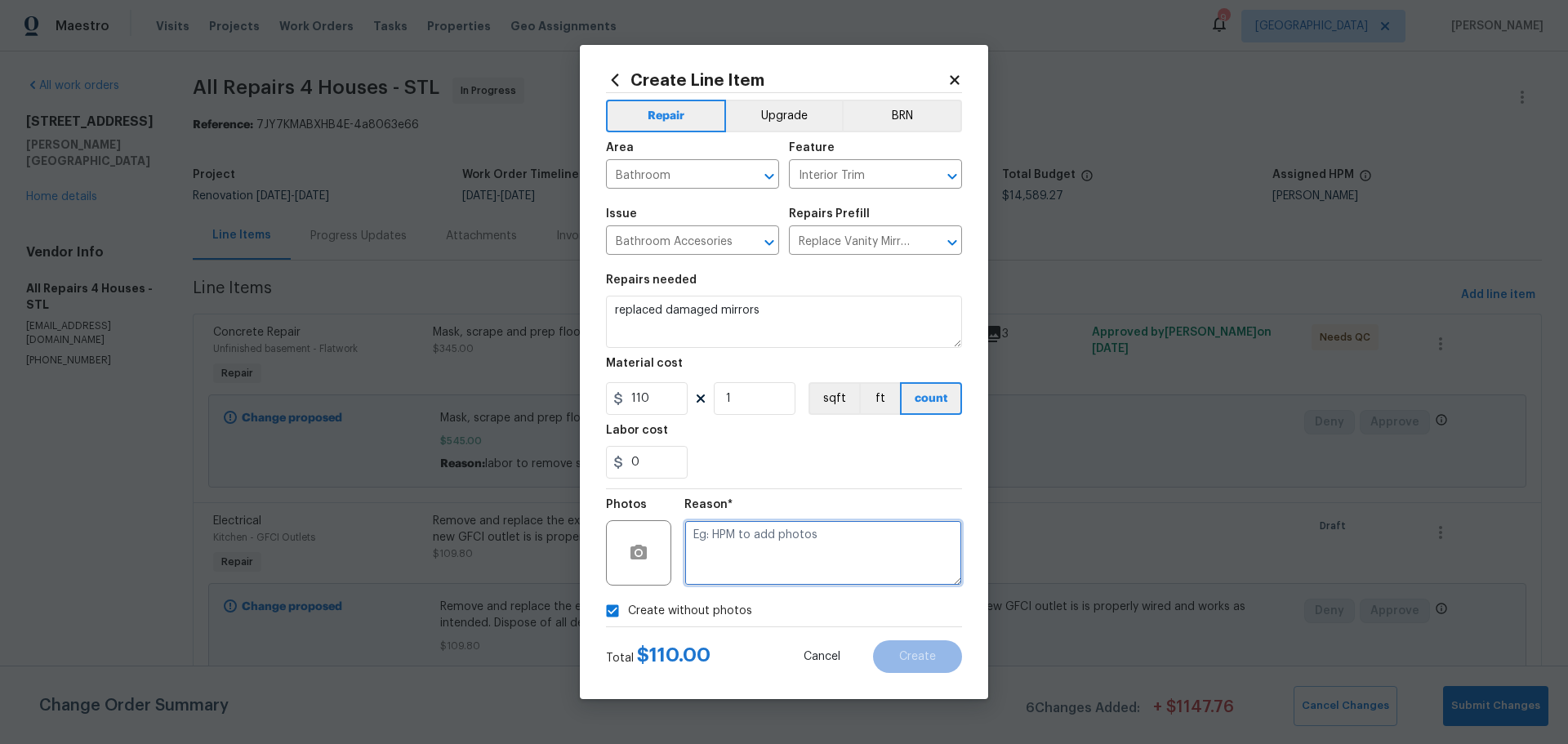
click at [738, 553] on textarea at bounding box center [823, 553] width 278 height 66
type textarea "will add"
click at [942, 667] on button "Create" at bounding box center [917, 656] width 89 height 32
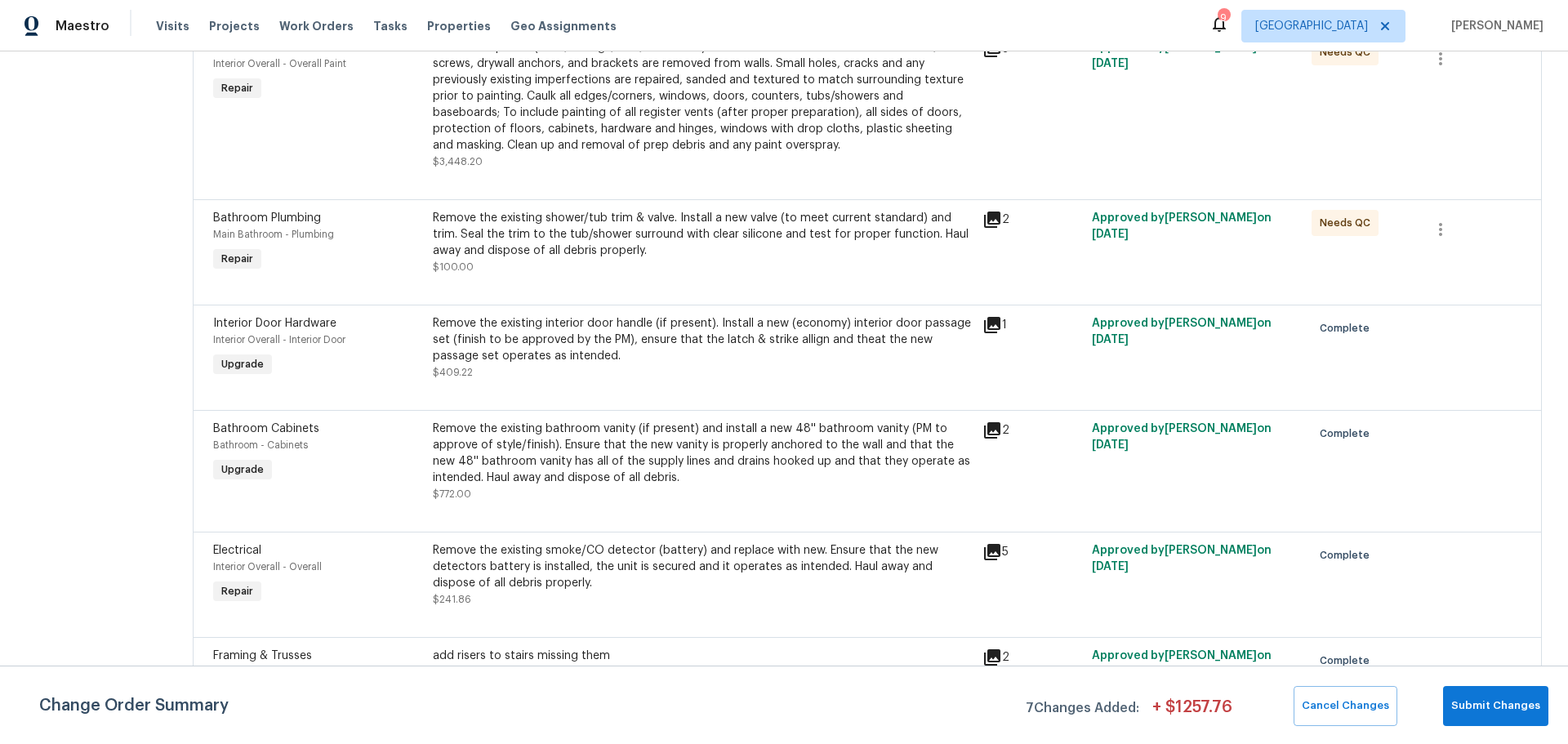
scroll to position [2615, 0]
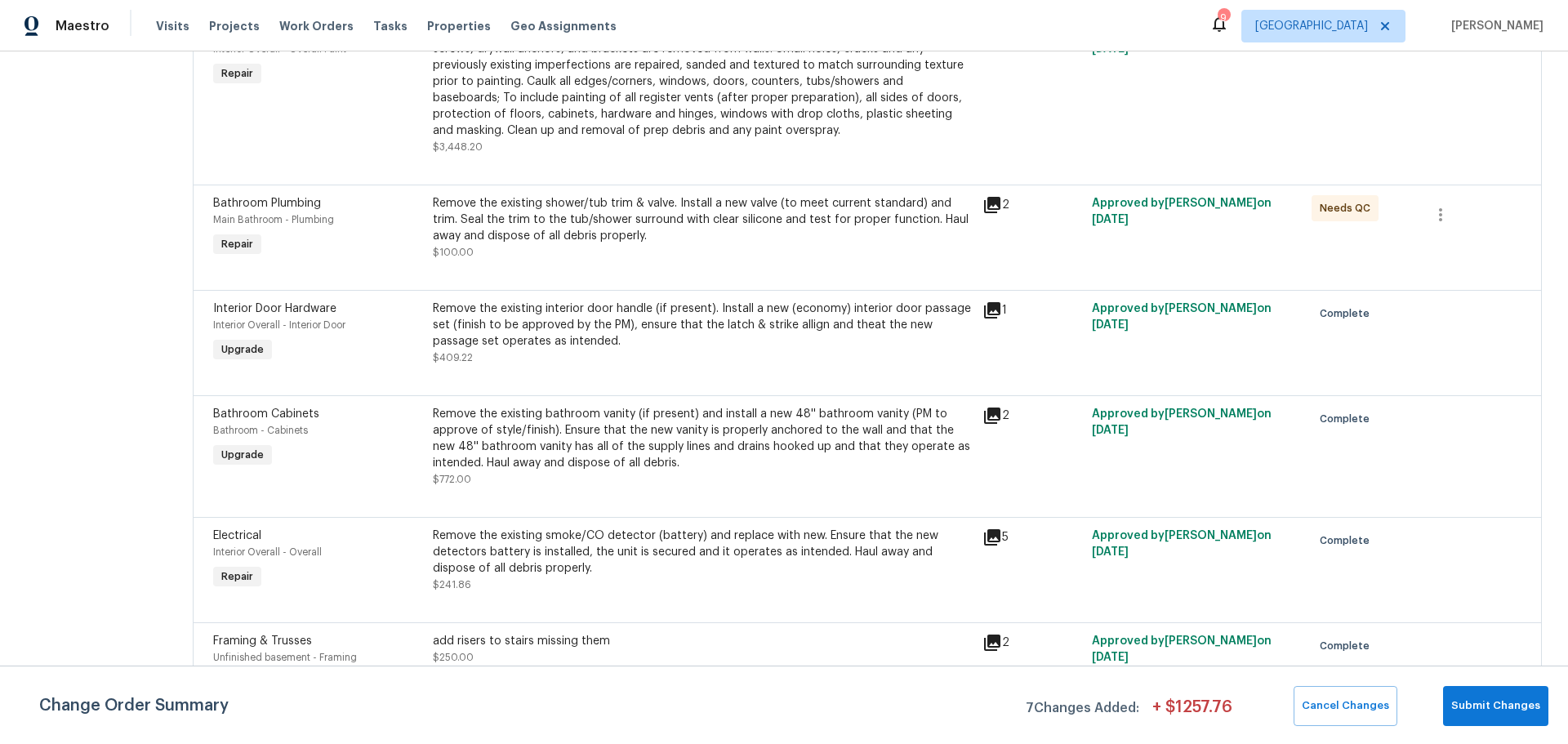
click at [560, 244] on div "Remove the existing shower/tub trim & valve. Install a new valve (to meet curre…" at bounding box center [703, 219] width 540 height 49
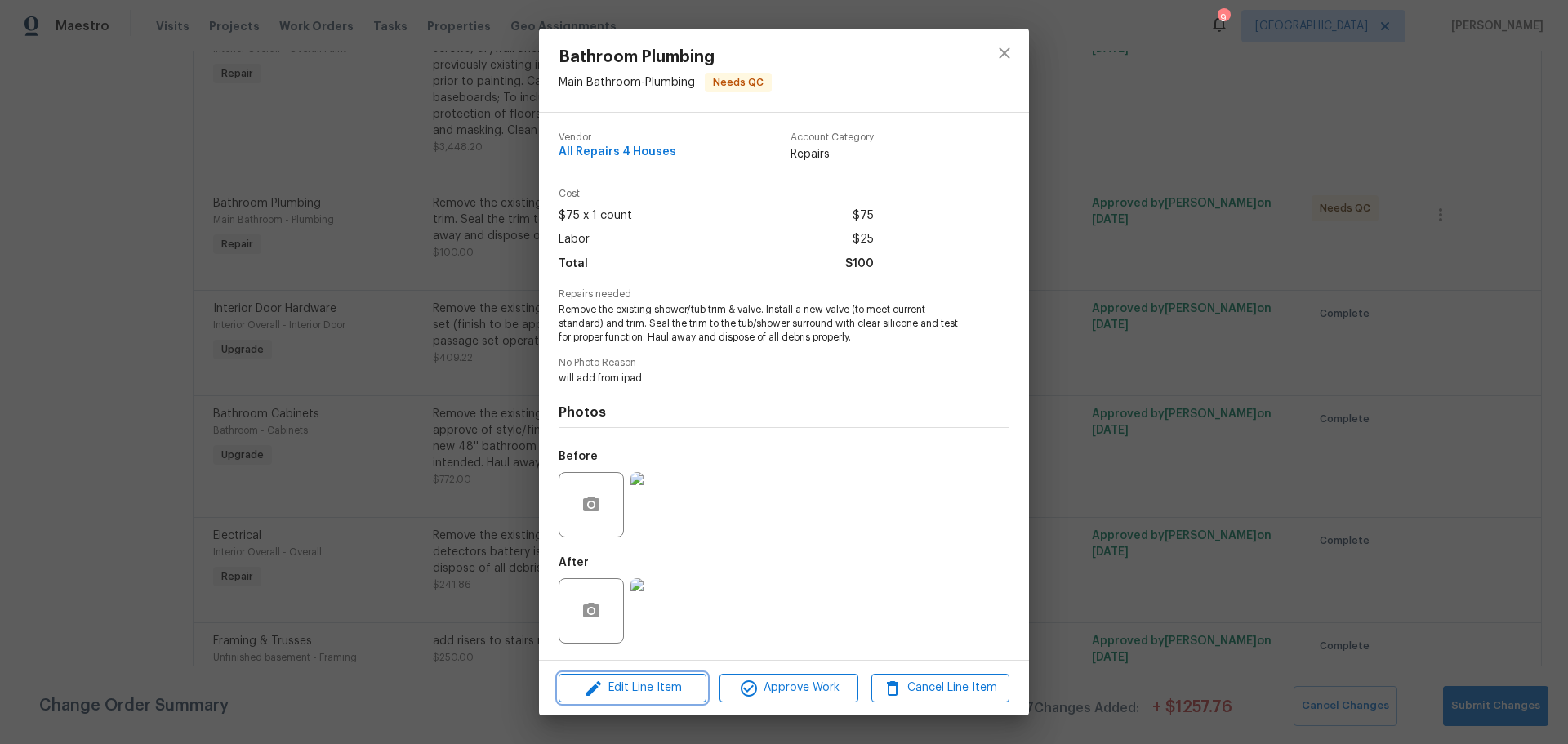
click at [641, 683] on span "Edit Line Item" at bounding box center [632, 688] width 138 height 21
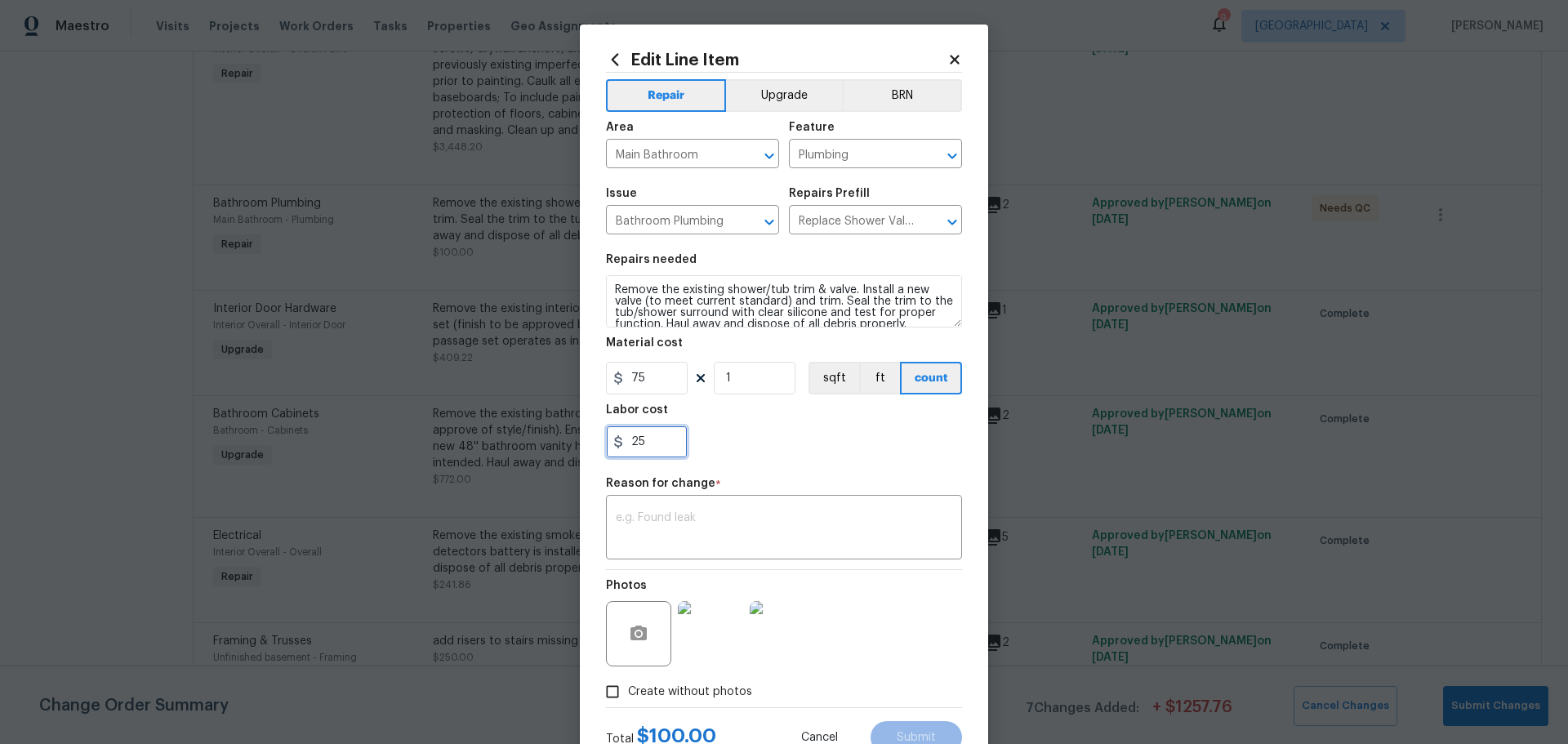
click at [651, 436] on input "25" at bounding box center [646, 442] width 81 height 32
type input "2"
type input "105"
click at [644, 523] on textarea at bounding box center [784, 529] width 337 height 34
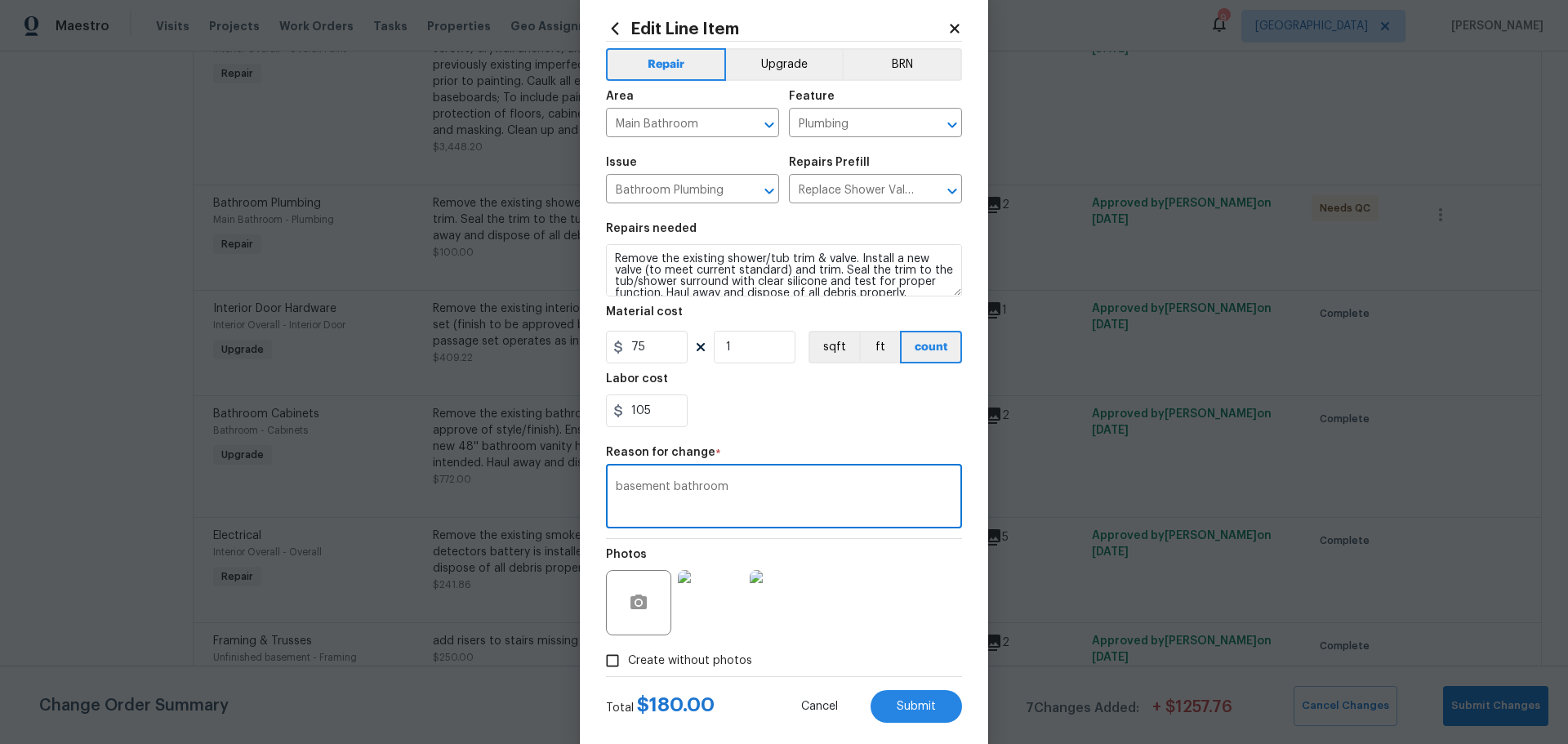
scroll to position [61, 0]
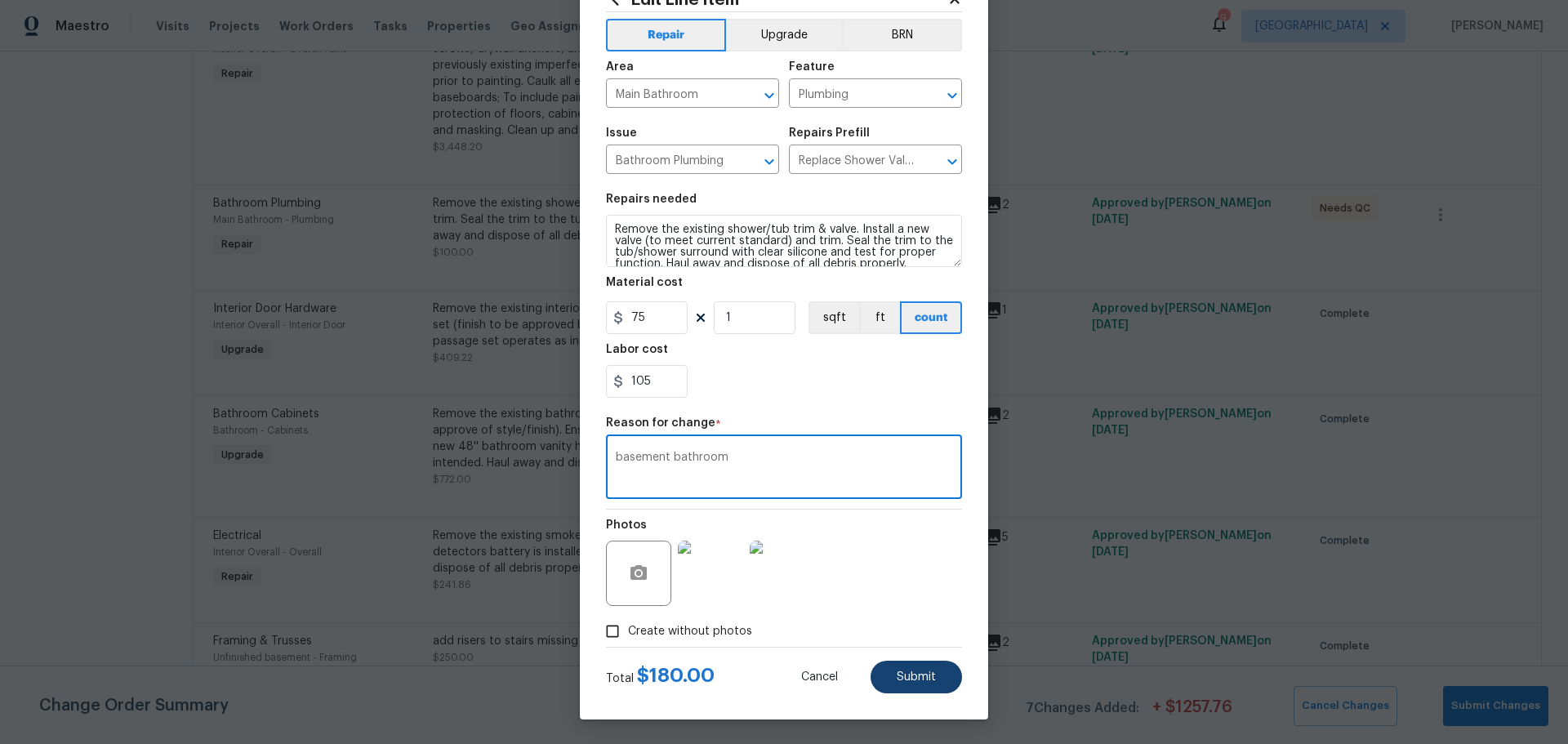
type textarea "basement bathroom"
click at [905, 685] on button "Submit" at bounding box center [916, 676] width 91 height 32
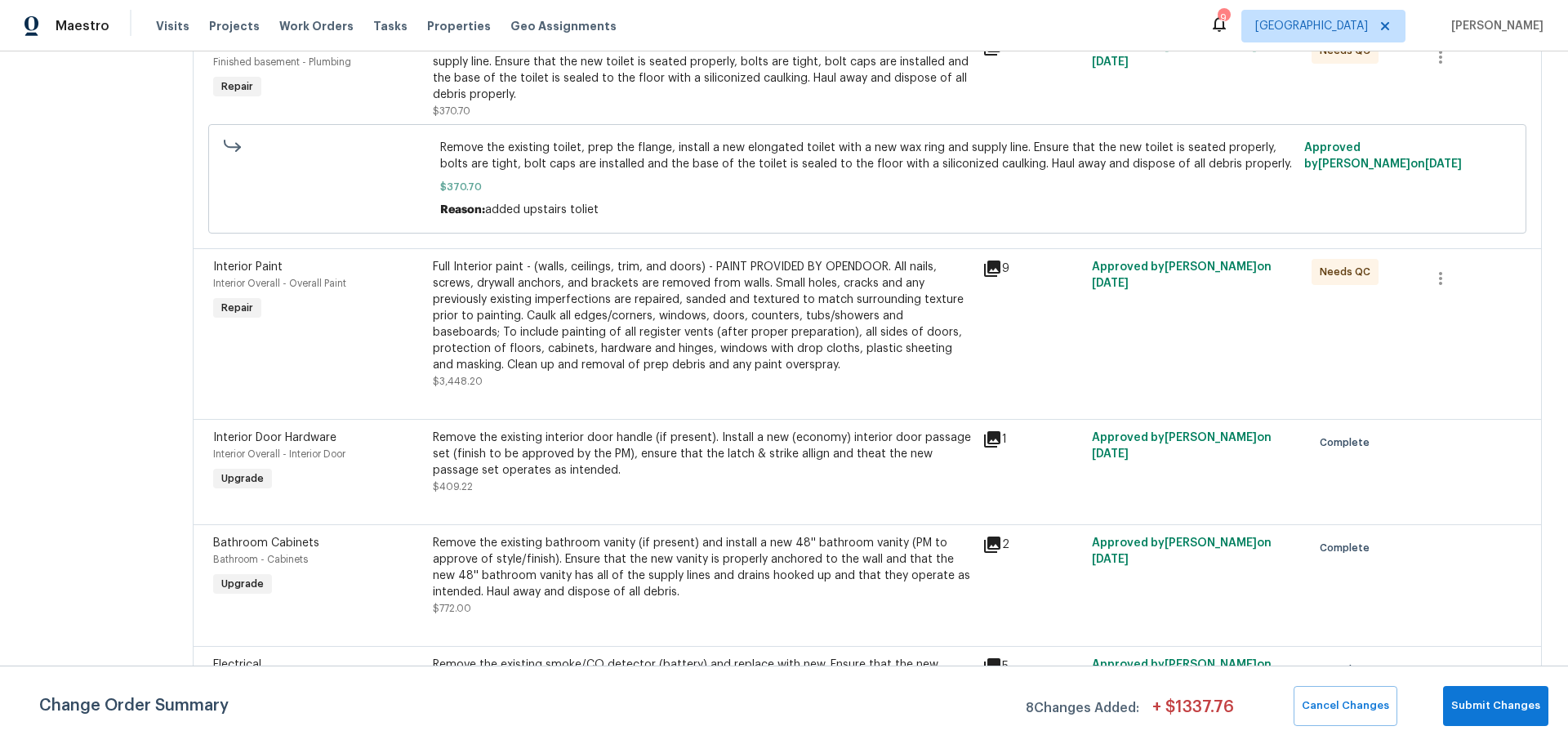
scroll to position [2615, 0]
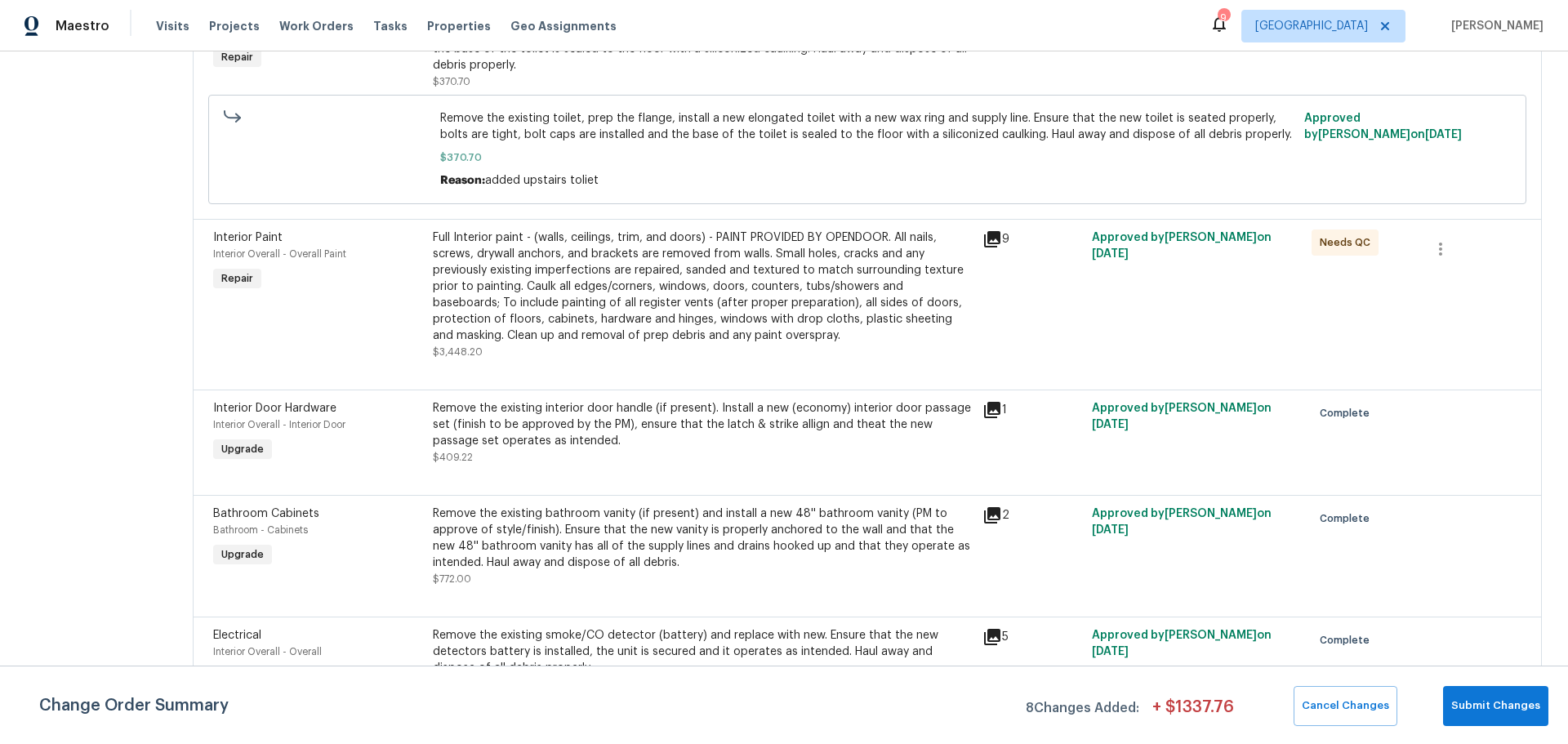
click at [577, 330] on div "Full Interior paint - (walls, ceilings, trim, and doors) - PAINT PROVIDED BY OP…" at bounding box center [703, 287] width 540 height 115
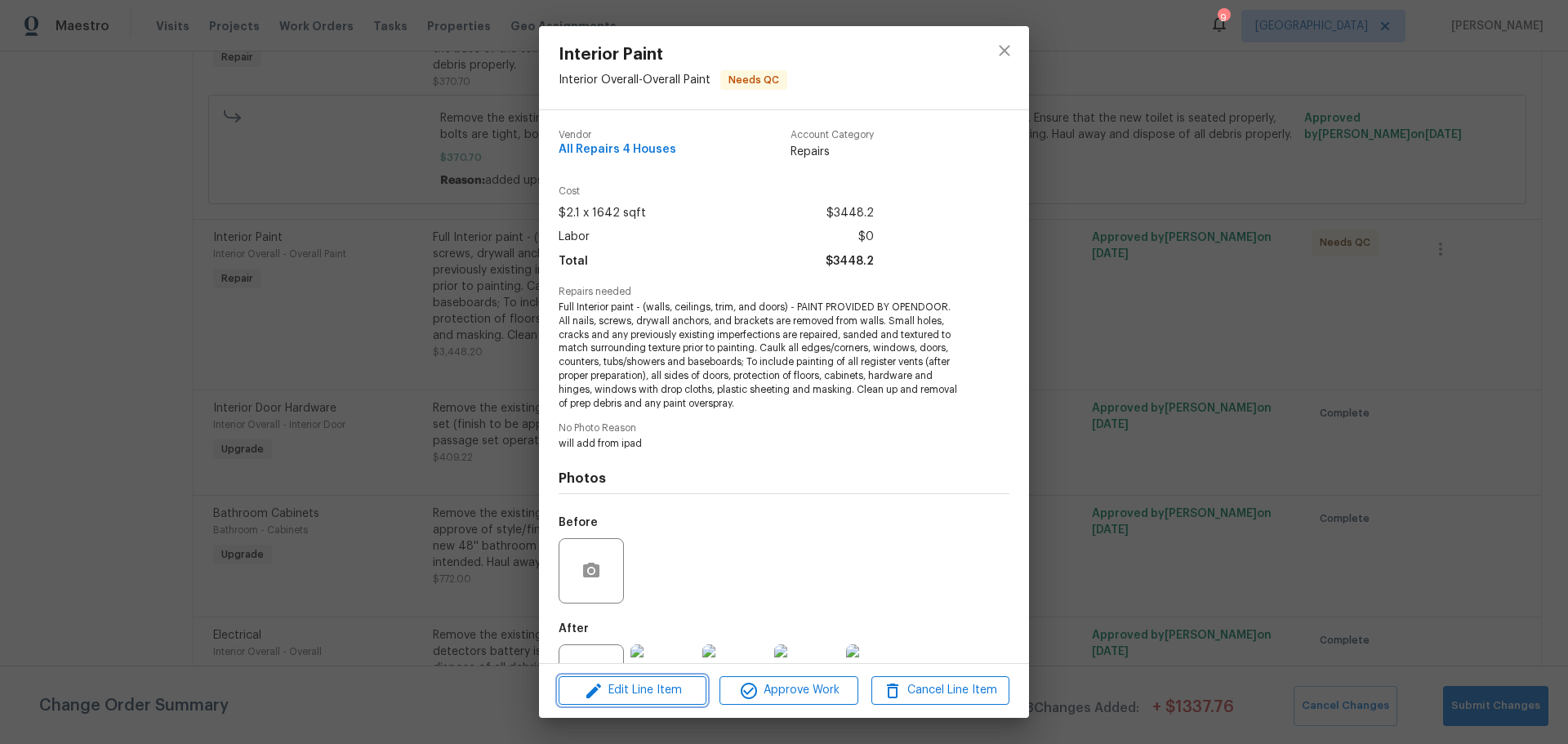
click at [672, 679] on button "Edit Line Item" at bounding box center [632, 690] width 148 height 28
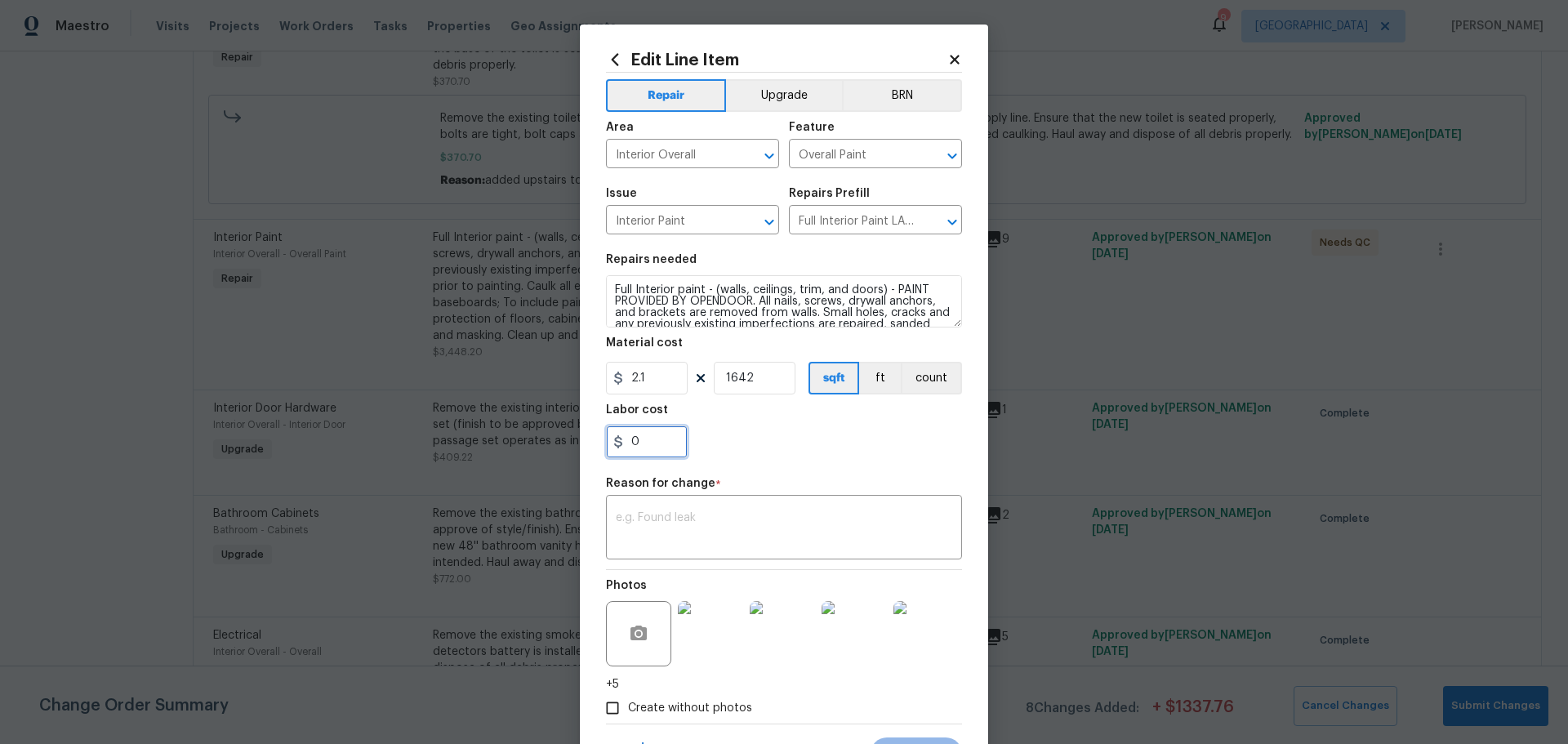
click at [658, 443] on input "0" at bounding box center [646, 442] width 81 height 32
type input "180"
click at [645, 521] on textarea at bounding box center [784, 529] width 337 height 34
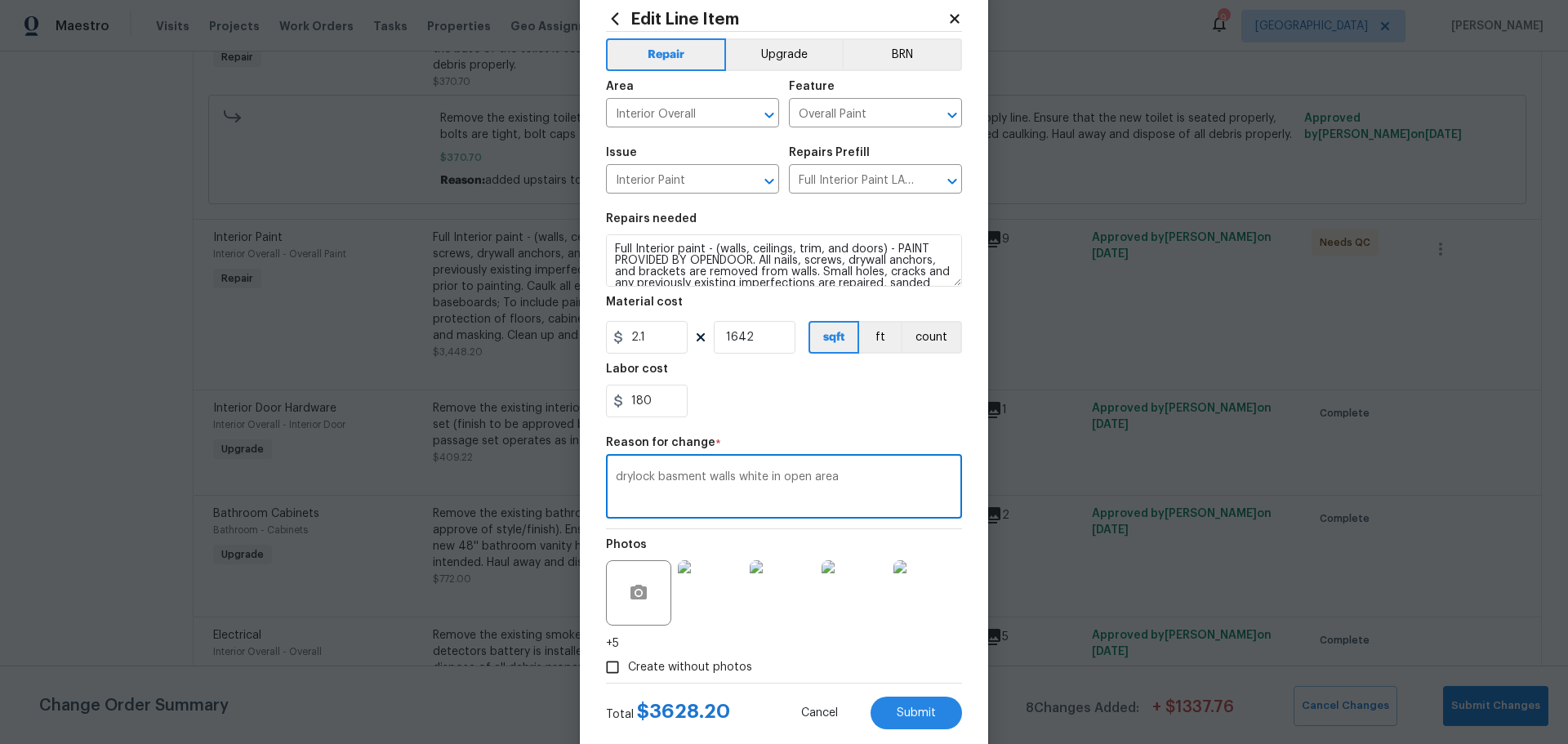
scroll to position [76, 0]
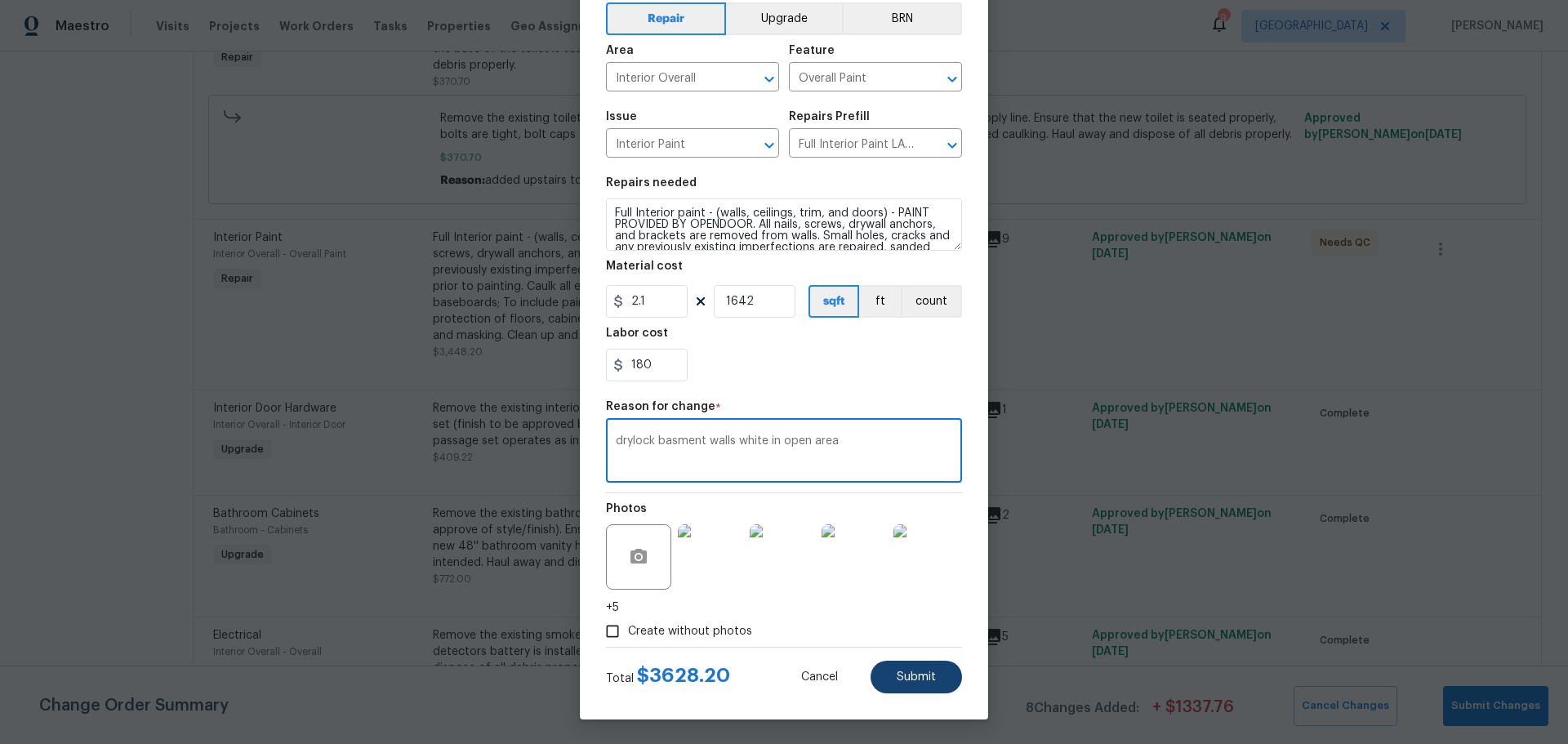
type textarea "drylock basment walls white in open area"
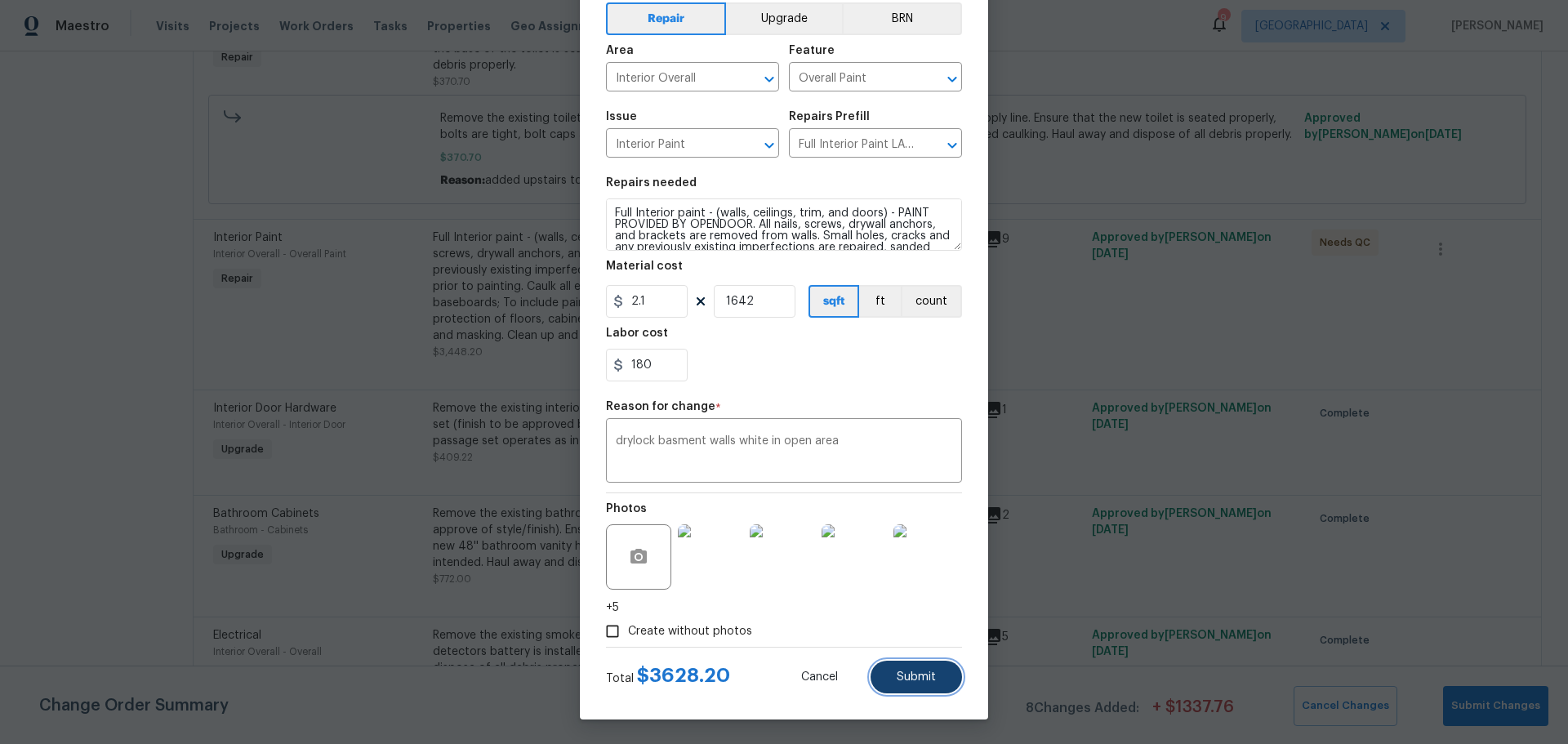
click at [908, 679] on span "Submit" at bounding box center [916, 677] width 39 height 13
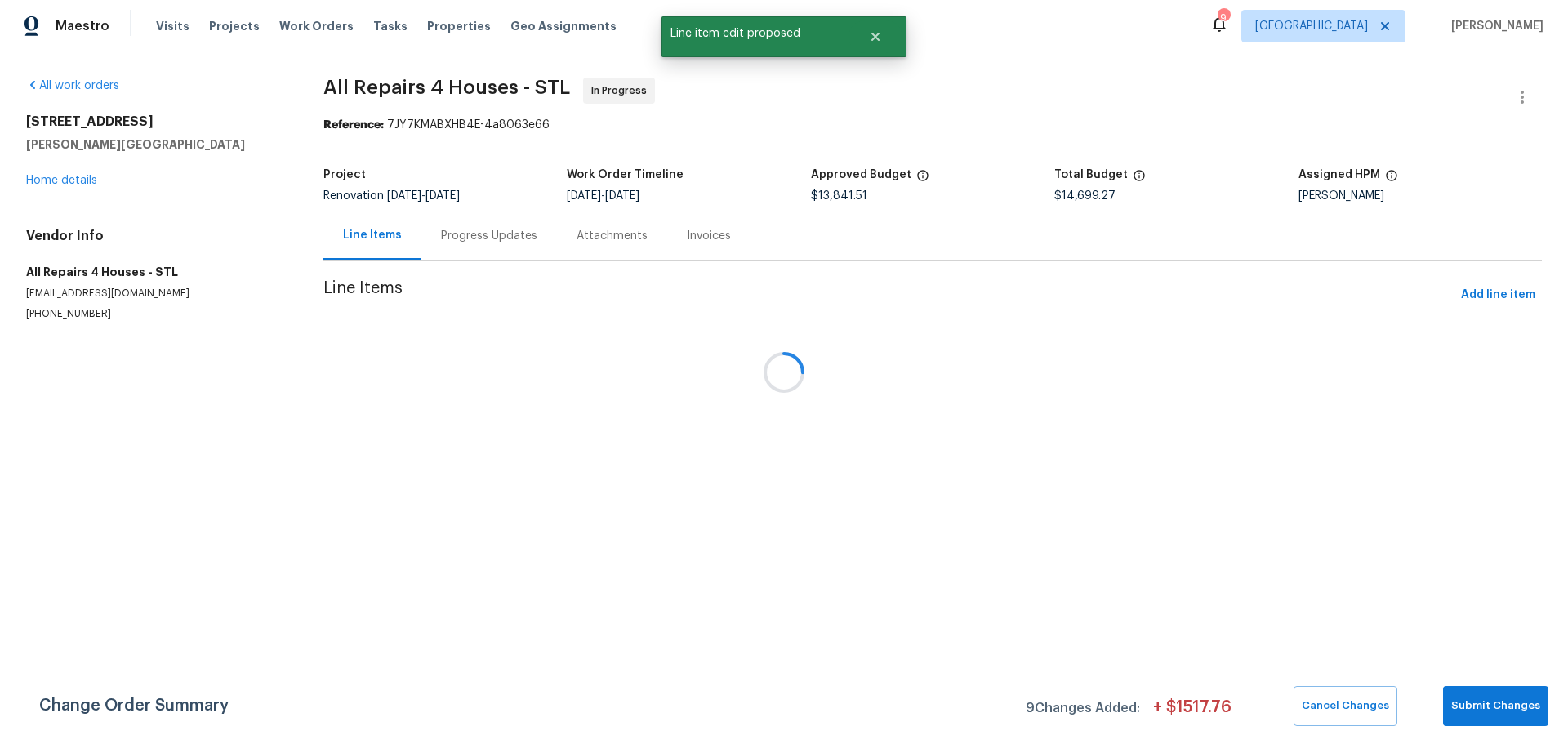
scroll to position [0, 0]
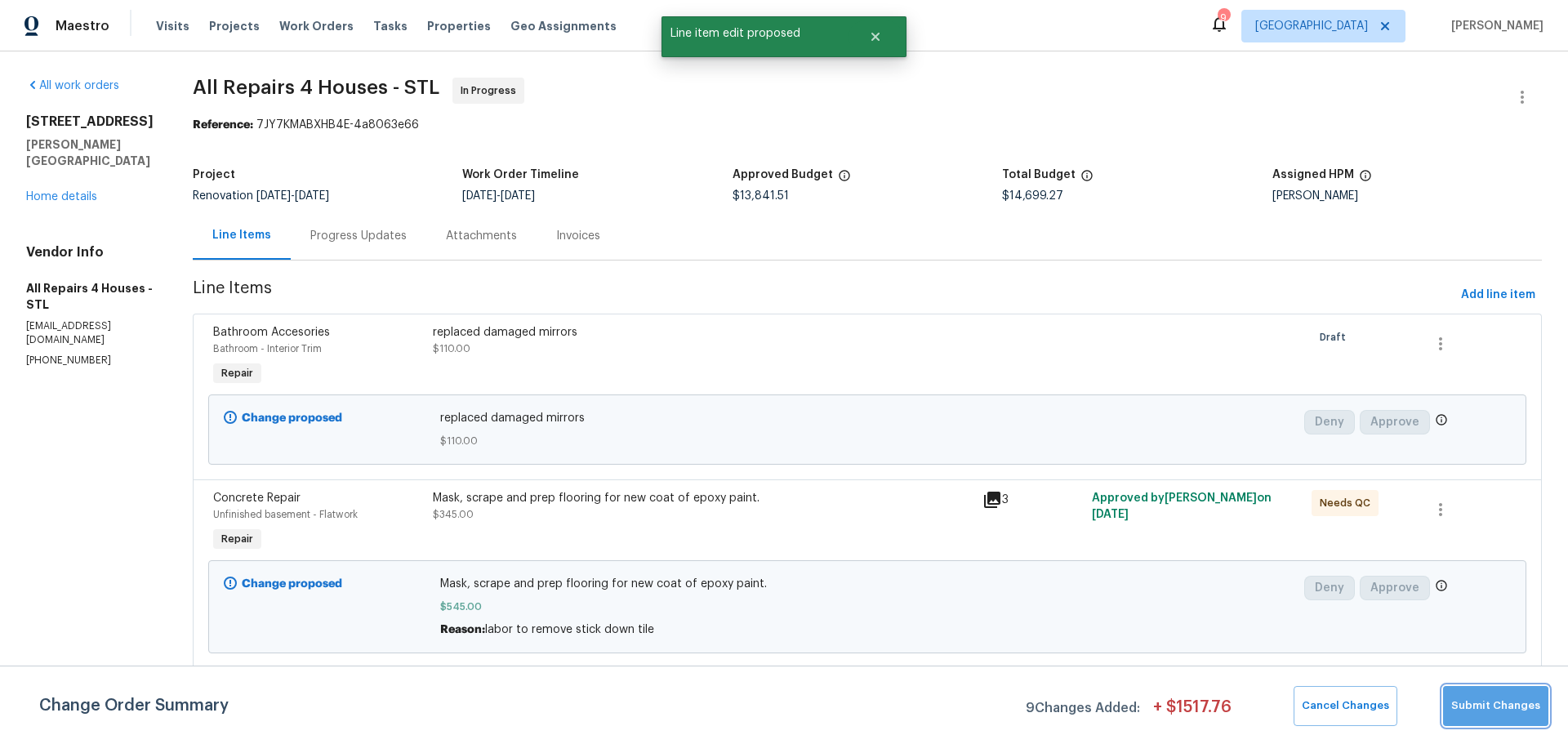
click at [1510, 718] on button "Submit Changes" at bounding box center [1497, 706] width 106 height 40
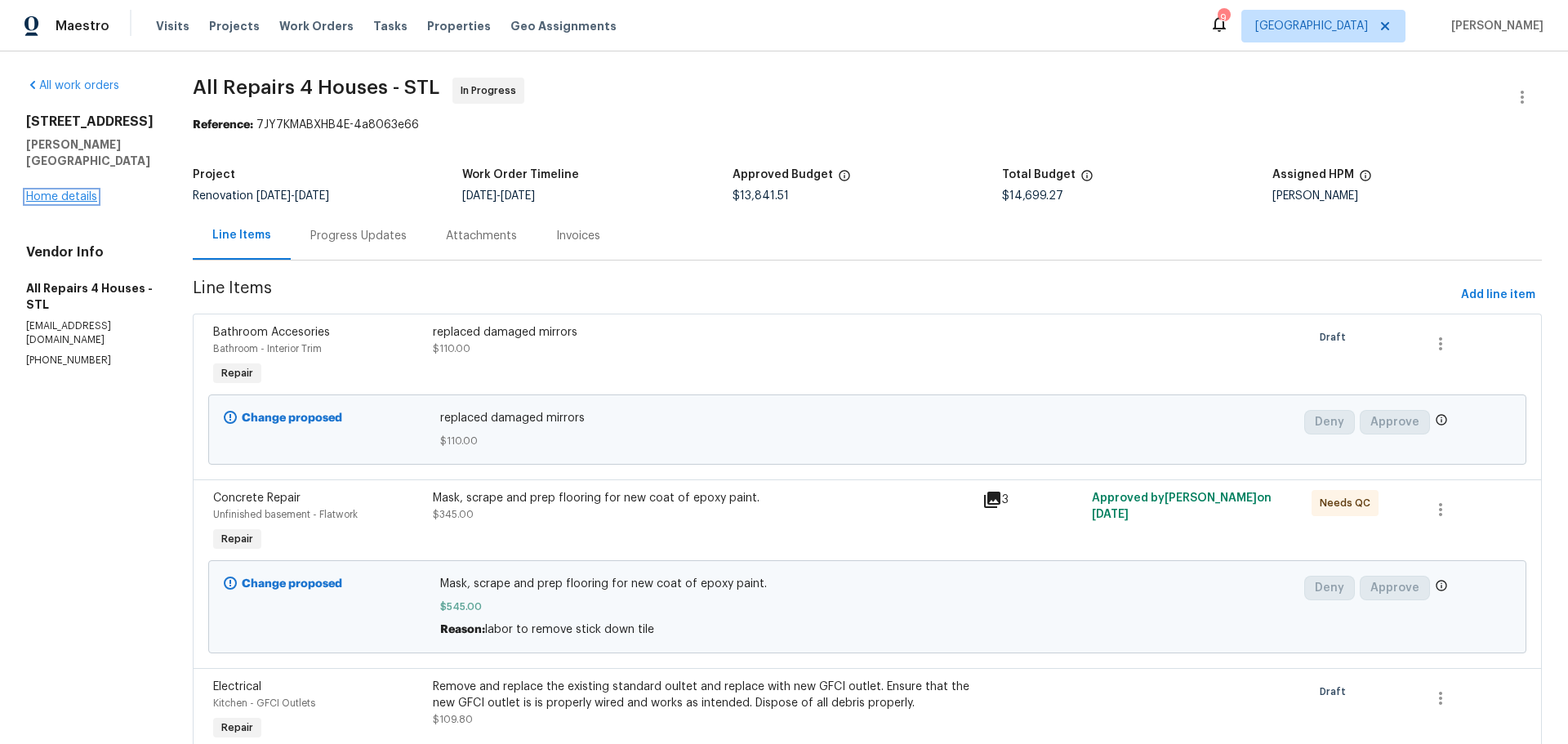
click at [71, 191] on link "Home details" at bounding box center [62, 197] width 71 height 12
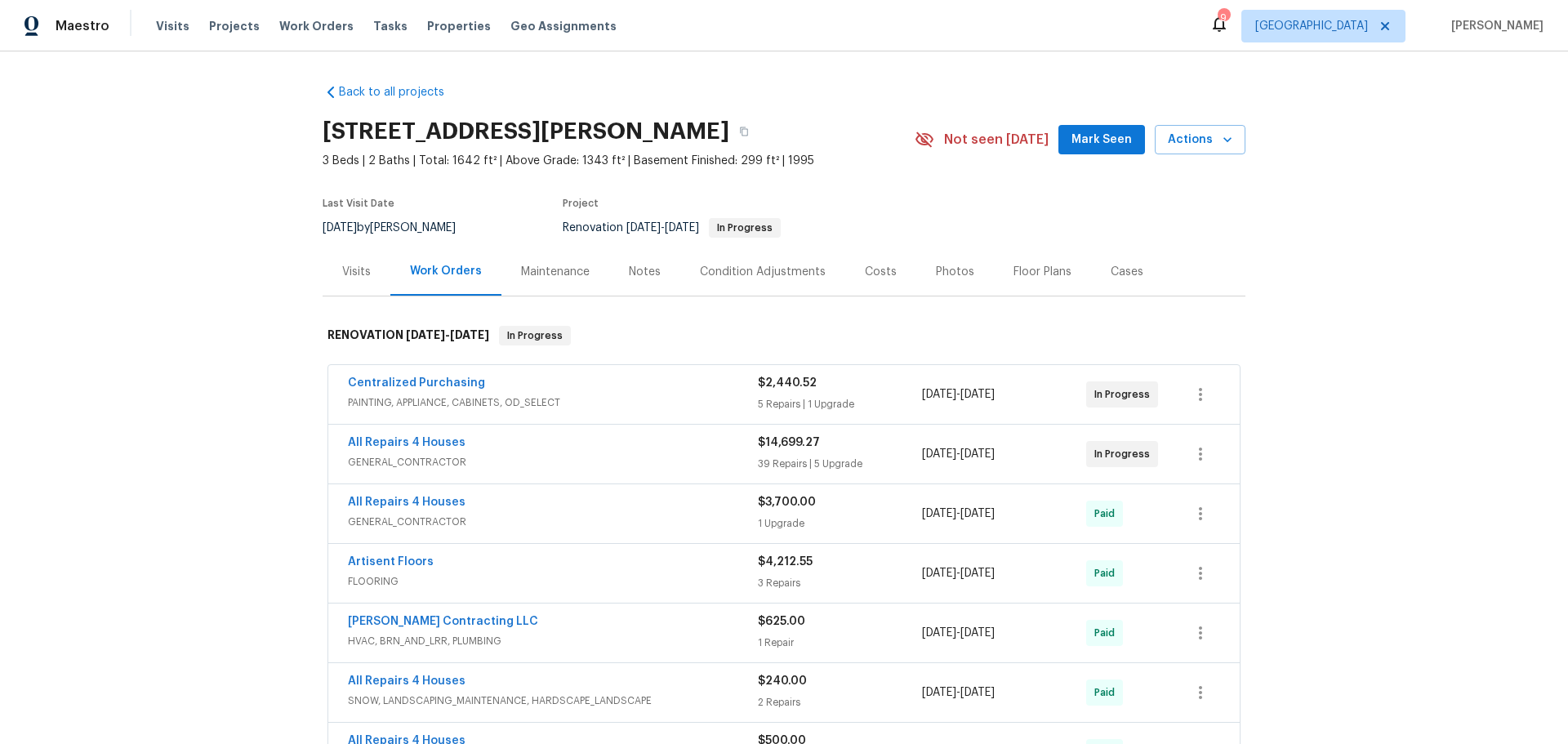
click at [866, 265] on div "Costs" at bounding box center [881, 272] width 32 height 17
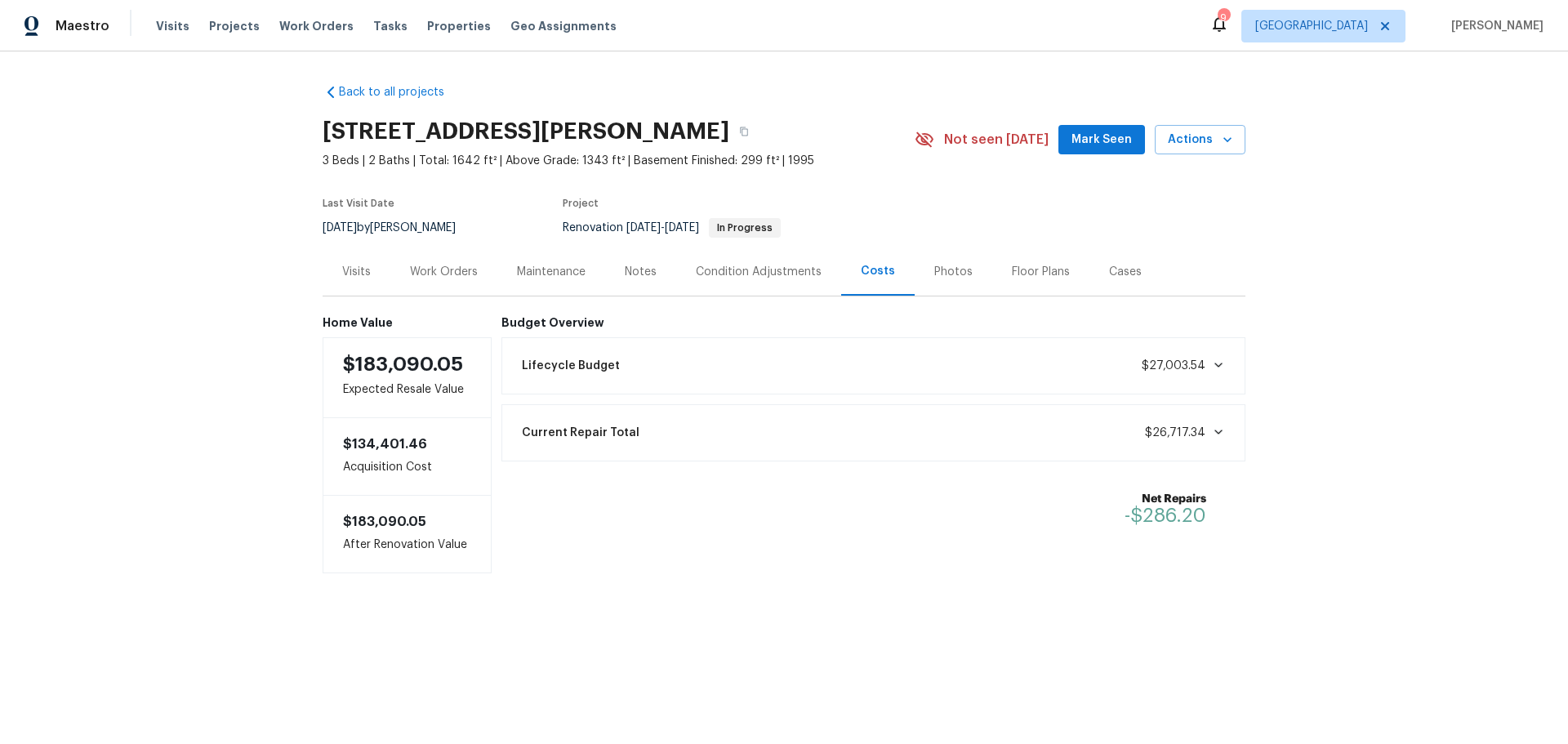
click at [328, 271] on div "Visits" at bounding box center [356, 271] width 68 height 48
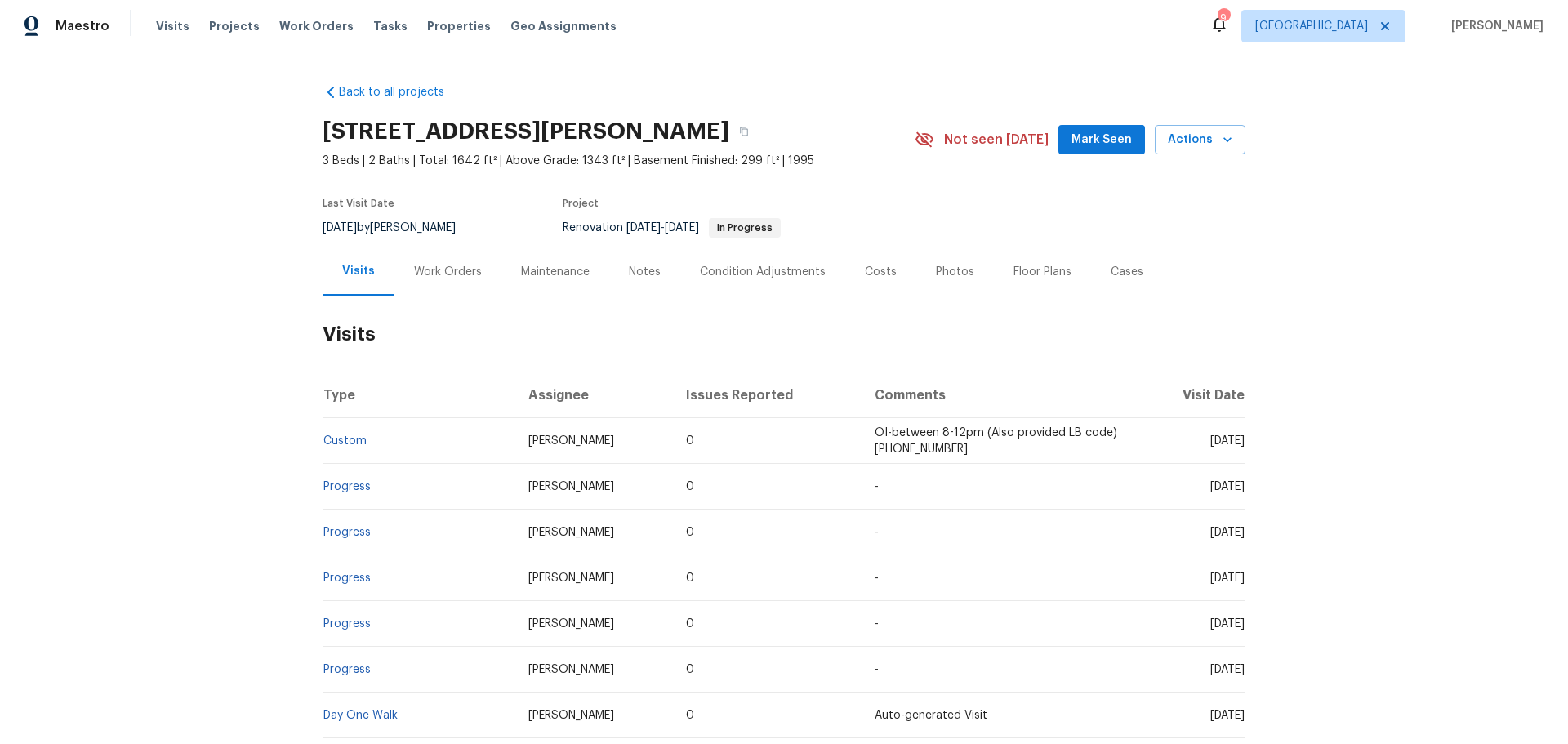
click at [466, 270] on div "Work Orders" at bounding box center [447, 272] width 68 height 17
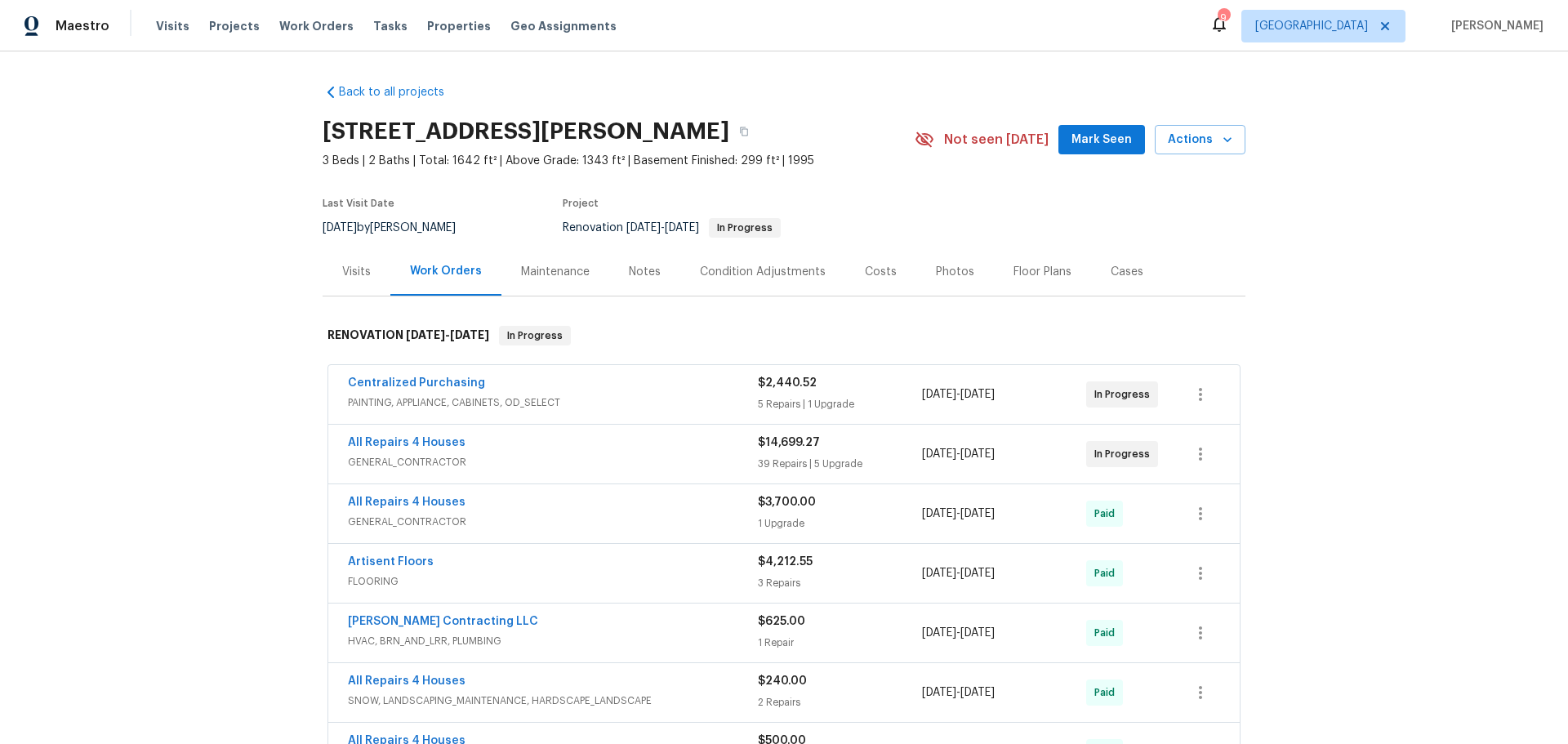
scroll to position [81, 0]
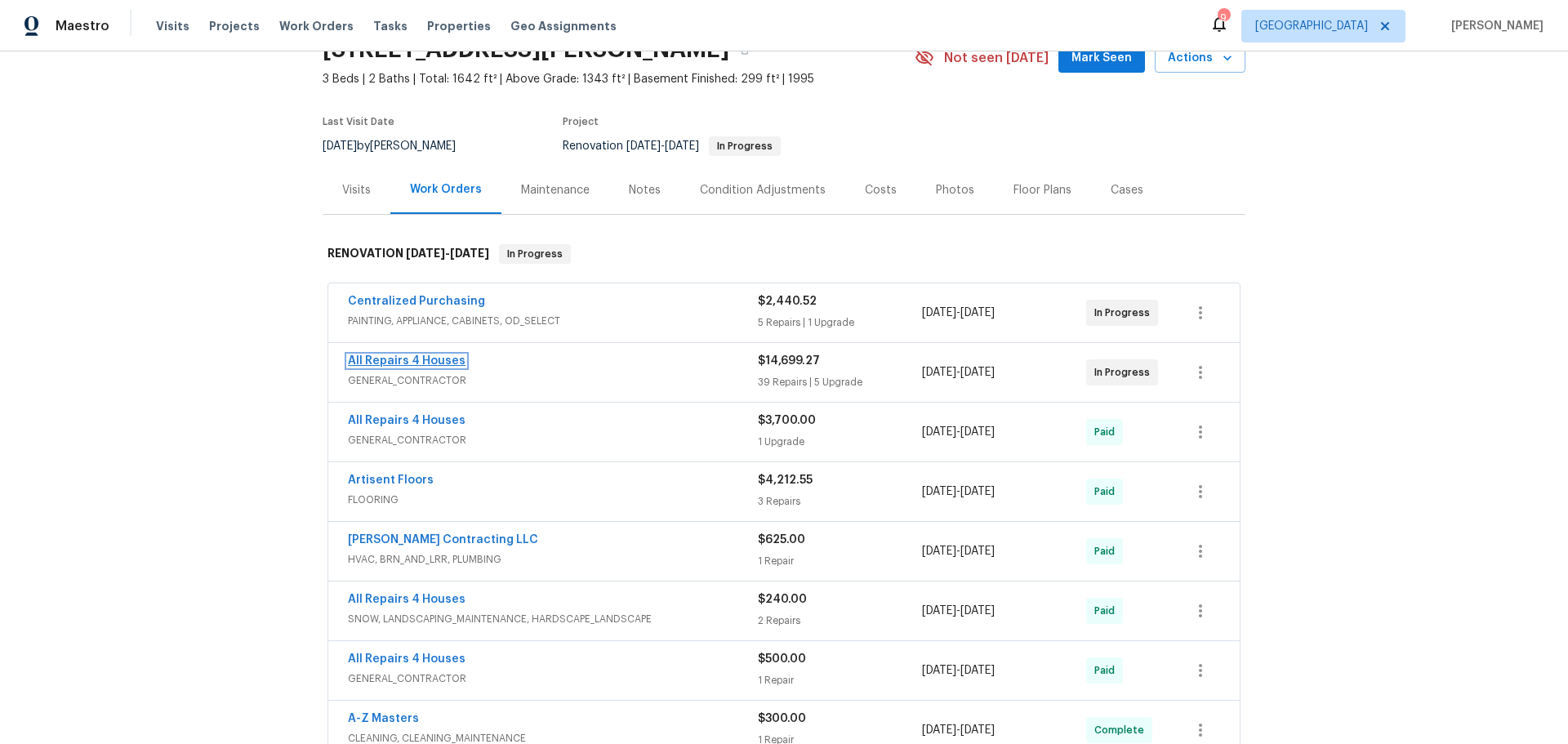
click at [409, 363] on link "All Repairs 4 Houses" at bounding box center [407, 361] width 117 height 12
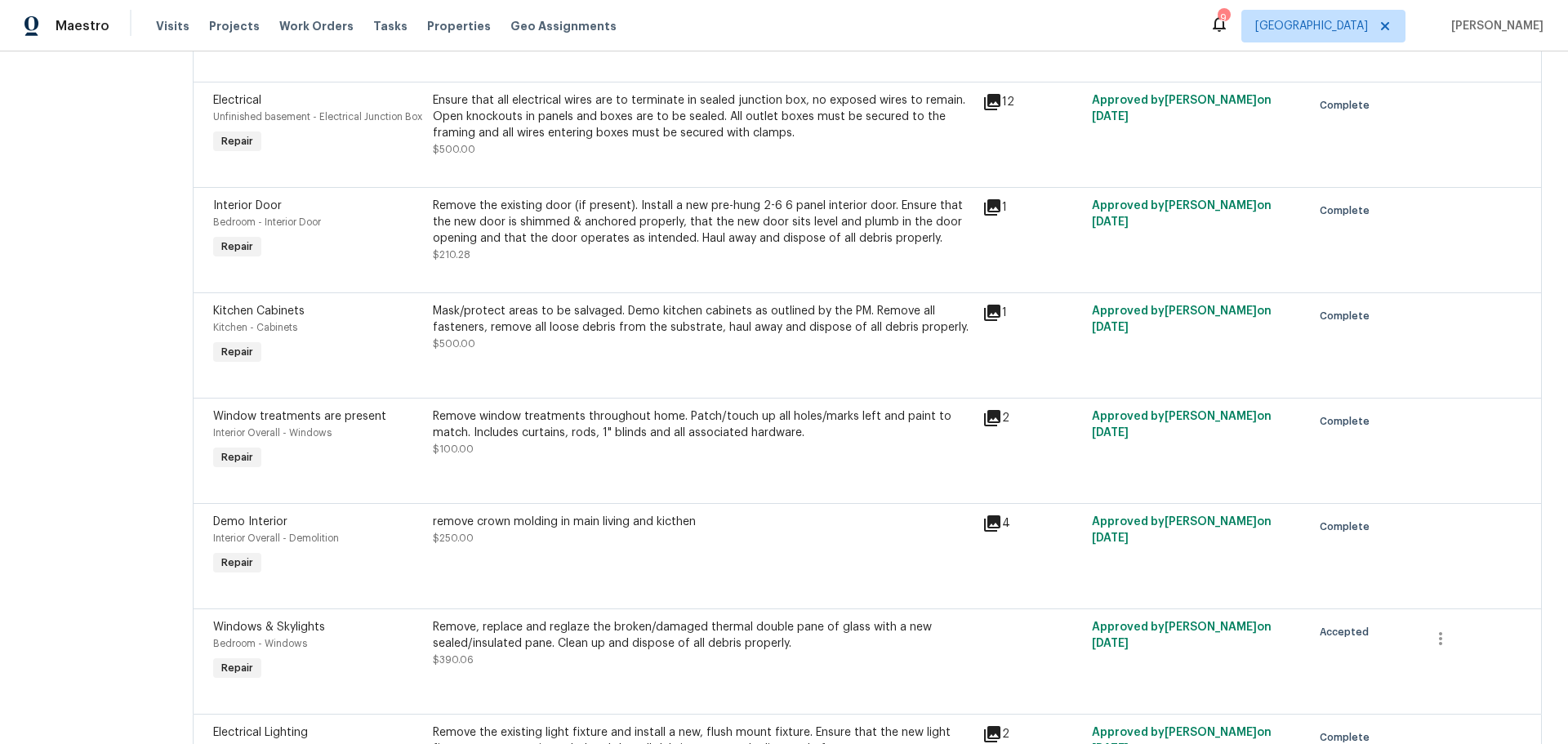
scroll to position [5178, 0]
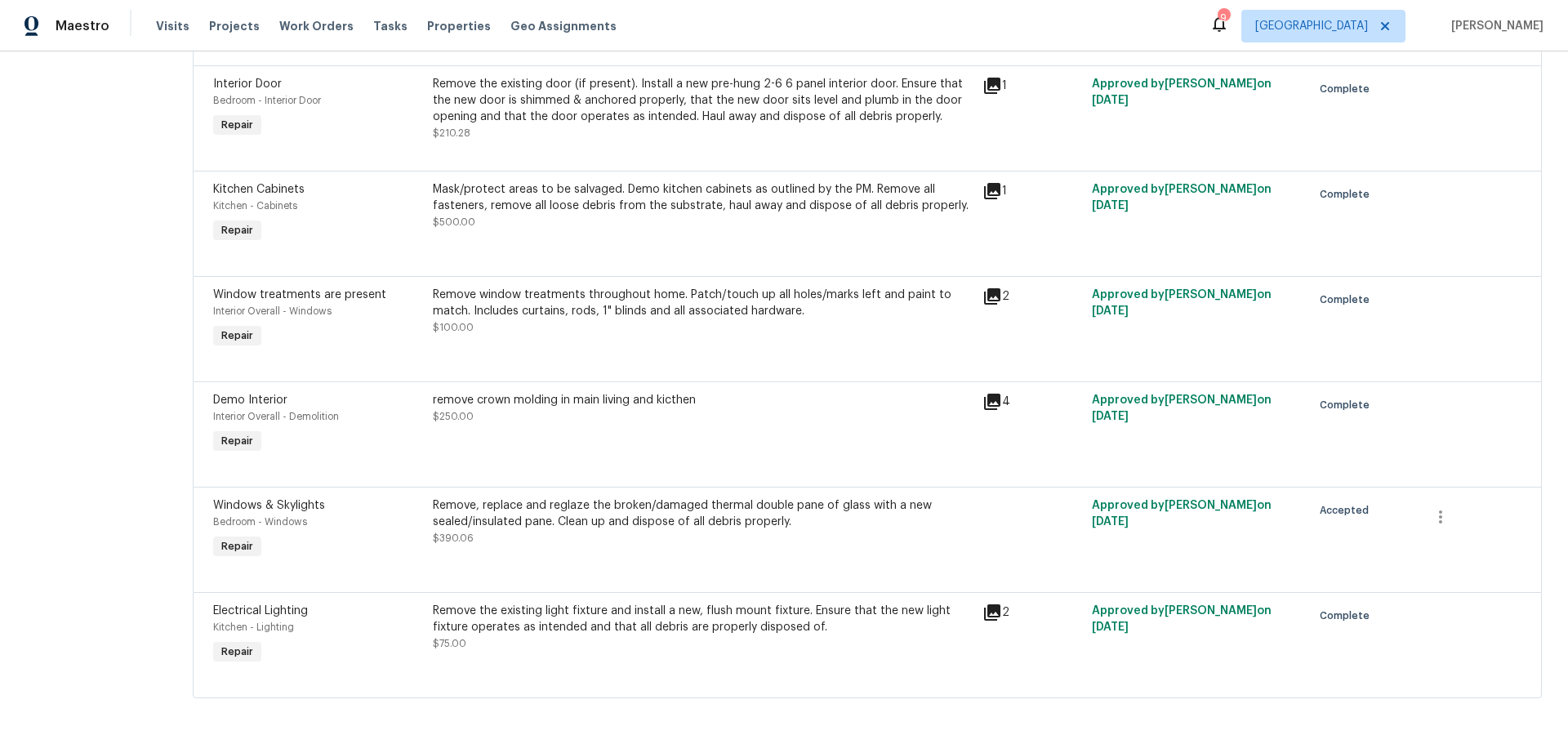
click at [551, 512] on div "Remove, replace and reglaze the broken/damaged thermal double pane of glass wit…" at bounding box center [703, 513] width 540 height 32
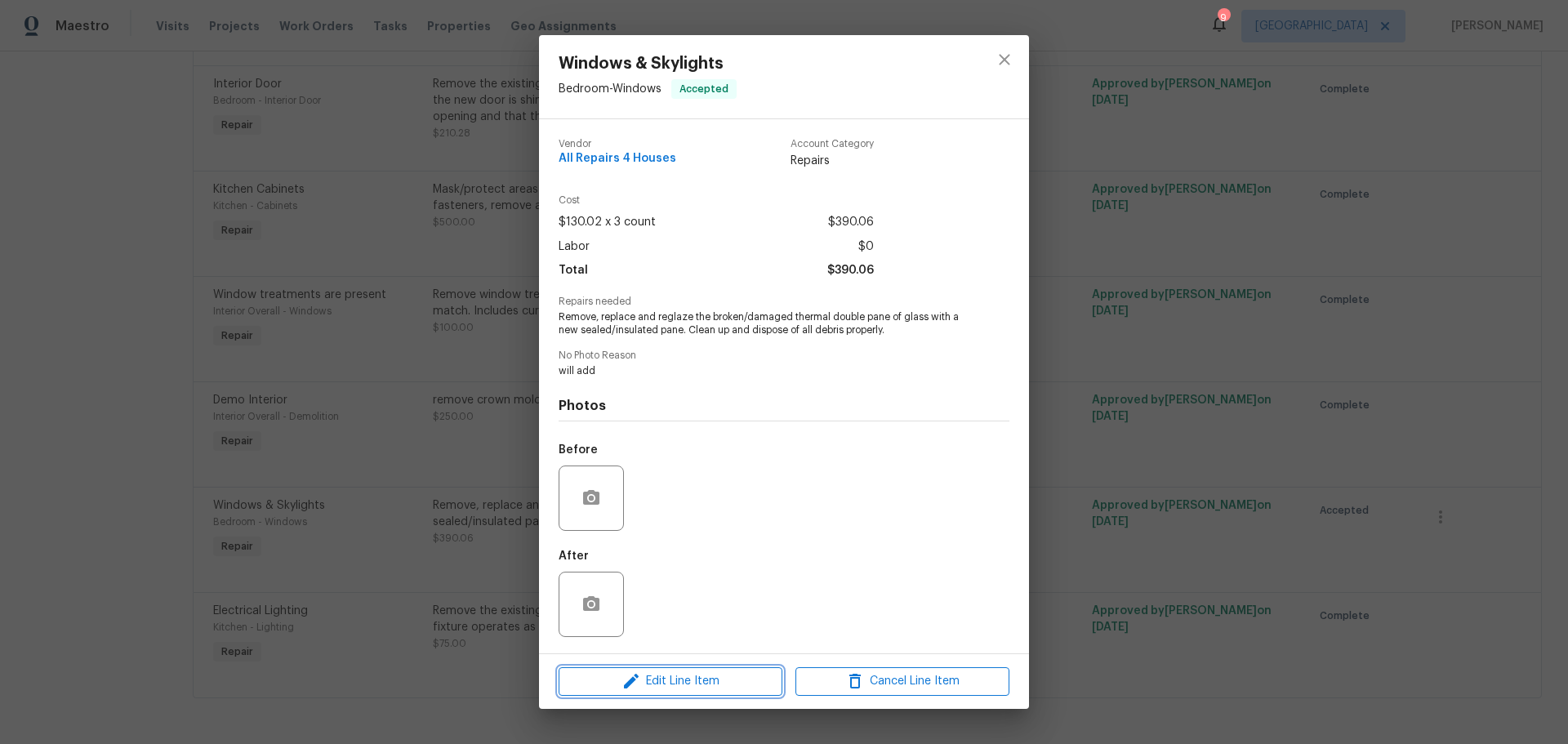
click at [721, 674] on span "Edit Line Item" at bounding box center [670, 681] width 214 height 21
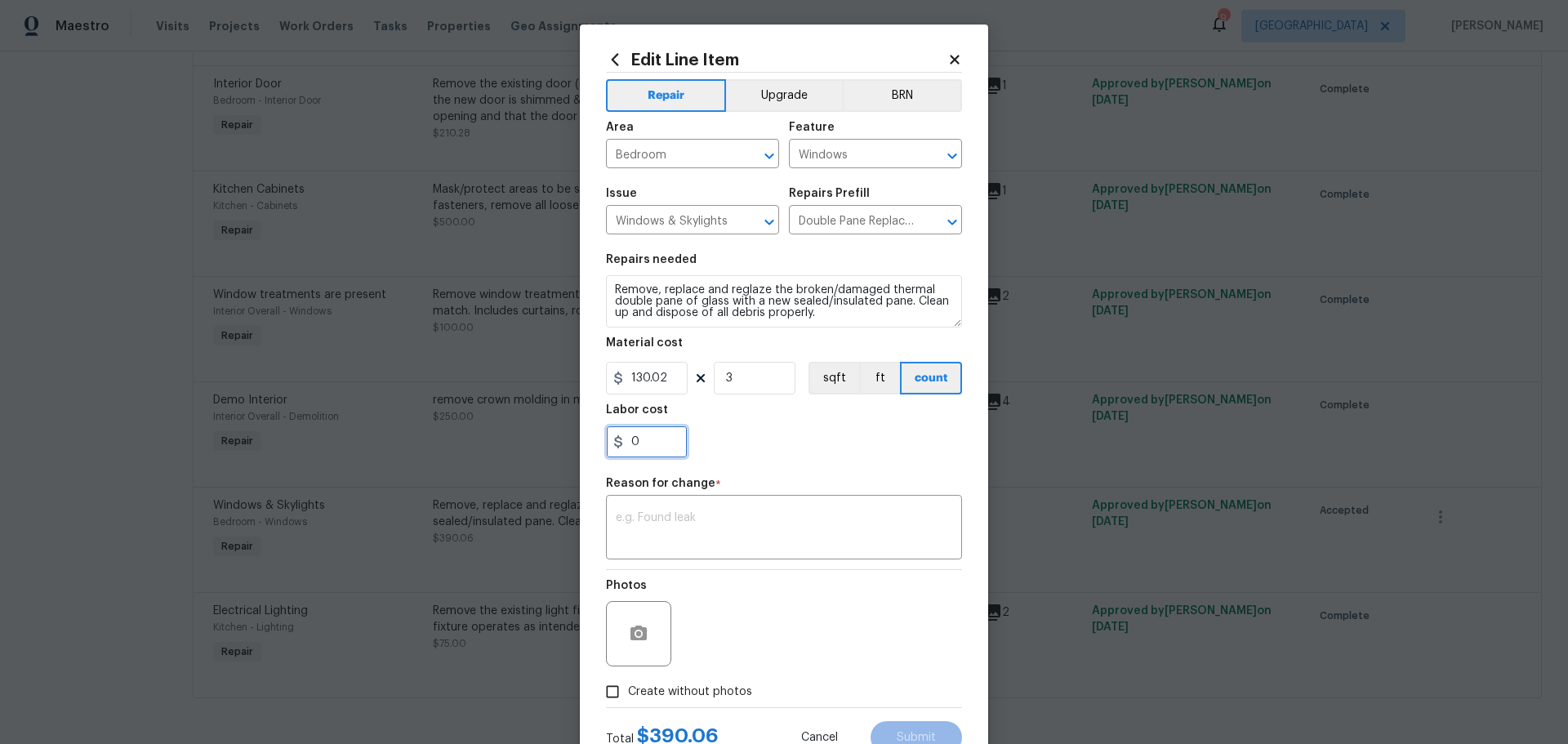
click at [653, 432] on input "0" at bounding box center [646, 442] width 81 height 32
type input "800"
click at [768, 437] on div "800" at bounding box center [784, 442] width 356 height 32
click at [750, 388] on input "3" at bounding box center [754, 378] width 81 height 32
type input "2"
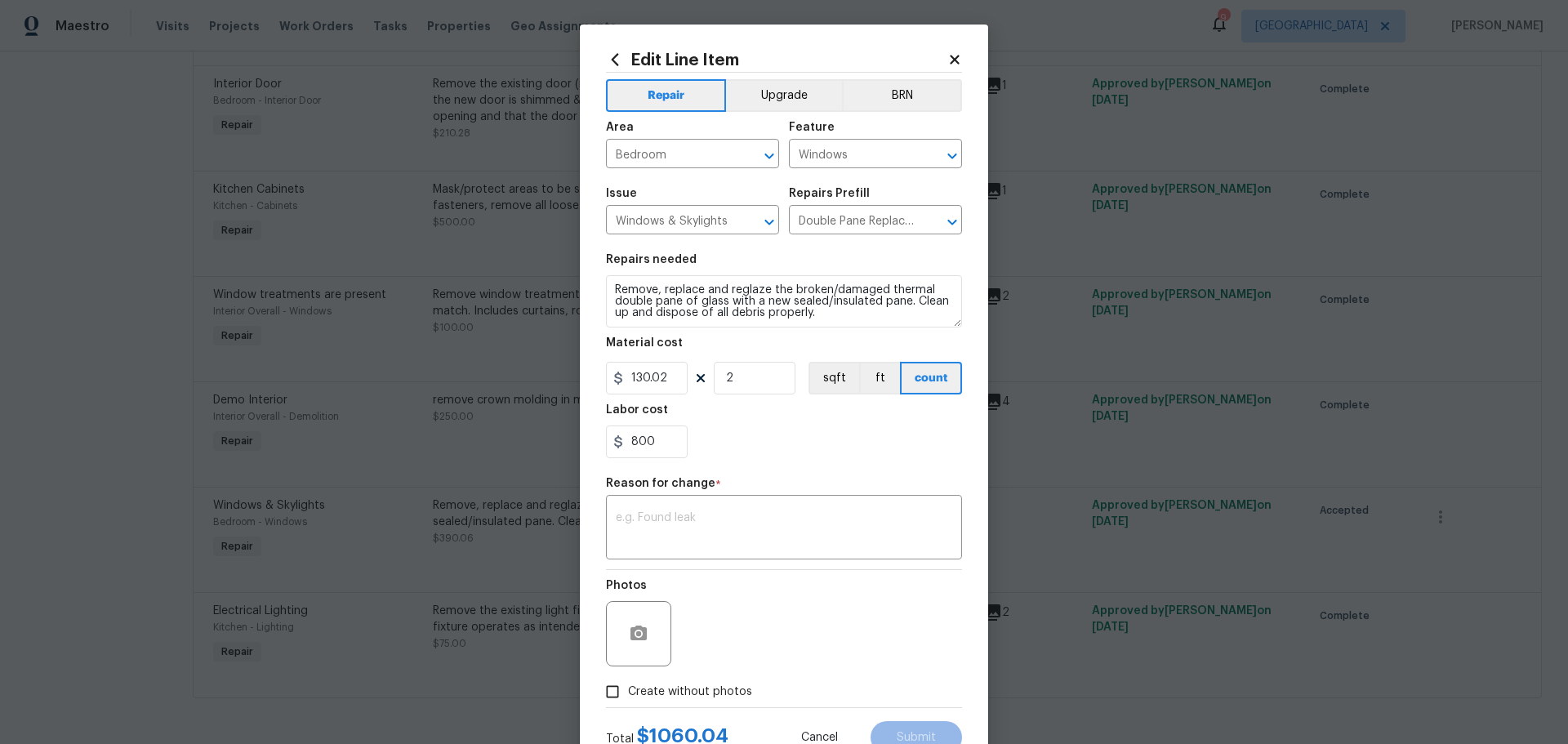
click at [733, 419] on div "Labor cost" at bounding box center [784, 415] width 356 height 22
click at [644, 442] on input "800" at bounding box center [646, 442] width 81 height 32
click at [725, 421] on div "Labor cost" at bounding box center [784, 415] width 356 height 22
click at [660, 456] on input "830" at bounding box center [646, 442] width 81 height 32
click at [731, 432] on div "860" at bounding box center [784, 442] width 356 height 32
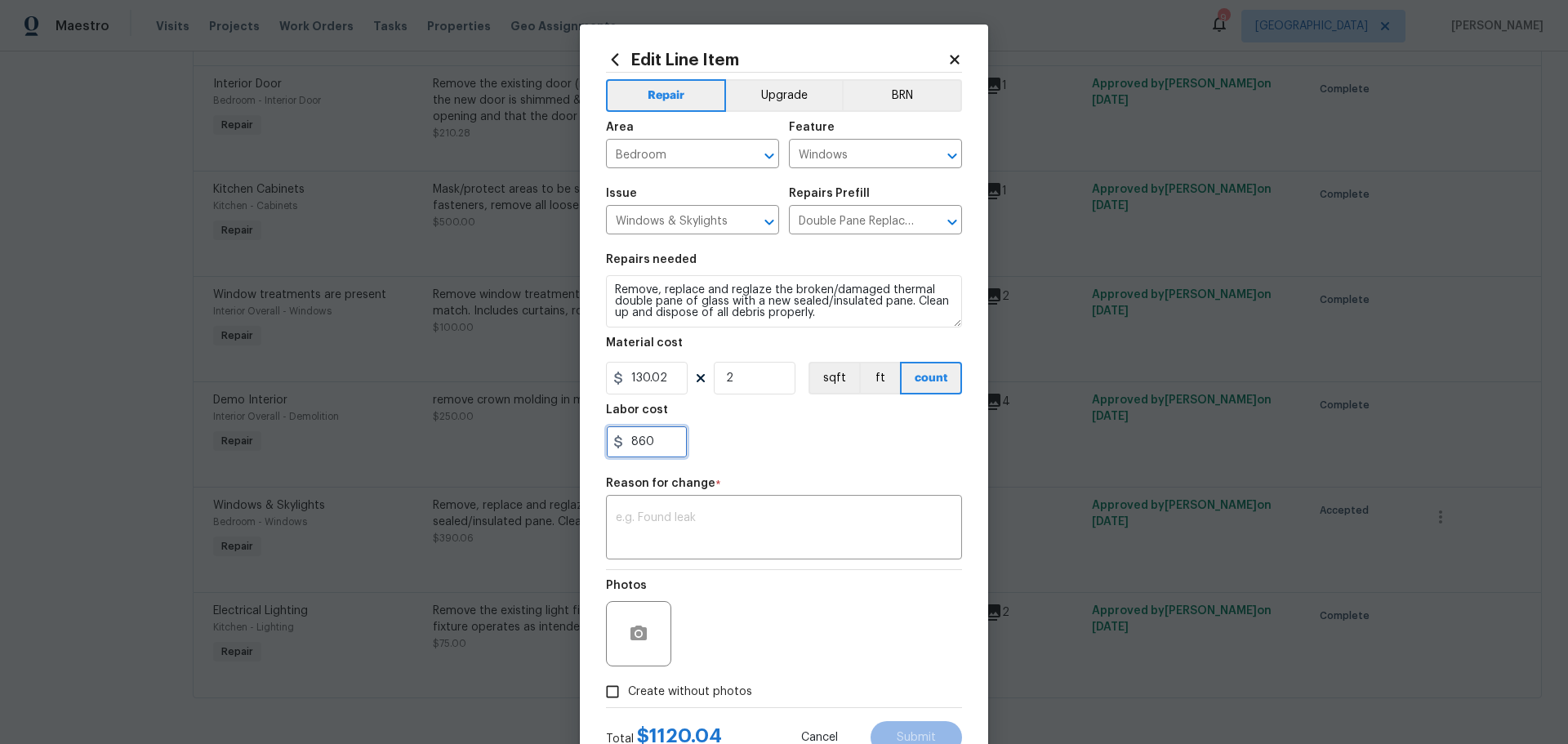
click at [646, 446] on input "860" at bounding box center [646, 442] width 81 height 32
type input "870"
click at [661, 510] on div "x ​" at bounding box center [784, 530] width 356 height 61
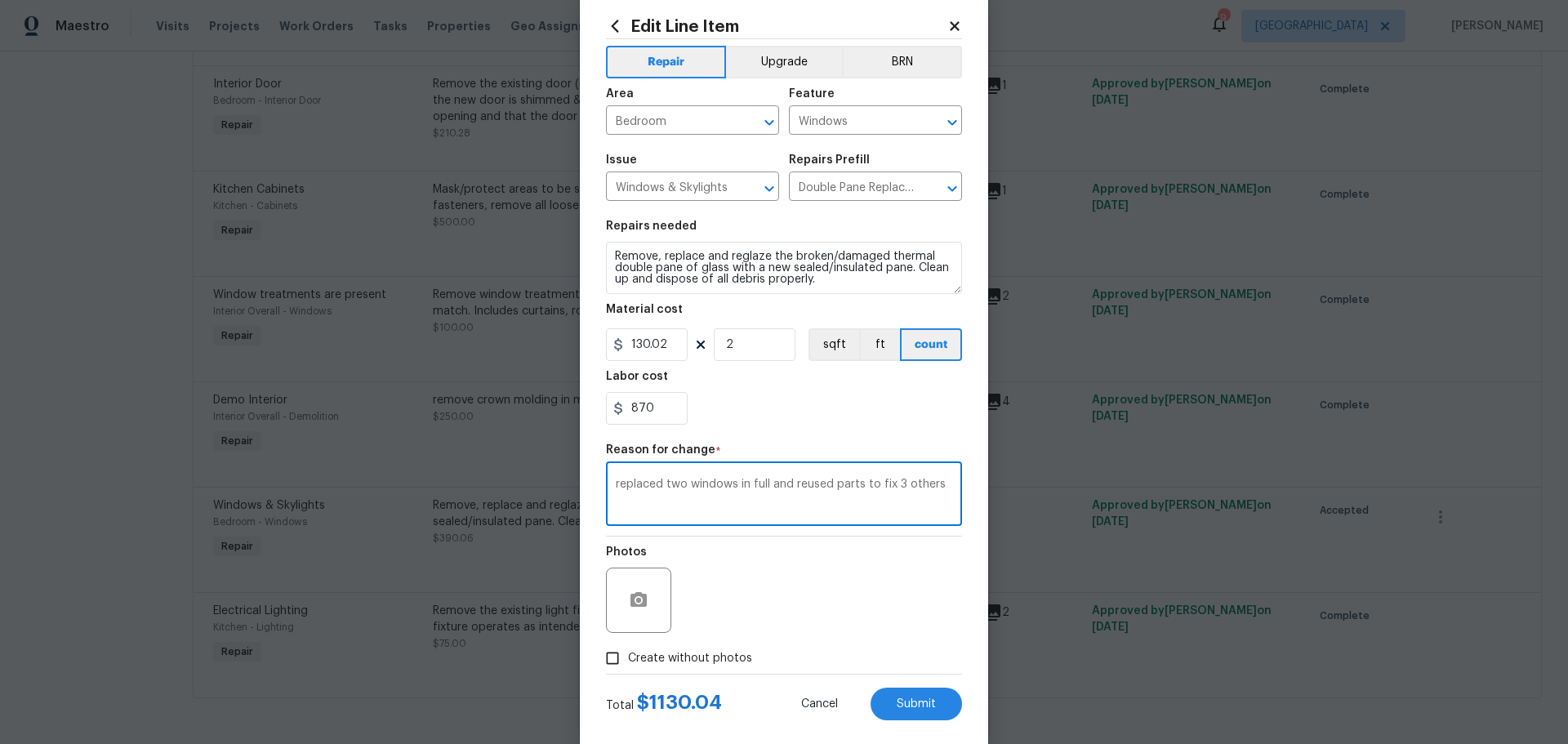
scroll to position [61, 0]
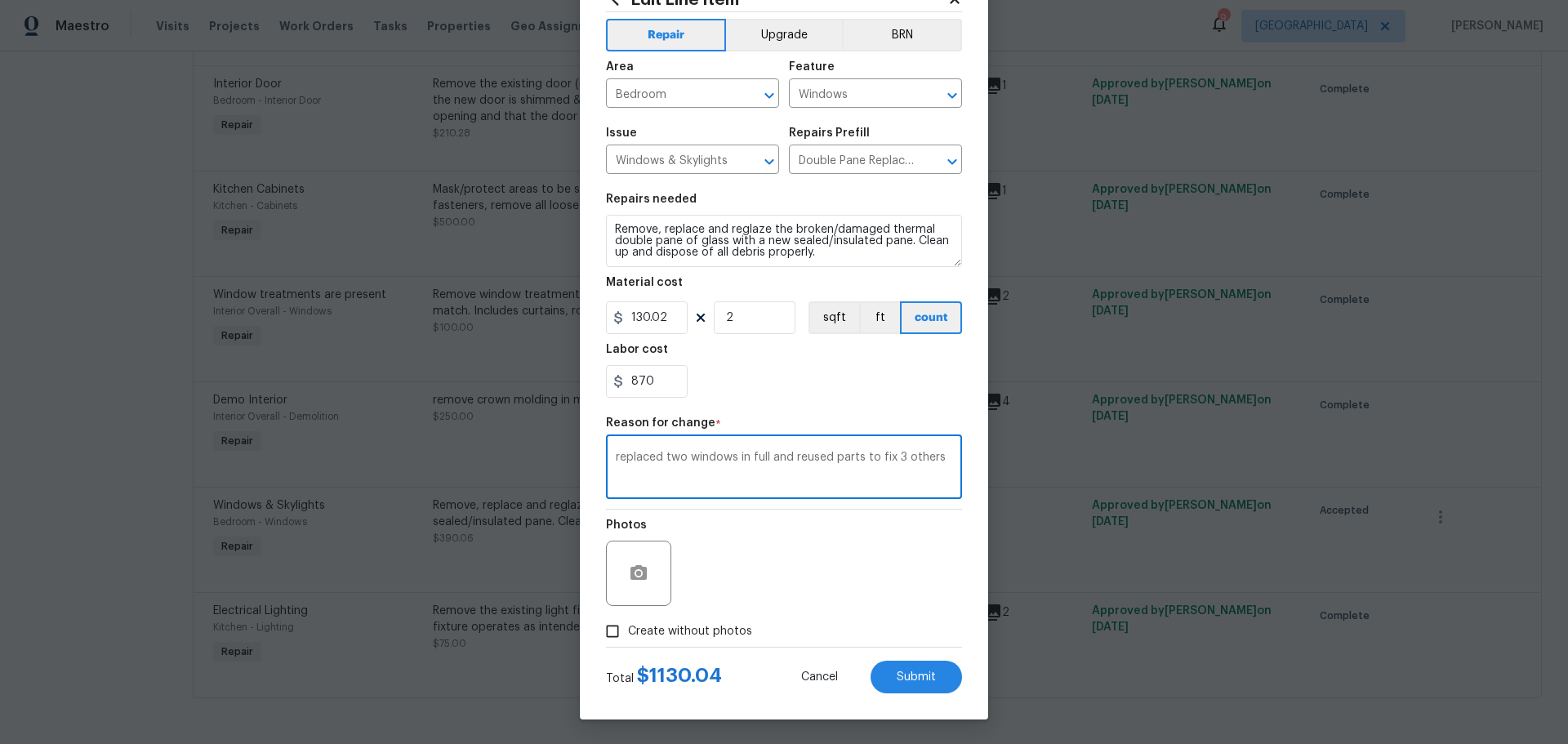
type textarea "replaced two windows in full and reused parts to fix 3 others"
click at [707, 632] on span "Create without photos" at bounding box center [690, 632] width 124 height 18
click at [628, 632] on input "Create without photos" at bounding box center [613, 631] width 31 height 31
checkbox input "true"
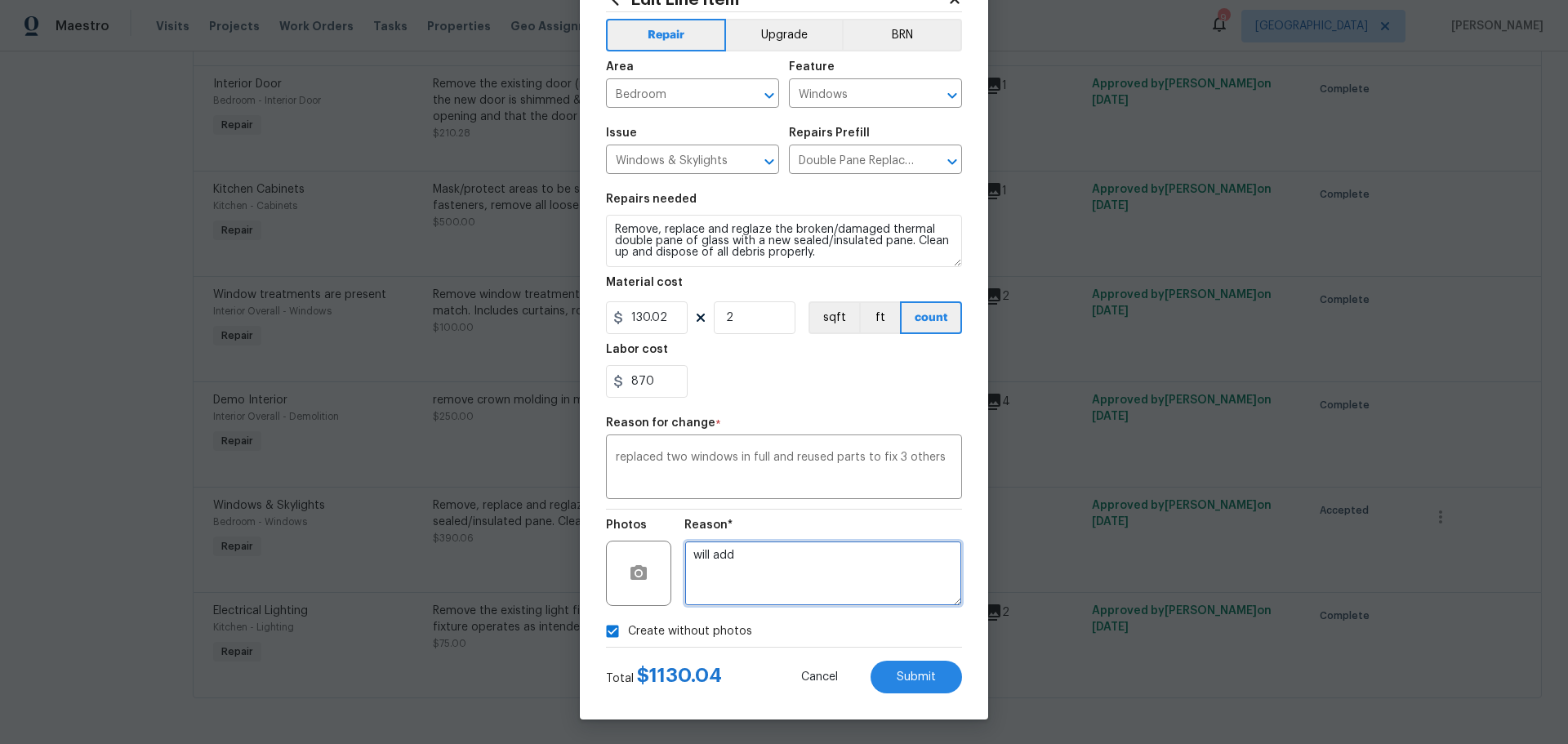
click at [731, 565] on textarea "will add" at bounding box center [823, 573] width 278 height 66
click at [886, 669] on button "Submit" at bounding box center [916, 676] width 91 height 32
type input "3"
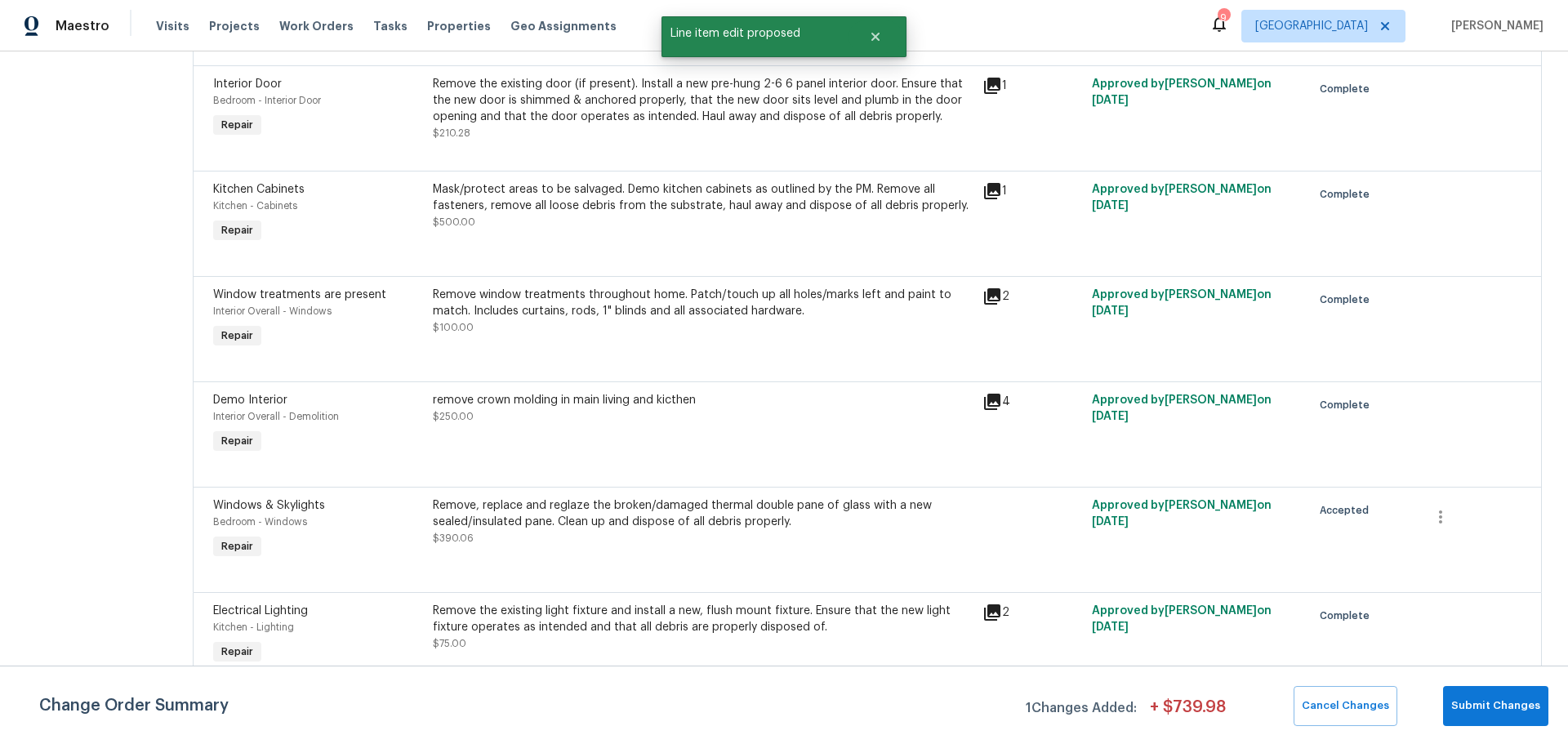
scroll to position [0, 0]
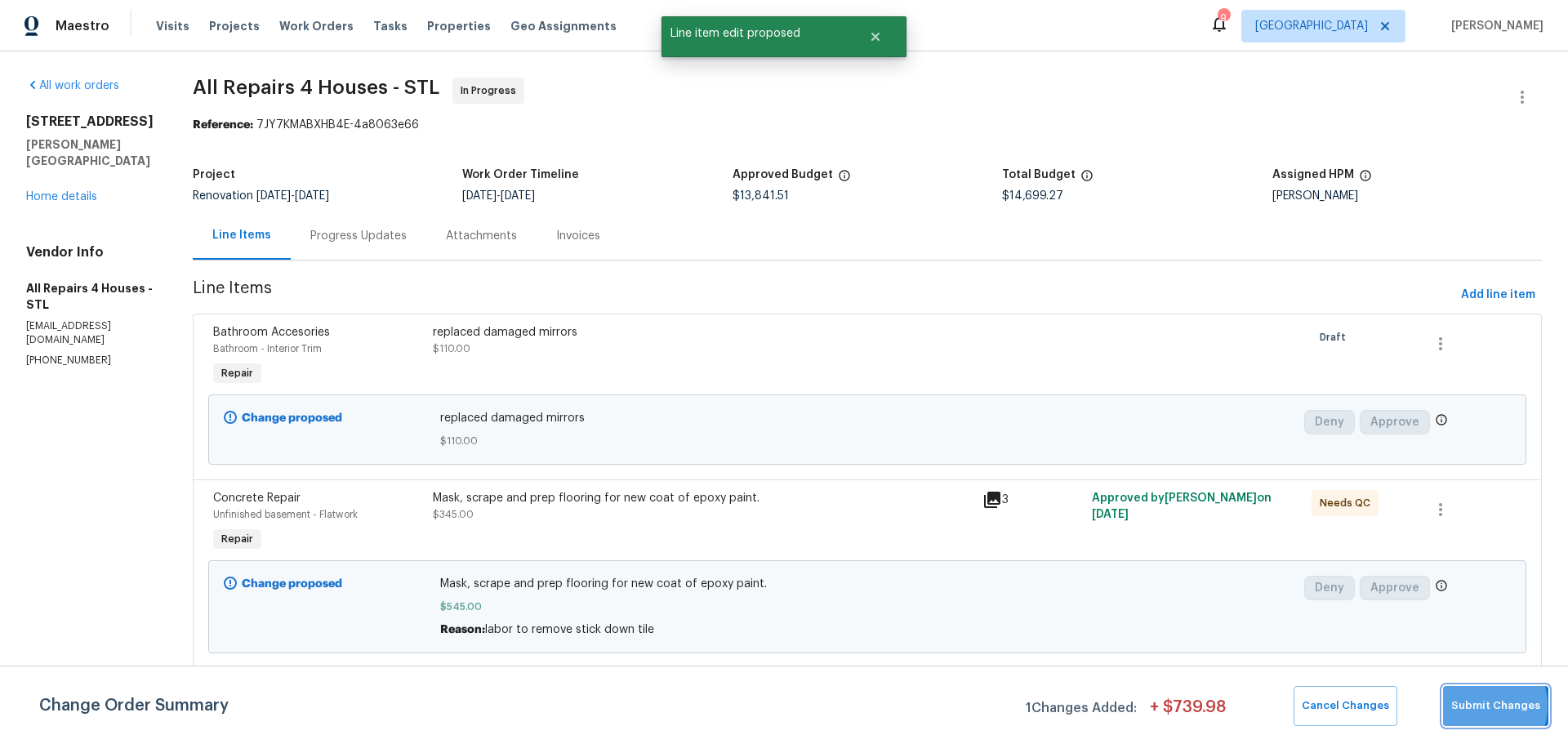
click at [1481, 708] on span "Submit Changes" at bounding box center [1496, 706] width 89 height 19
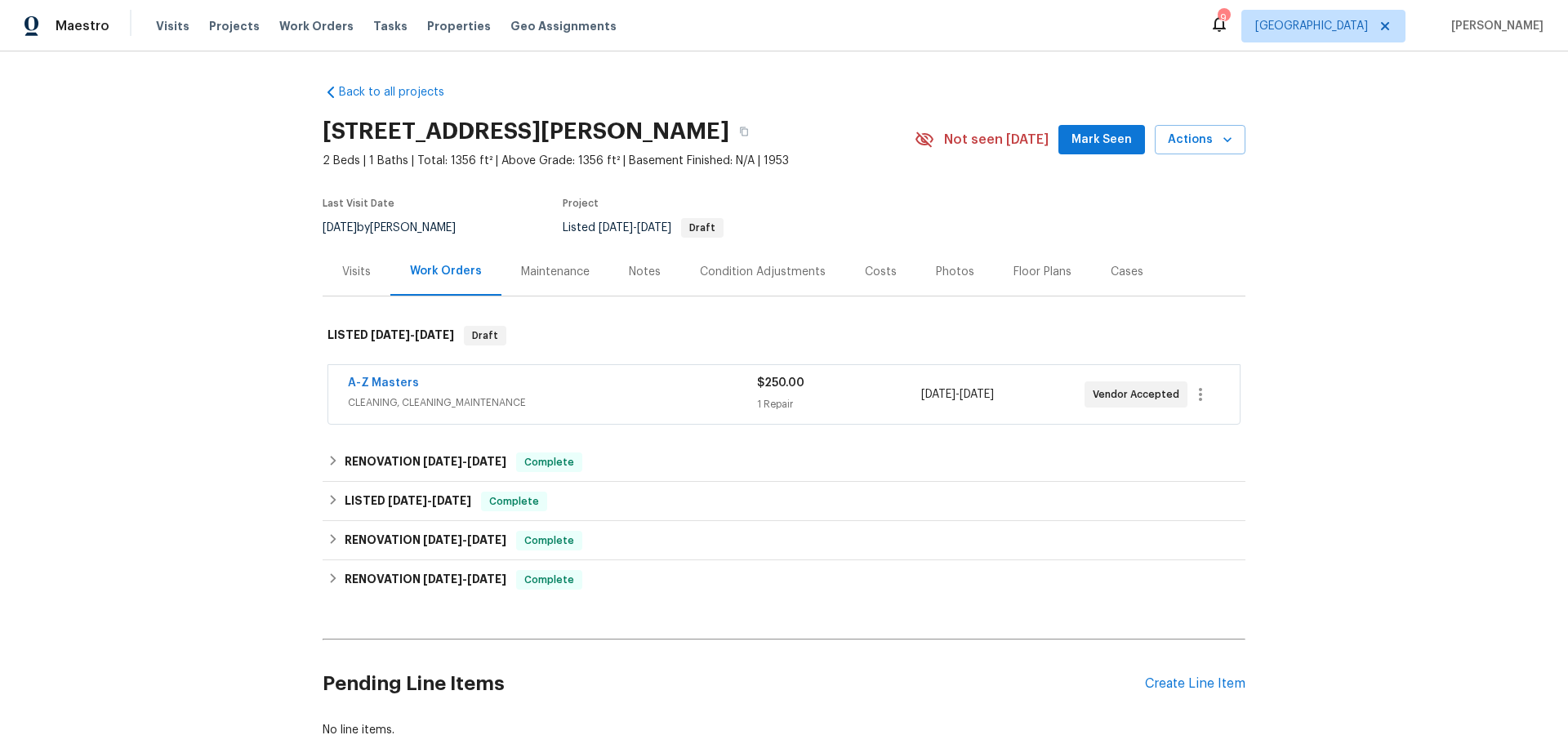
click at [375, 374] on div "A-Z Masters CLEANING, CLEANING_MAINTENANCE $250.00 1 Repair 9/3/2025 - 9/5/2025…" at bounding box center [783, 395] width 911 height 59
click at [379, 382] on link "A-Z Masters" at bounding box center [384, 384] width 71 height 12
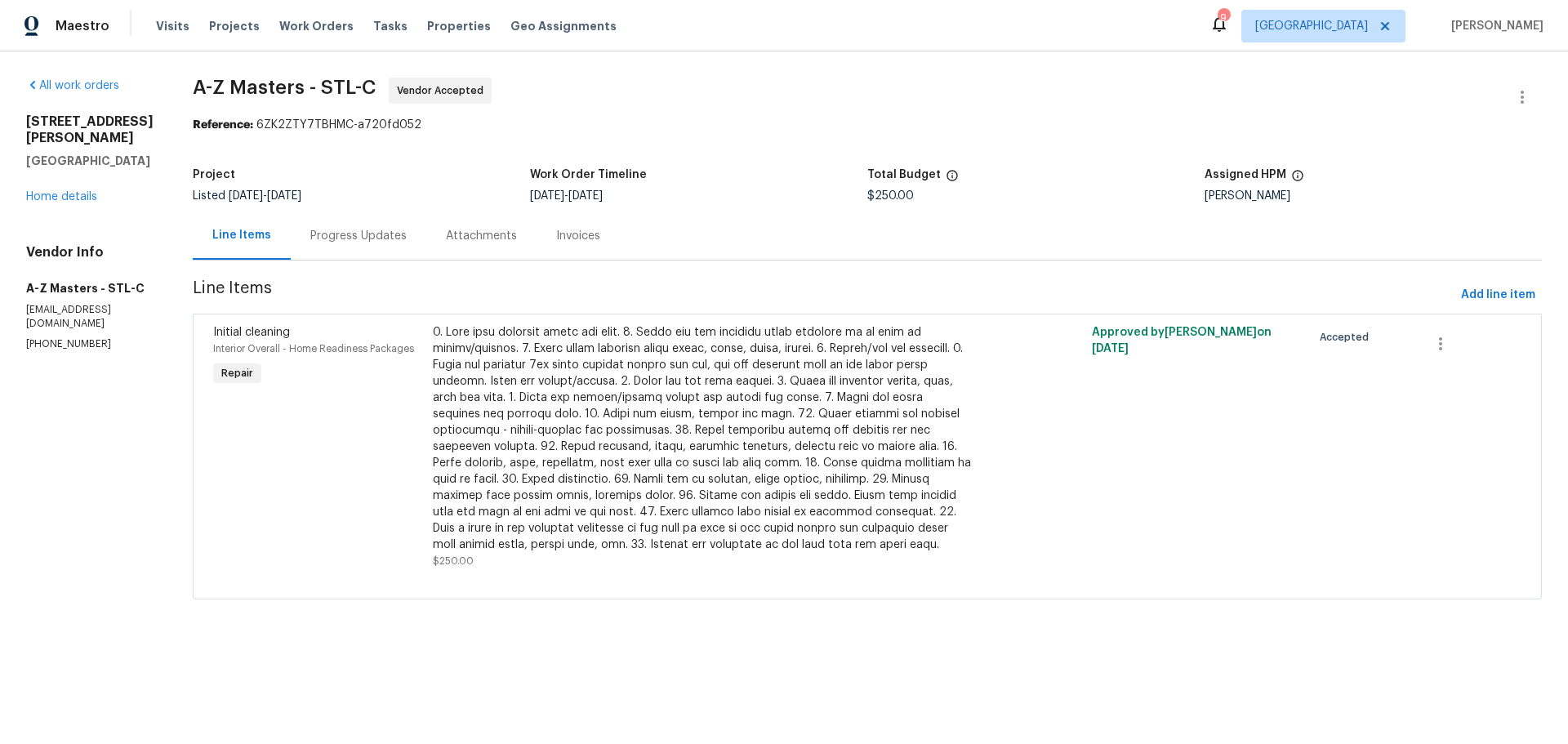
click at [343, 241] on div "Progress Updates" at bounding box center [358, 235] width 136 height 48
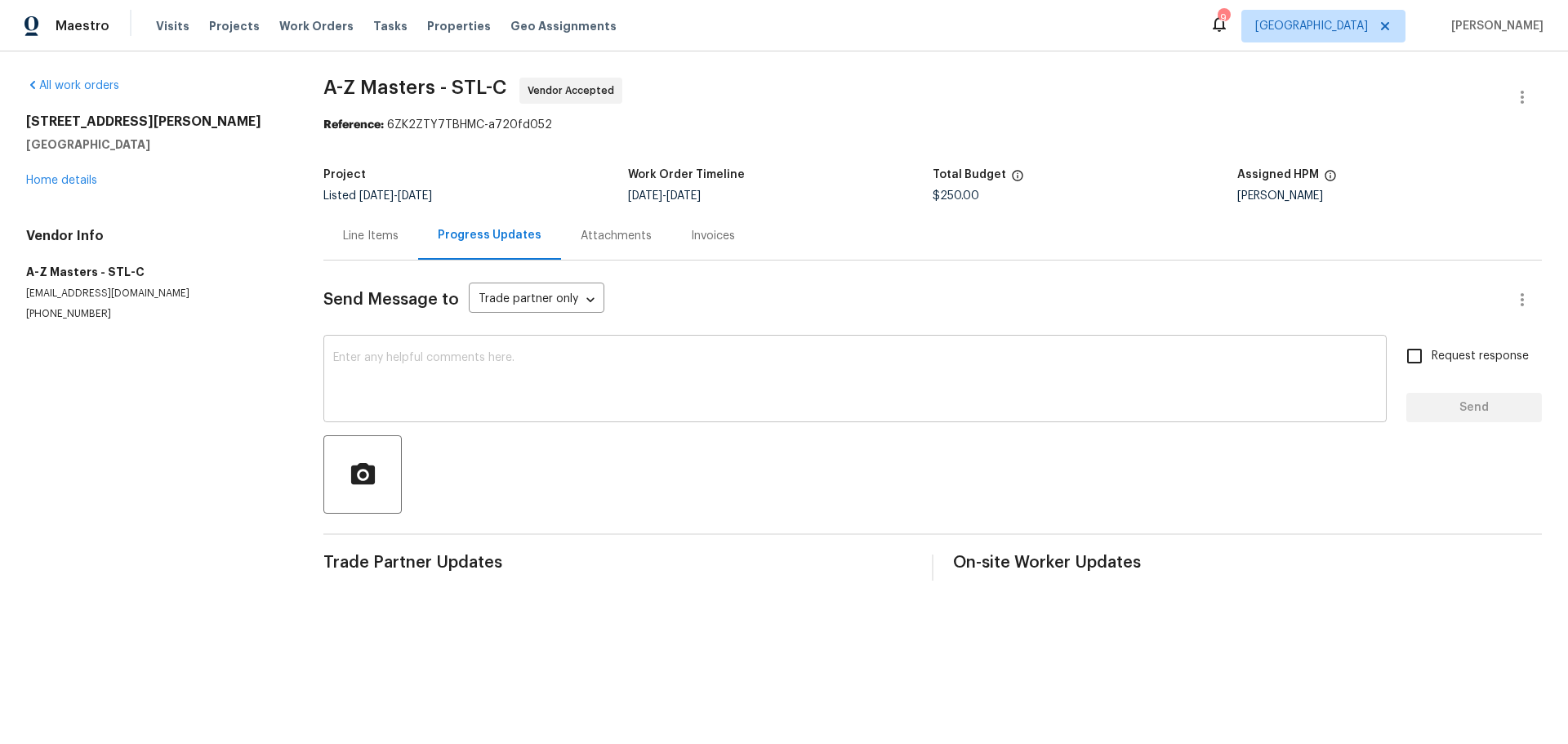
click at [445, 374] on textarea at bounding box center [854, 381] width 1044 height 57
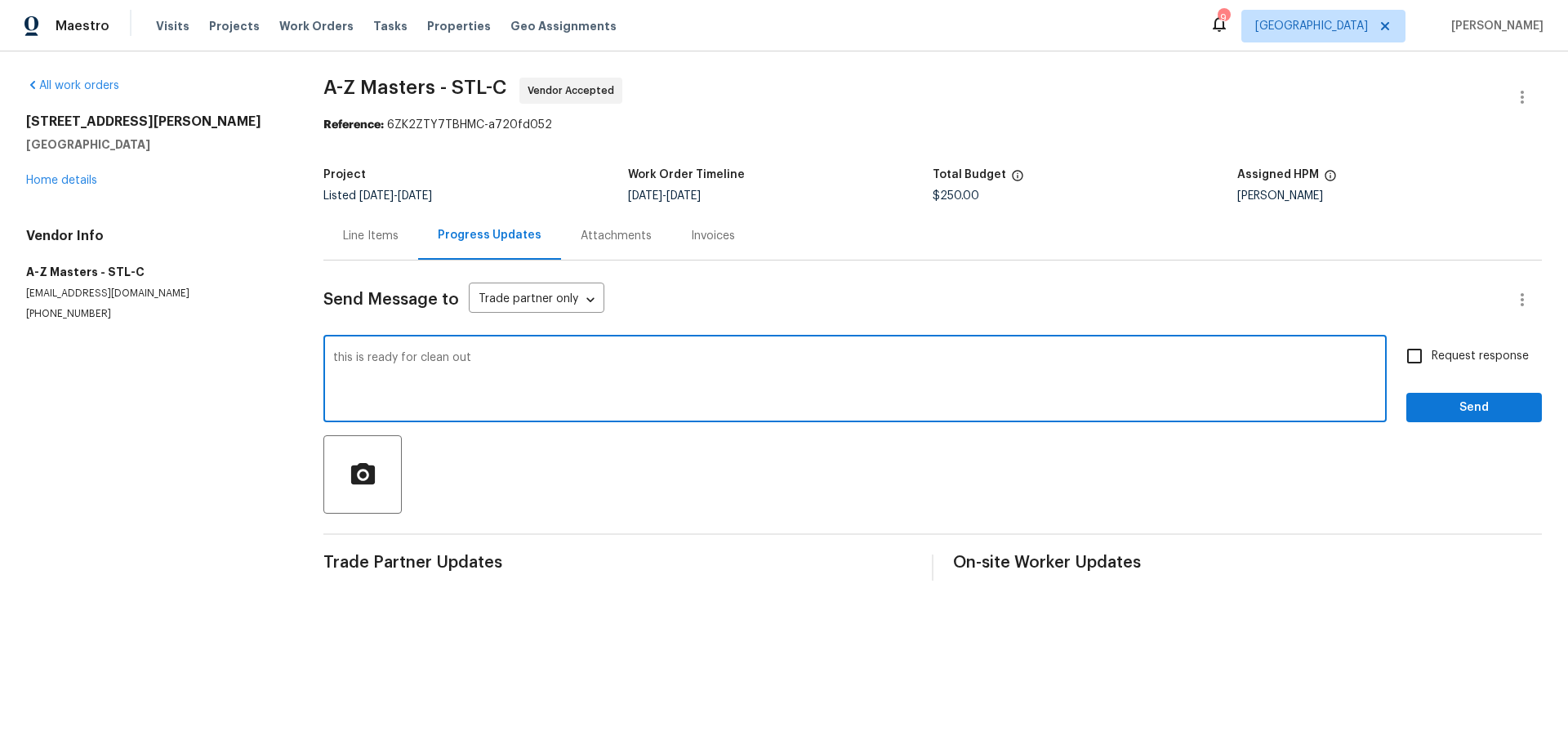
type textarea "this is ready for clean out"
click at [1410, 362] on input "Request response" at bounding box center [1414, 355] width 34 height 34
checkbox input "true"
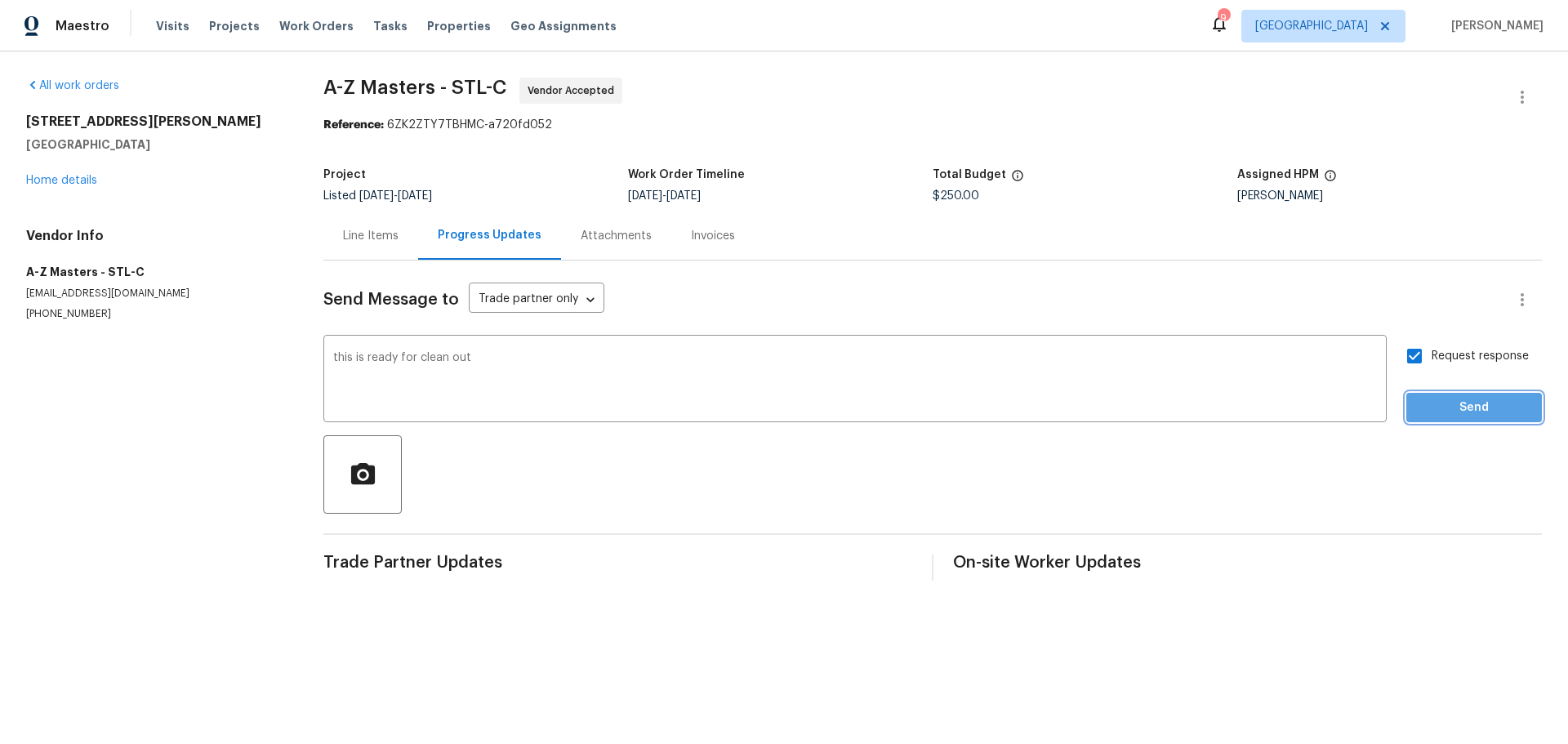
click at [1435, 416] on span "Send" at bounding box center [1474, 407] width 110 height 21
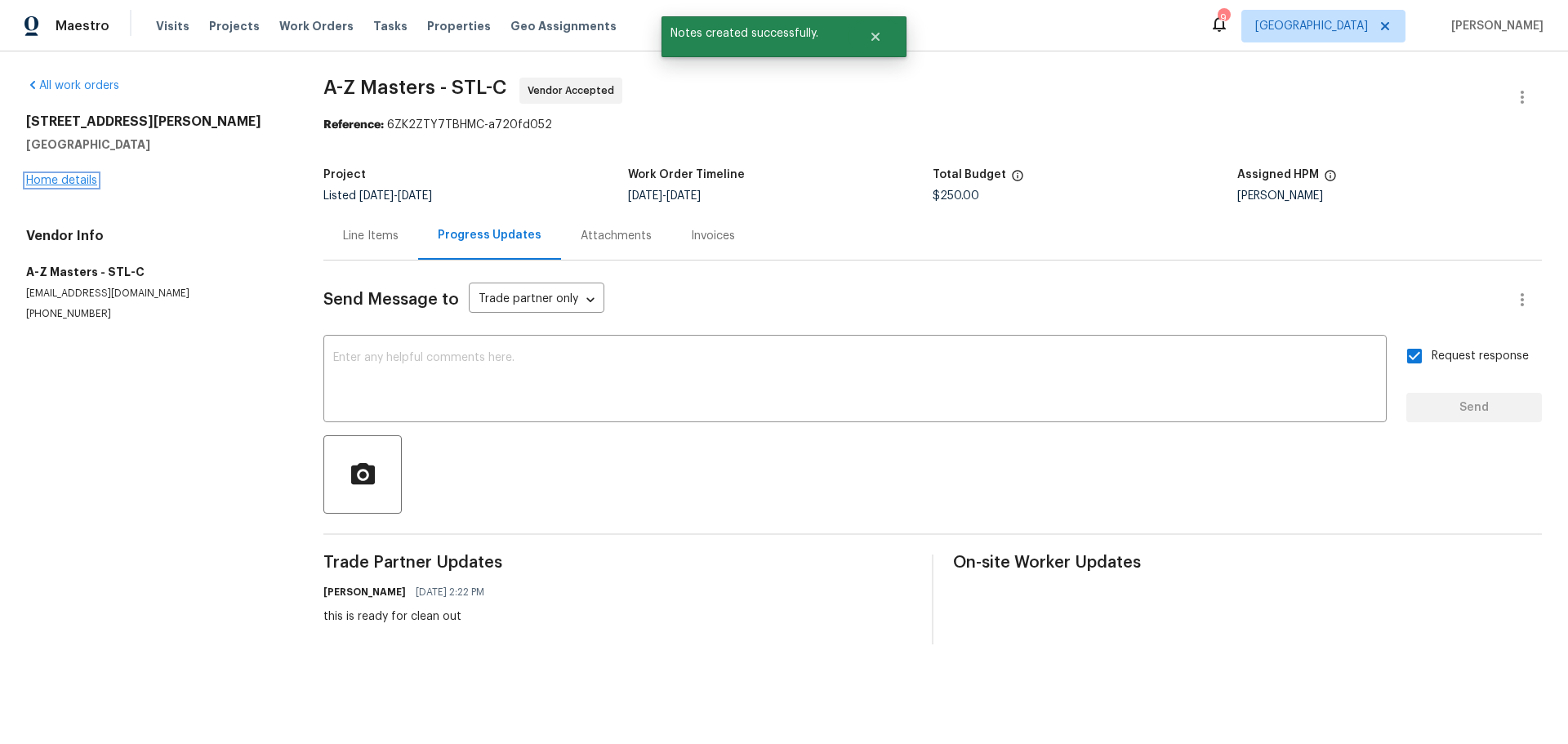
click at [71, 175] on link "Home details" at bounding box center [62, 181] width 71 height 12
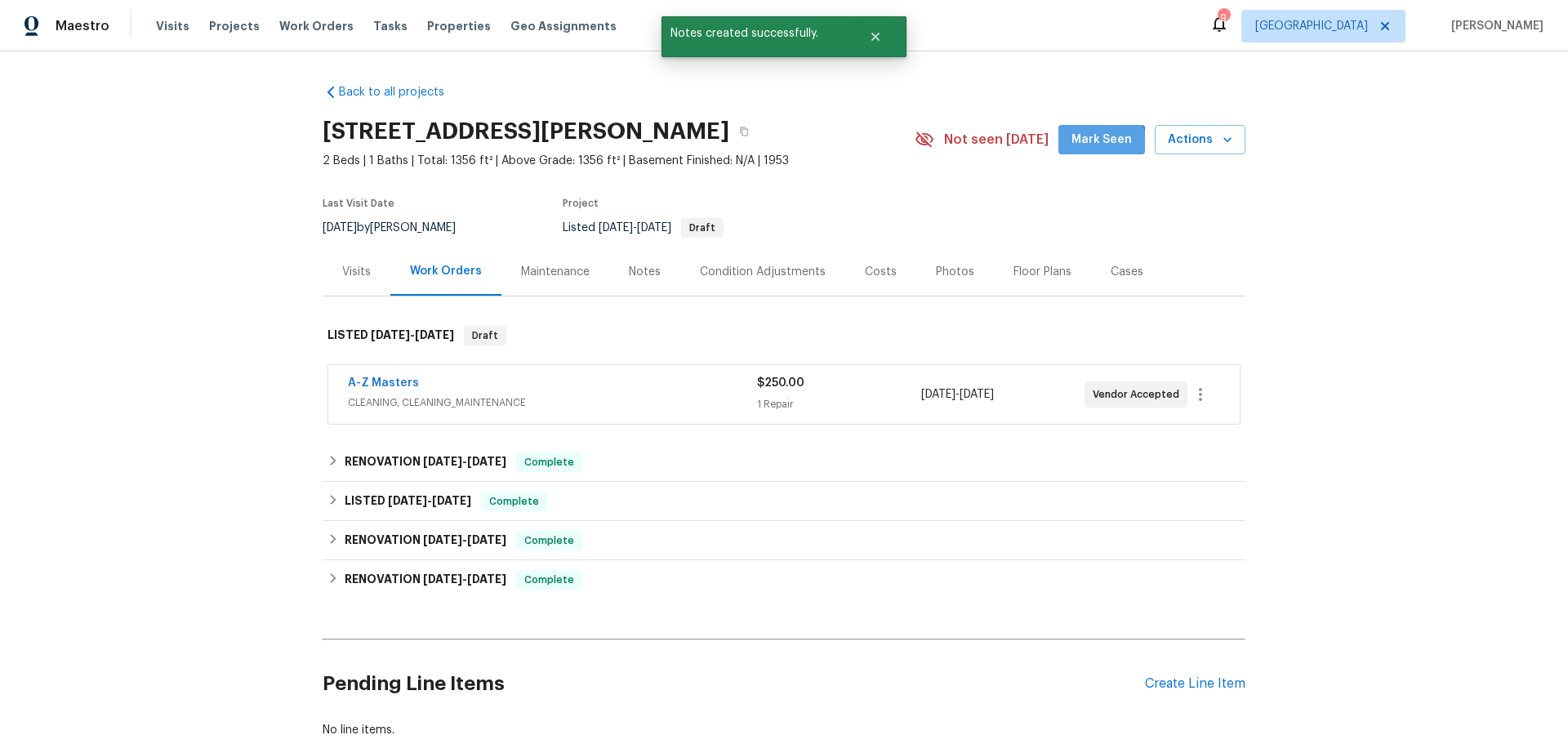
click at [1081, 152] on button "Mark Seen" at bounding box center [1102, 140] width 86 height 30
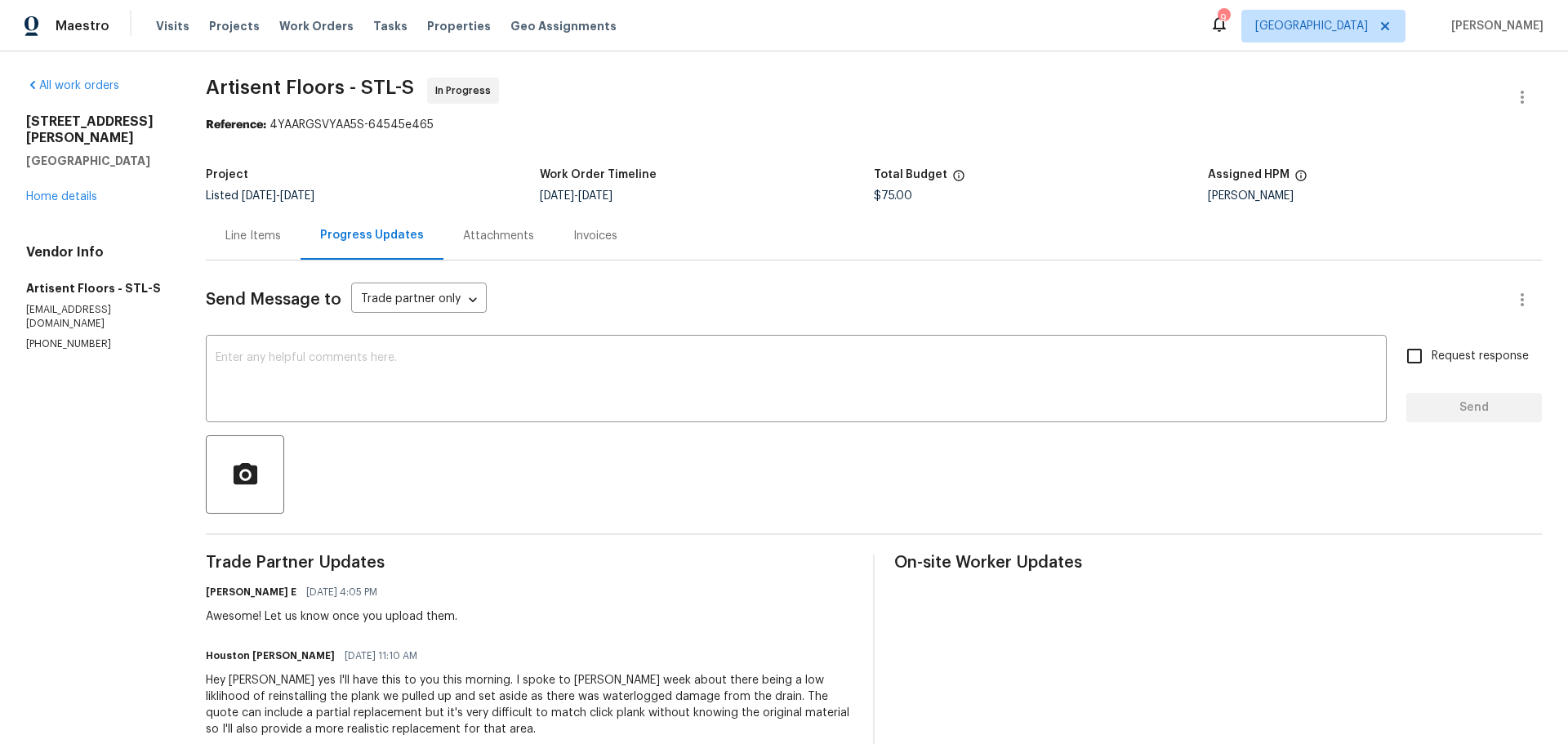
click at [67, 165] on div "7546 Becker Rd Saint Louis, MO 63129 Home details" at bounding box center [97, 159] width 141 height 91
click at [83, 187] on div "7546 Becker Rd Saint Louis, MO 63129 Home details" at bounding box center [97, 159] width 141 height 91
click at [77, 174] on div "7546 Becker Rd Saint Louis, MO 63129 Home details" at bounding box center [97, 159] width 141 height 91
click at [78, 190] on div "All work orders 7546 Becker Rd Saint Louis, MO 63129 Home details Vendor Info A…" at bounding box center [97, 214] width 141 height 274
